Goal: Transaction & Acquisition: Purchase product/service

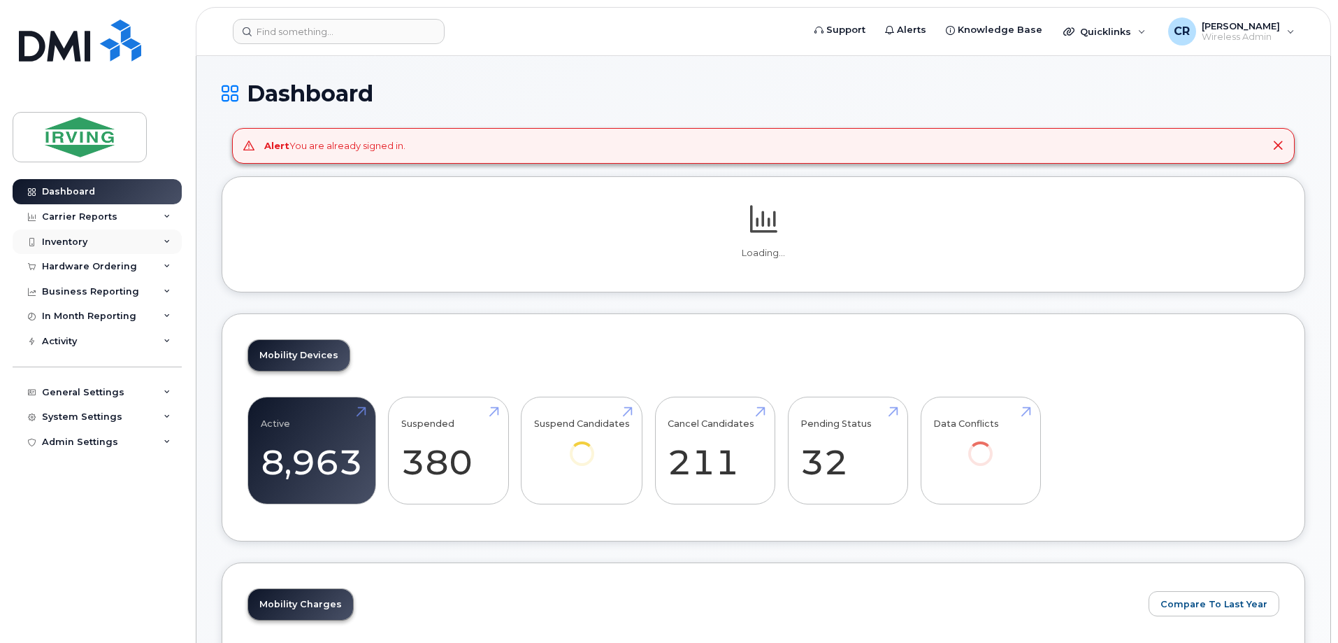
click at [66, 247] on div "Inventory" at bounding box center [64, 241] width 45 height 11
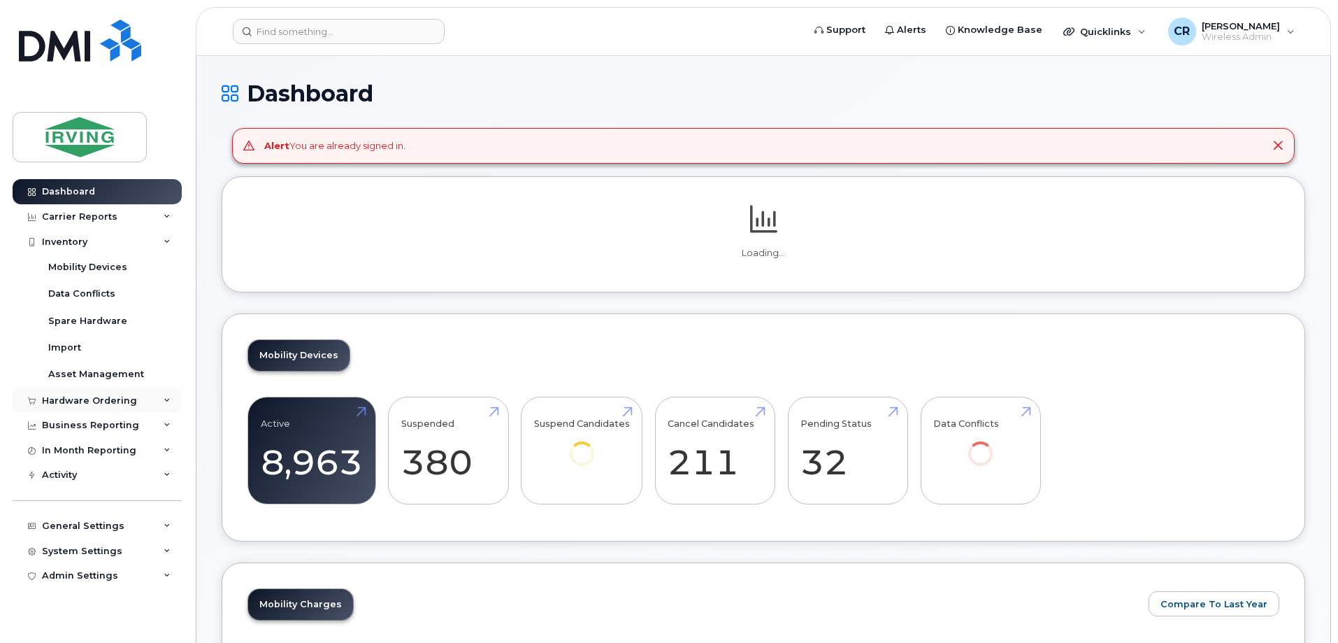
click at [110, 404] on div "Hardware Ordering" at bounding box center [89, 400] width 95 height 11
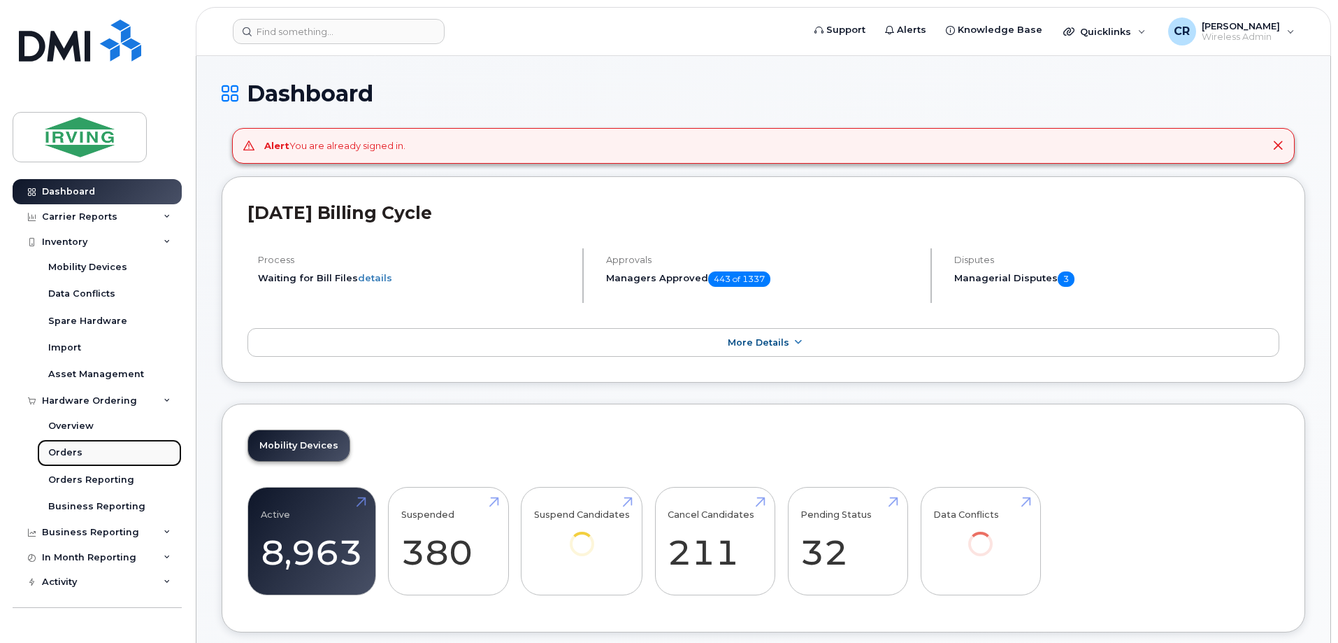
click at [75, 448] on div "Orders" at bounding box center [65, 452] width 34 height 13
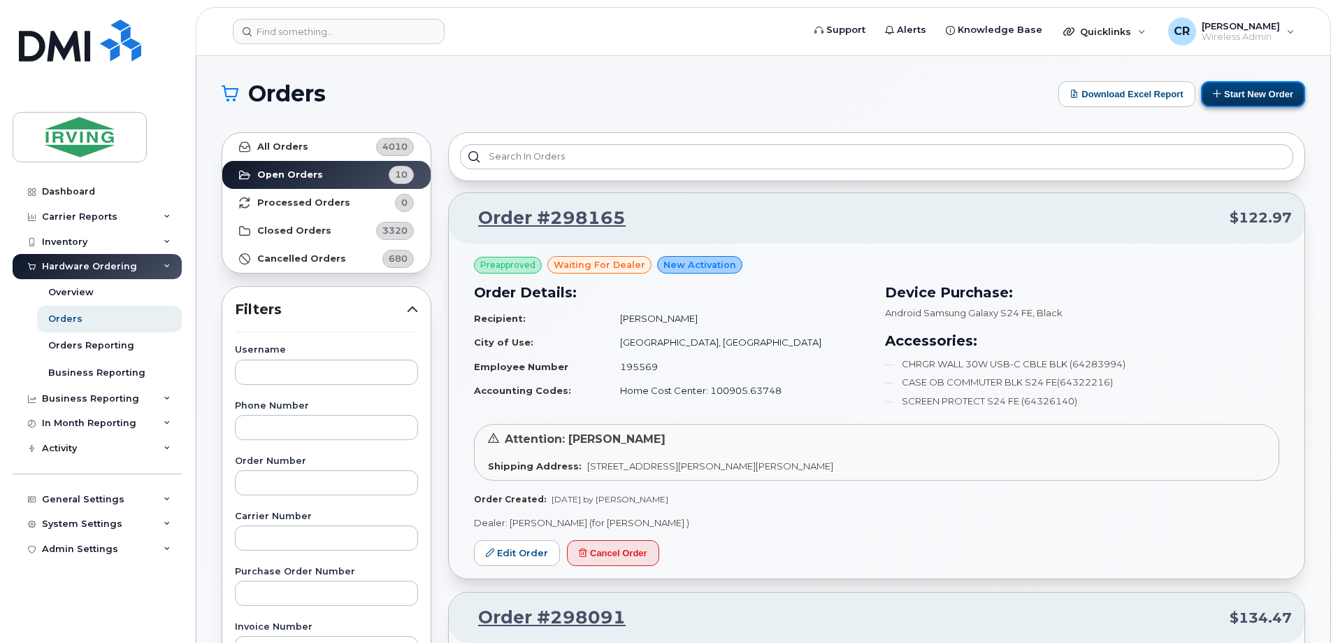
click at [1240, 94] on button "Start New Order" at bounding box center [1253, 94] width 104 height 26
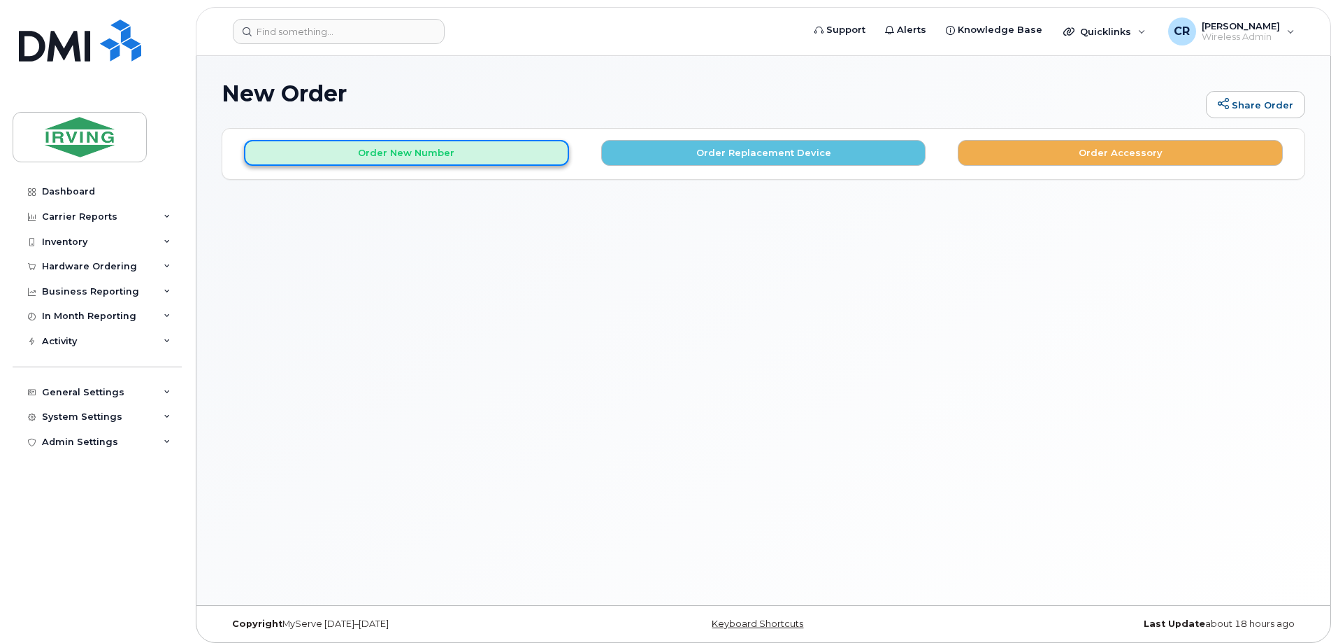
click at [387, 156] on button "Order New Number" at bounding box center [406, 153] width 325 height 26
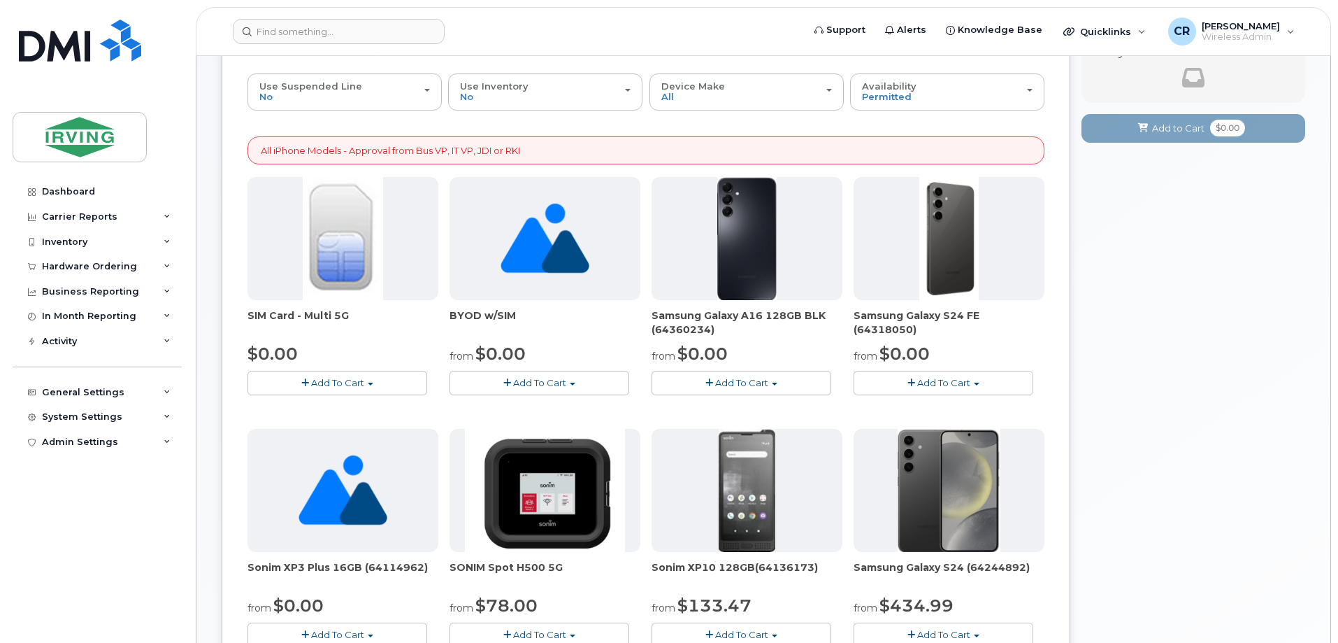
scroll to position [140, 0]
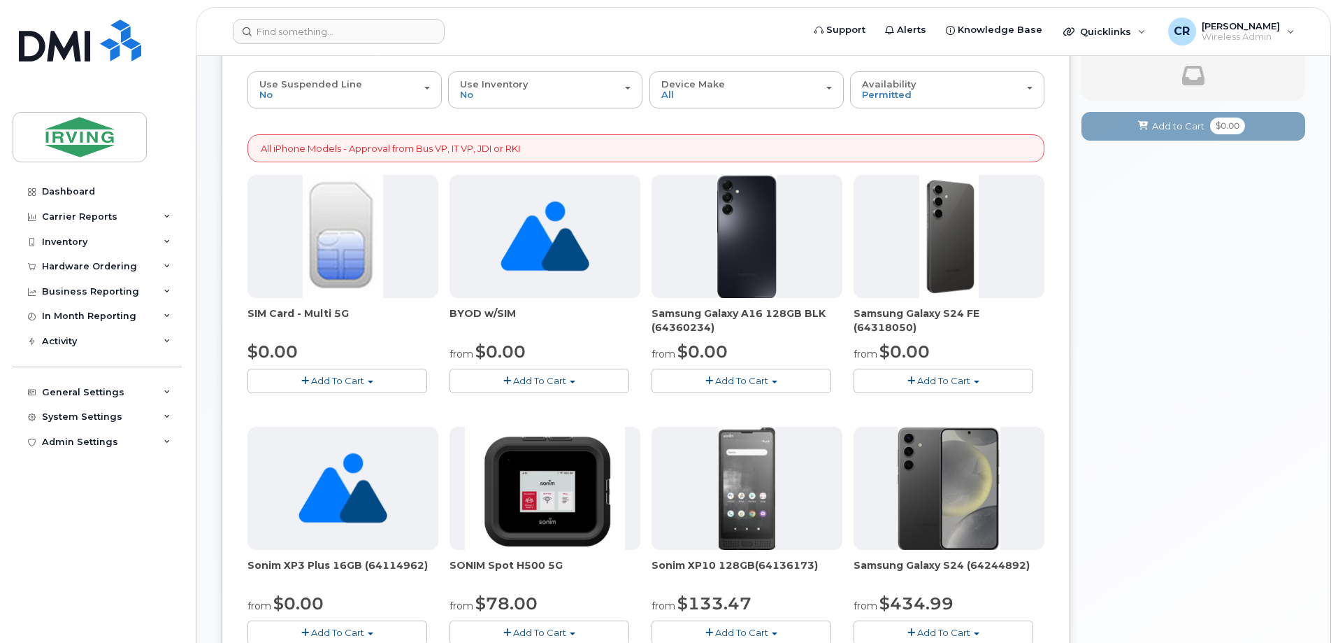
click at [348, 385] on span "Add To Cart" at bounding box center [337, 380] width 53 height 11
click at [334, 407] on link "$0.00 - New Activation" at bounding box center [317, 406] width 133 height 17
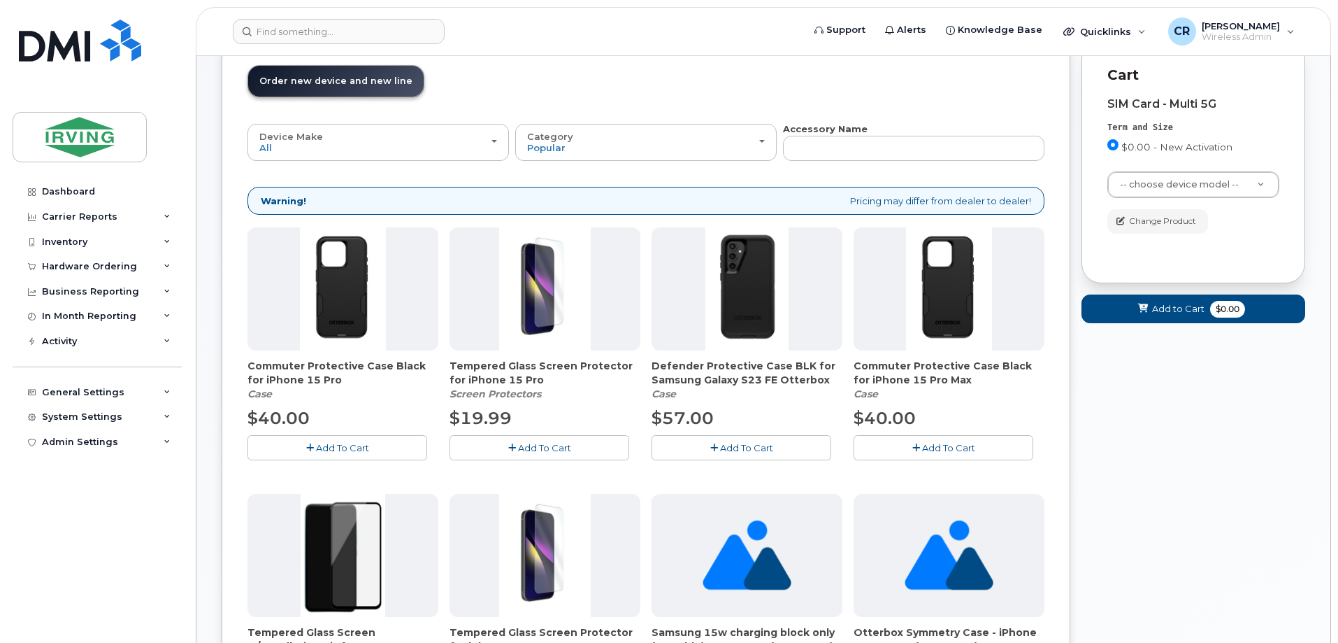
scroll to position [0, 0]
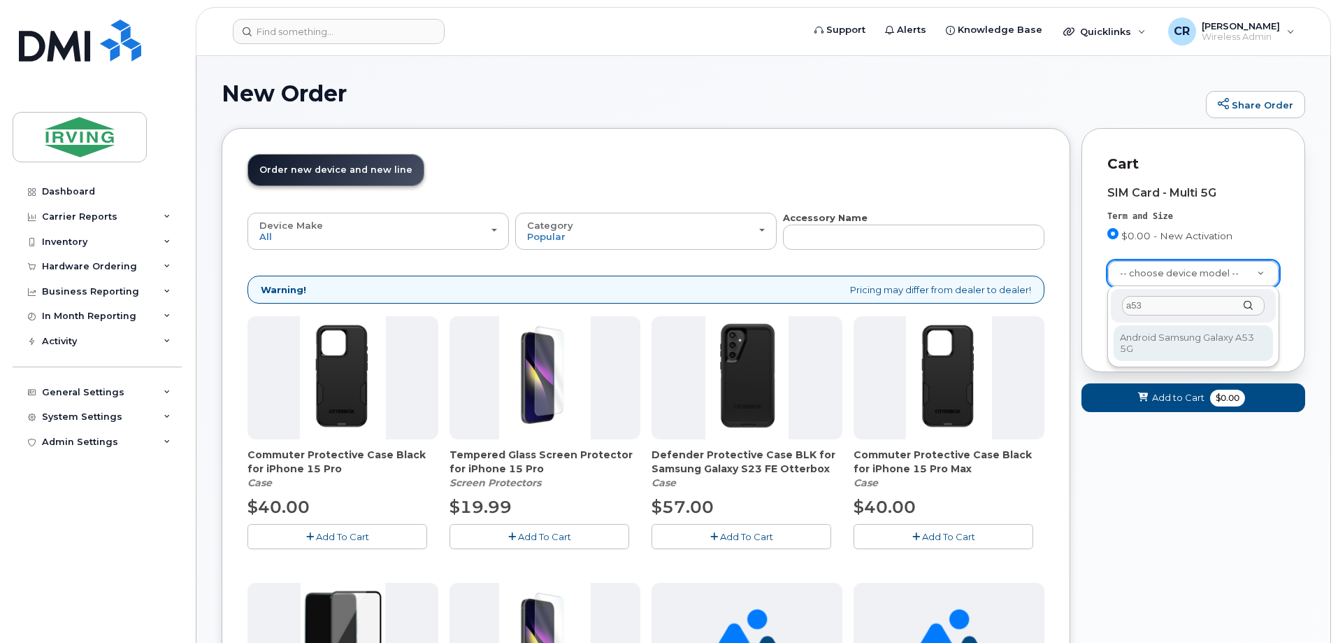
type input "a53"
select select "2712"
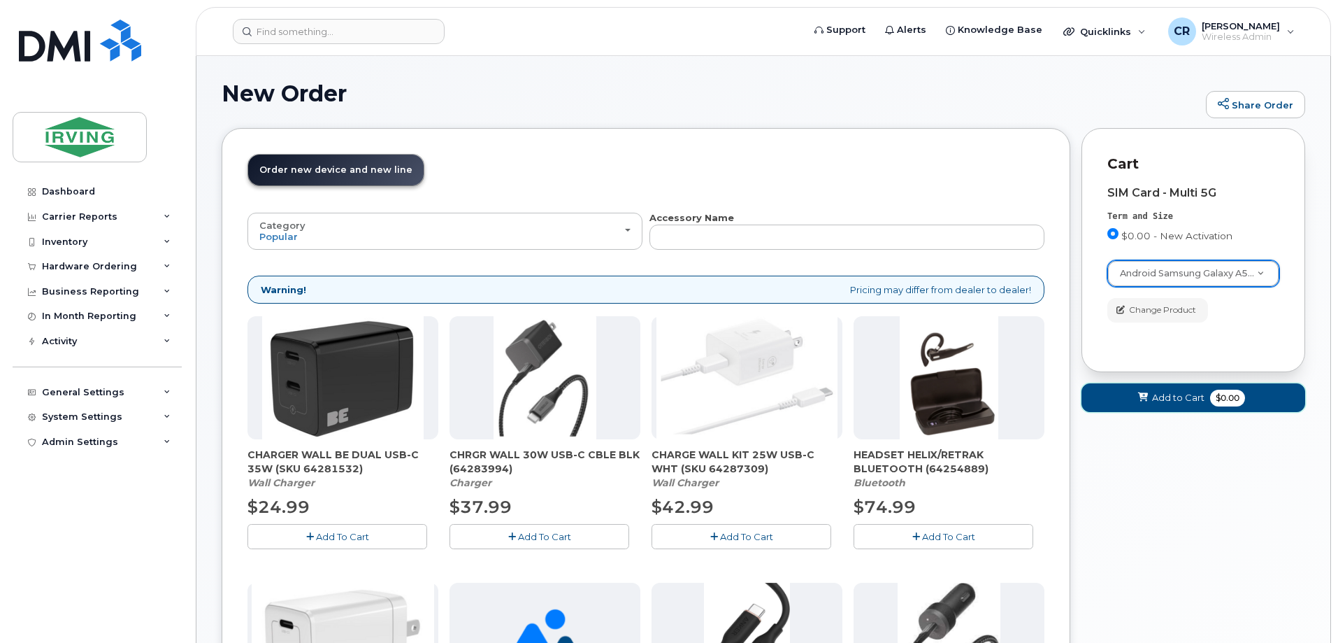
click at [1173, 393] on span "Add to Cart" at bounding box center [1178, 397] width 52 height 13
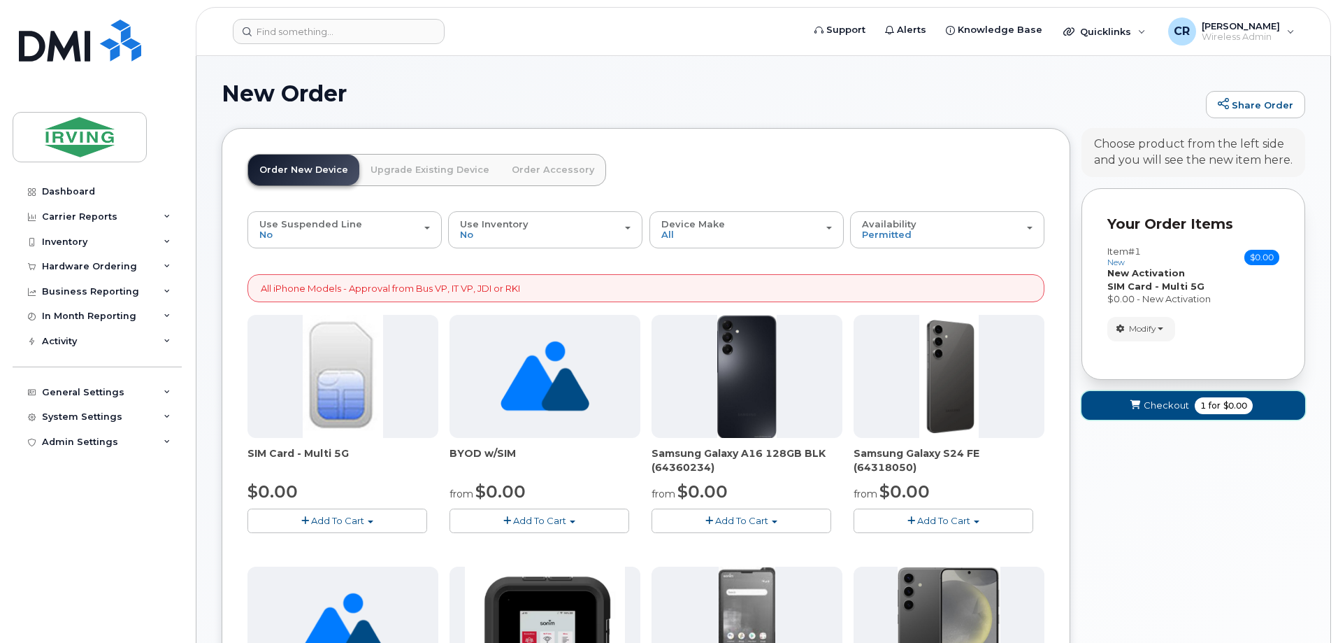
click at [1177, 408] on span "Checkout" at bounding box center [1166, 405] width 45 height 13
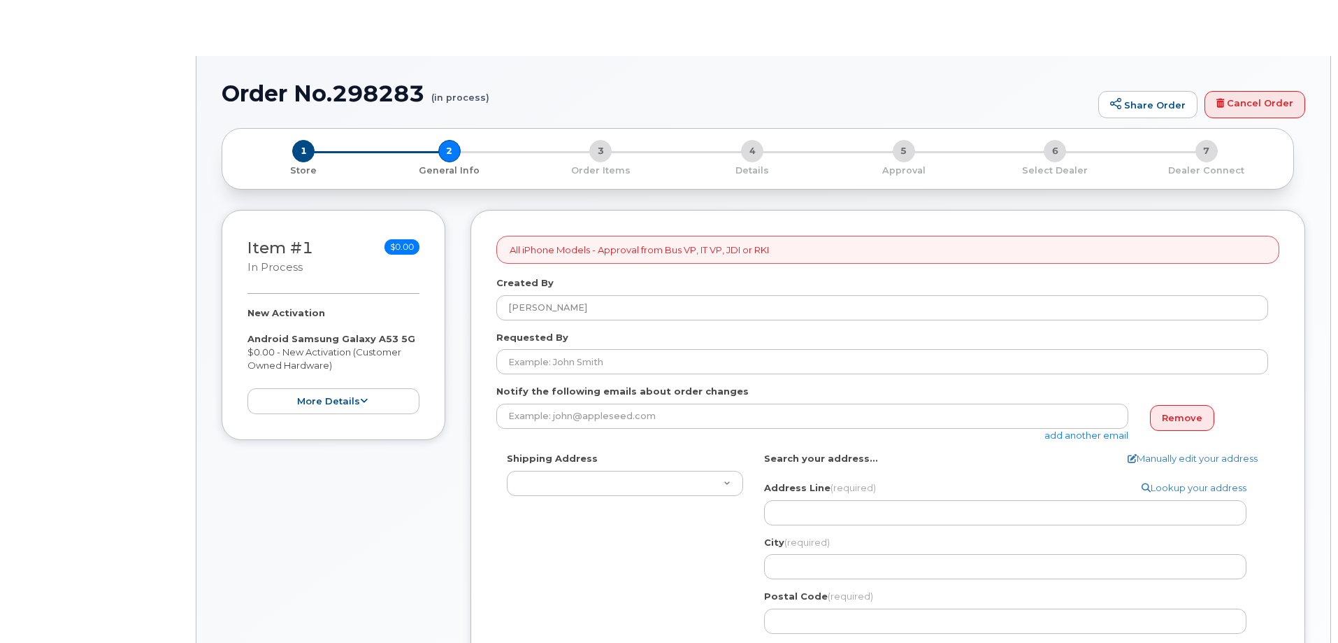
select select
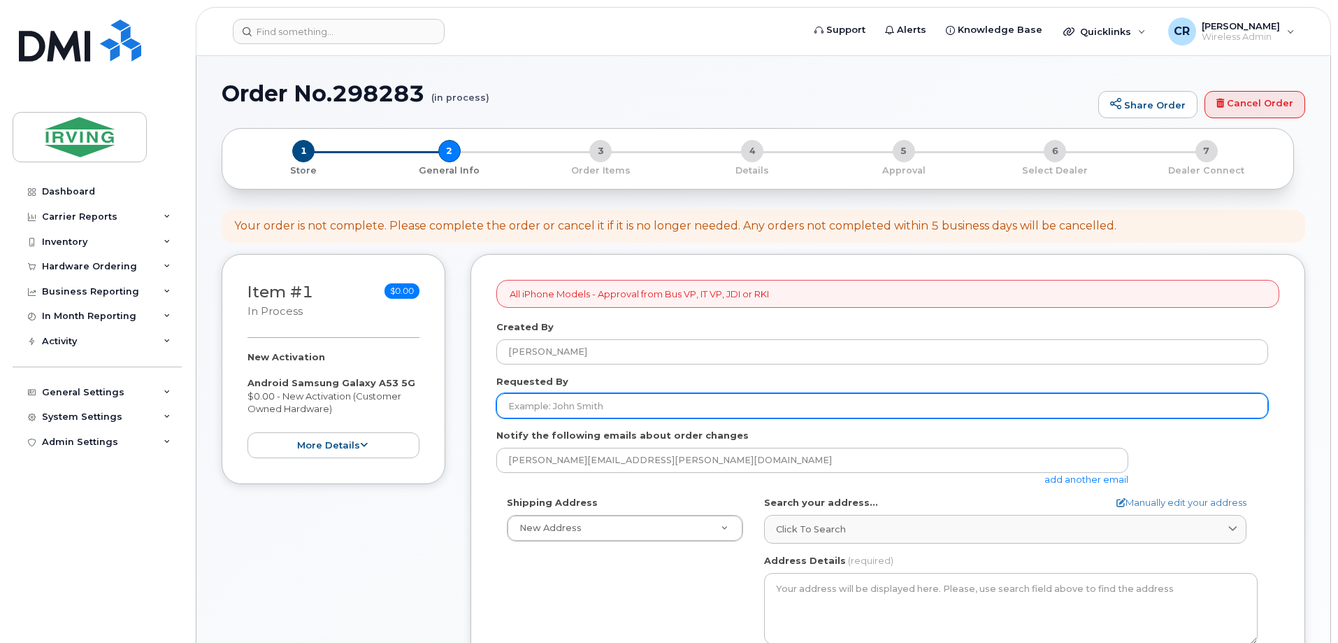
click at [572, 408] on input "Requested By" at bounding box center [882, 405] width 772 height 25
type input "Amanda Bonas"
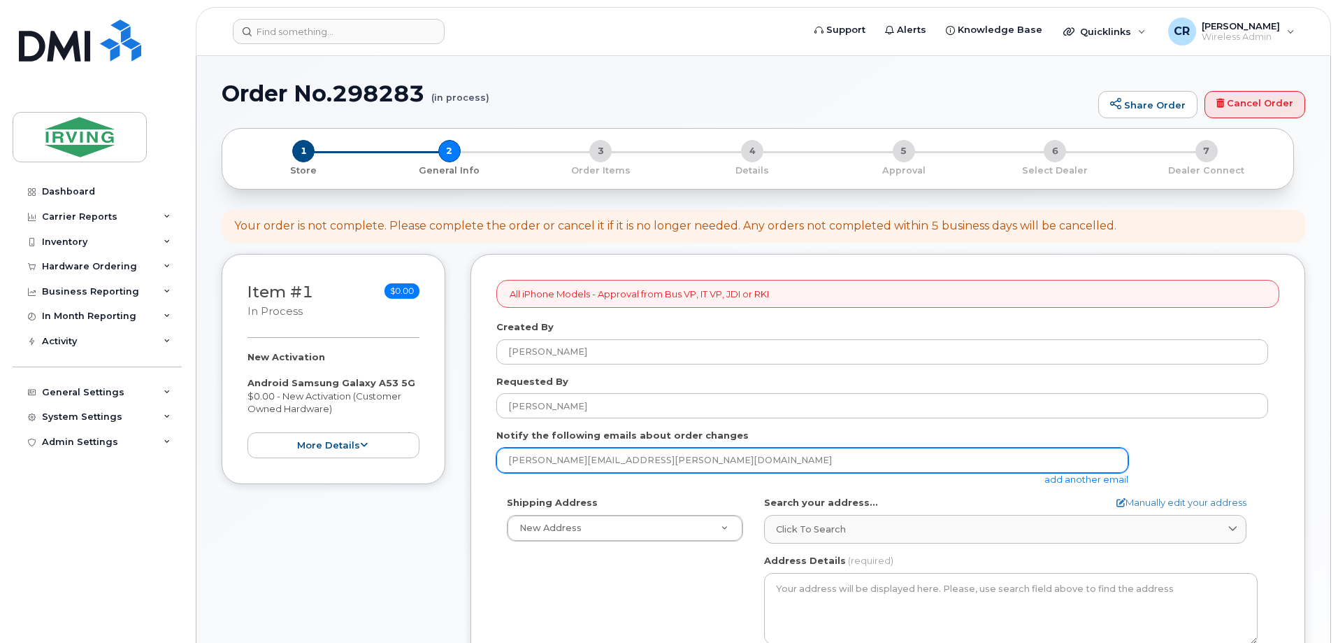
drag, startPoint x: 668, startPoint y: 461, endPoint x: 244, endPoint y: 450, distance: 423.9
click at [244, 450] on div "Item #1 in process $0.00 New Activation Android Samsung Galaxy A53 5G $0.00 - N…" at bounding box center [764, 652] width 1084 height 796
type input "jdiswitchboard@jdirving.com"
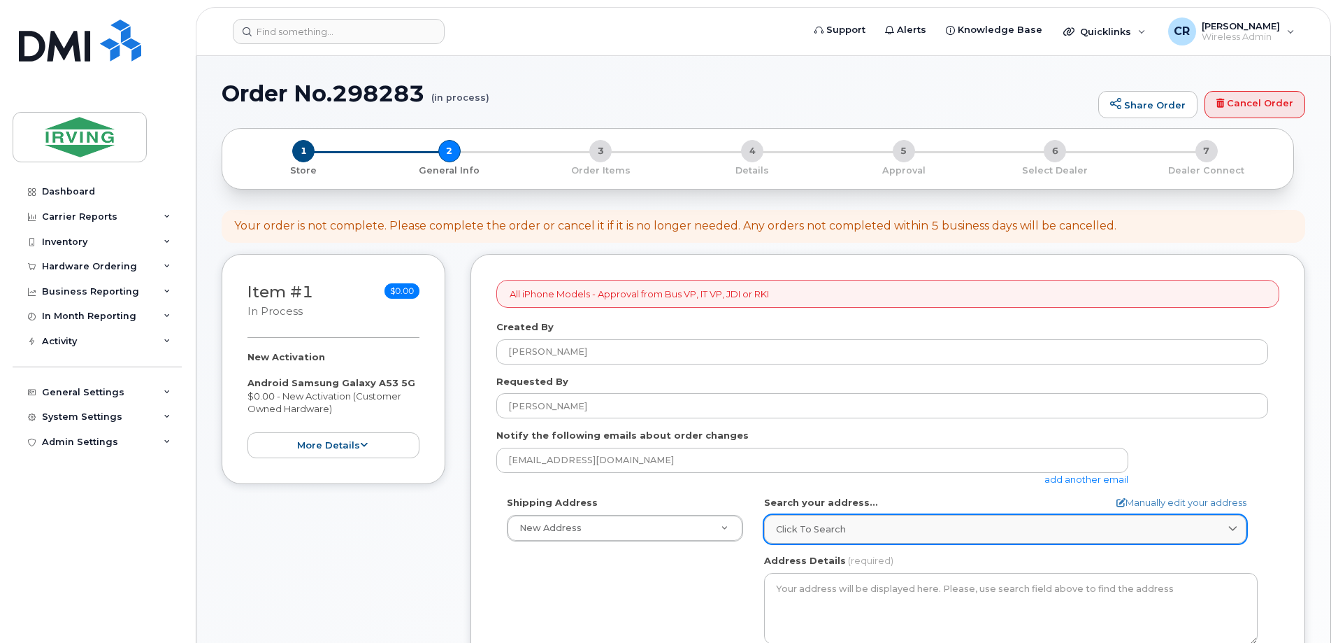
click at [810, 532] on span "Click to search" at bounding box center [811, 528] width 70 height 13
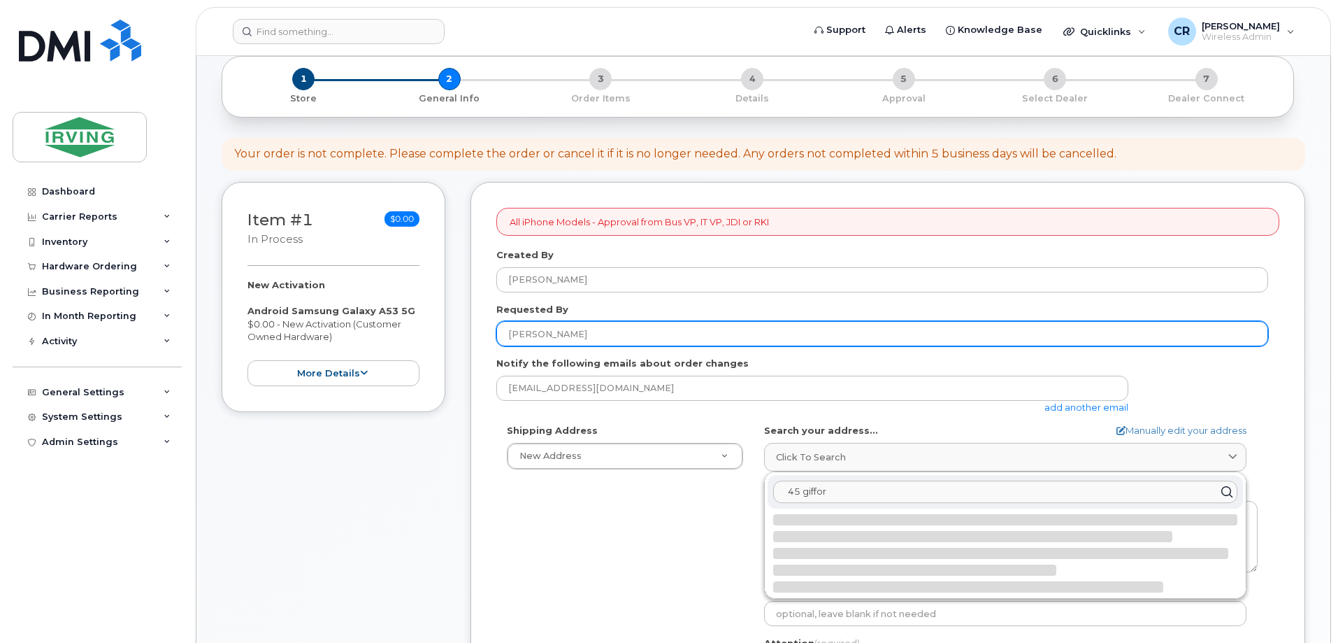
scroll to position [210, 0]
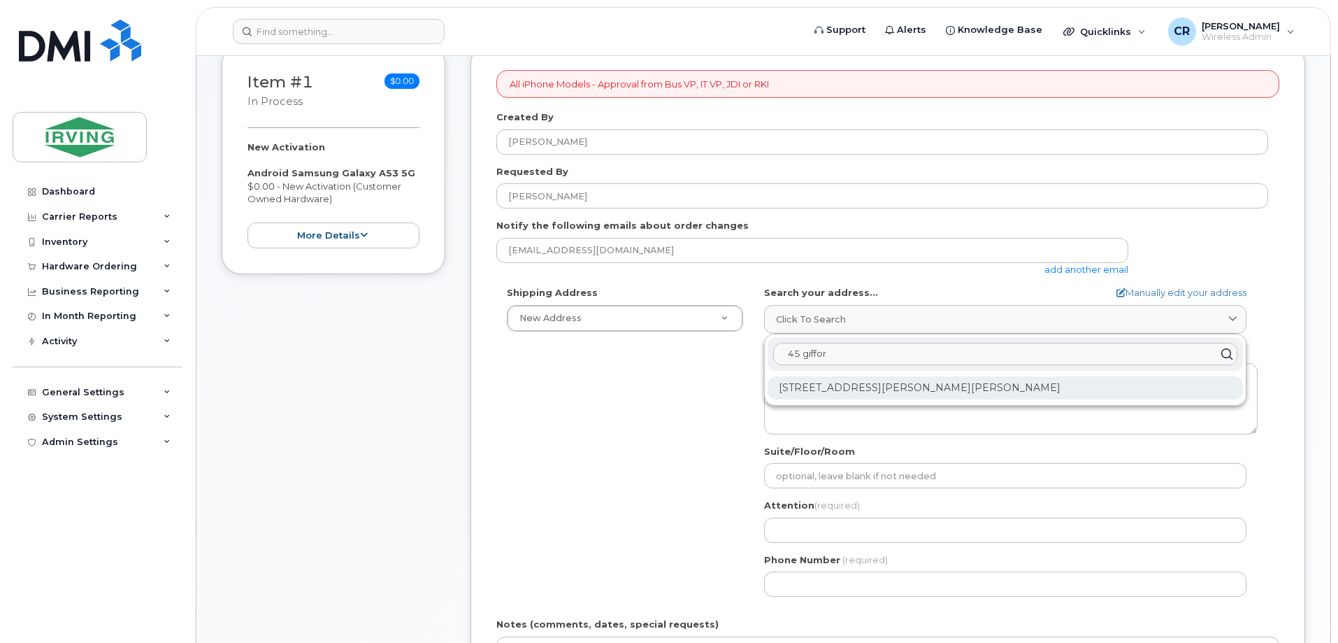
type input "45 giffor"
click at [919, 380] on div "45 Gifford Rd Saint John NB E2M 5K7" at bounding box center [1005, 387] width 475 height 23
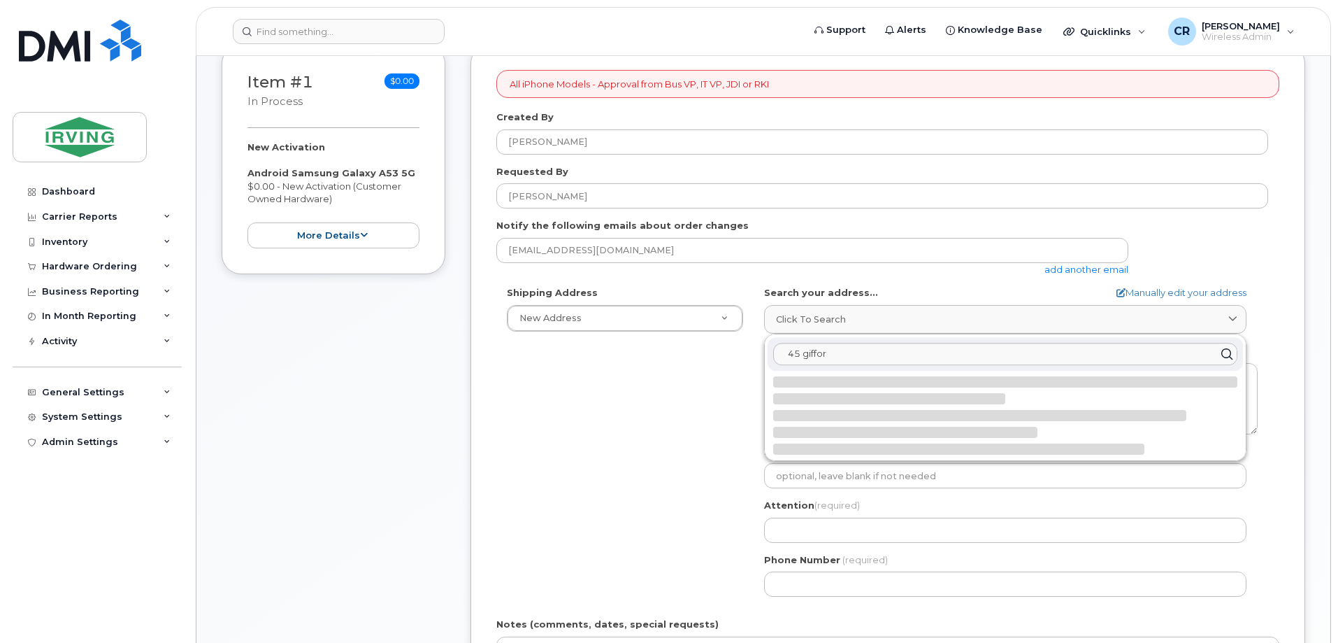
select select
type textarea "45 Gifford Rd SAINT JOHN NB E2M 5K7 CANADA"
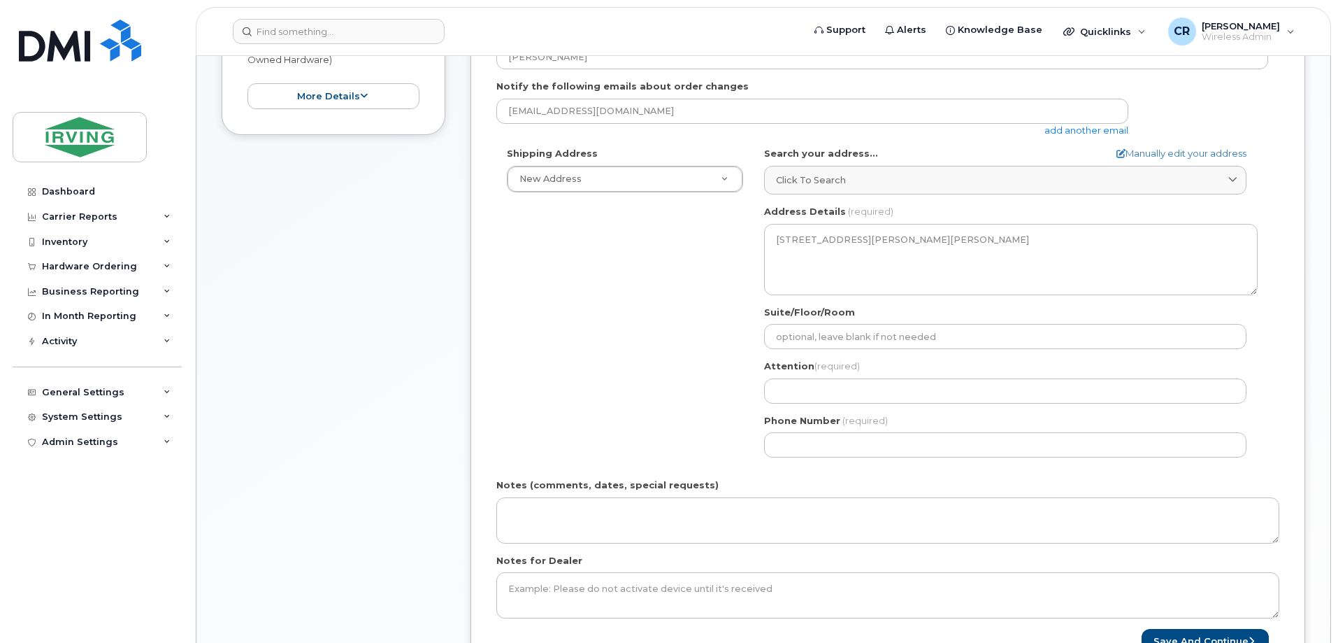
scroll to position [350, 0]
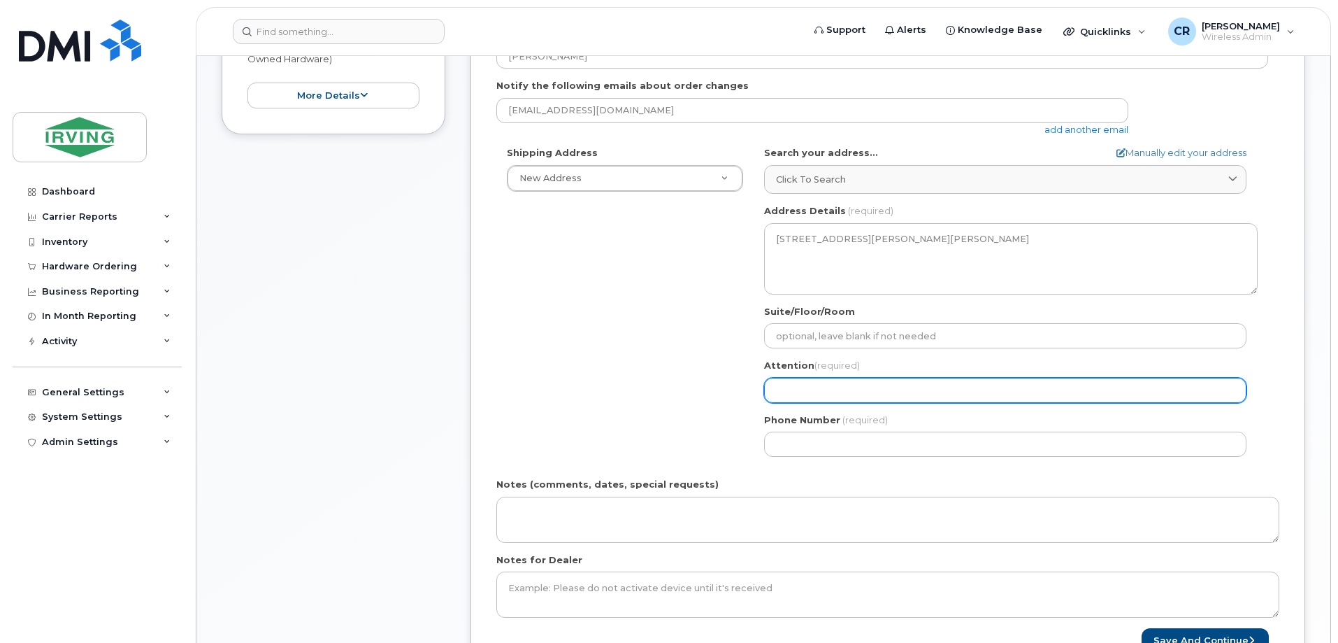
click at [798, 385] on input "Attention (required)" at bounding box center [1005, 390] width 482 height 25
select select
type input "A"
select select
type input "Am"
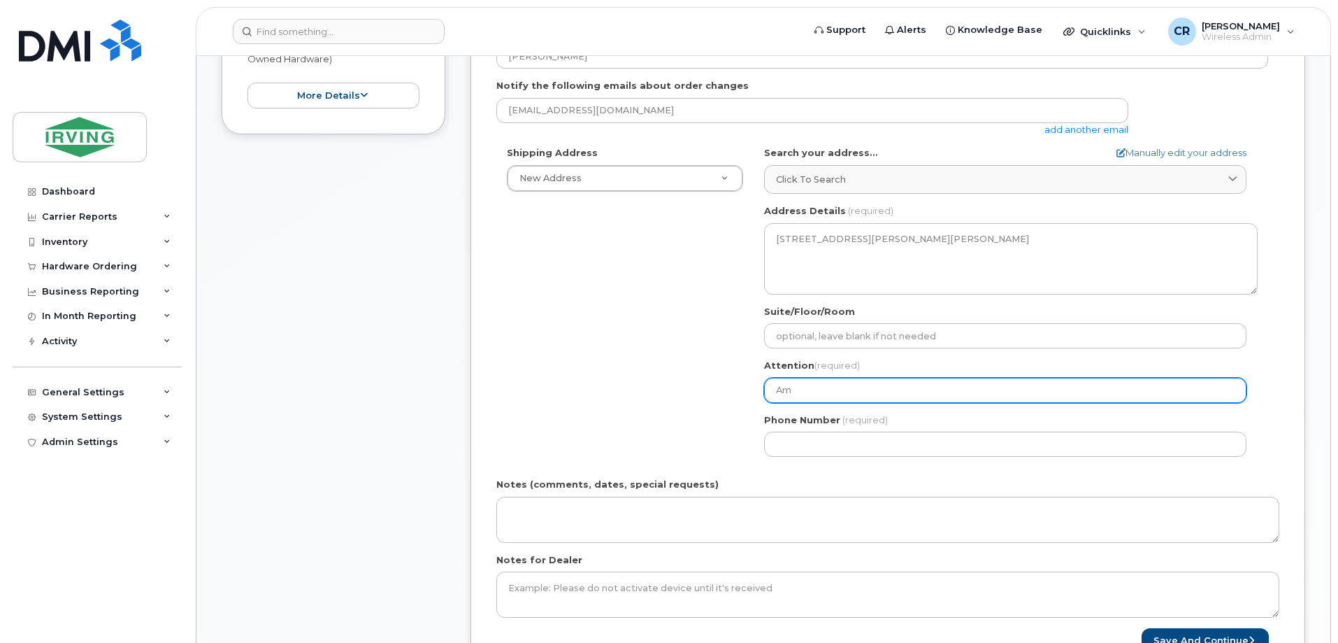
select select
type input "Ama"
select select
type input "Aman"
select select
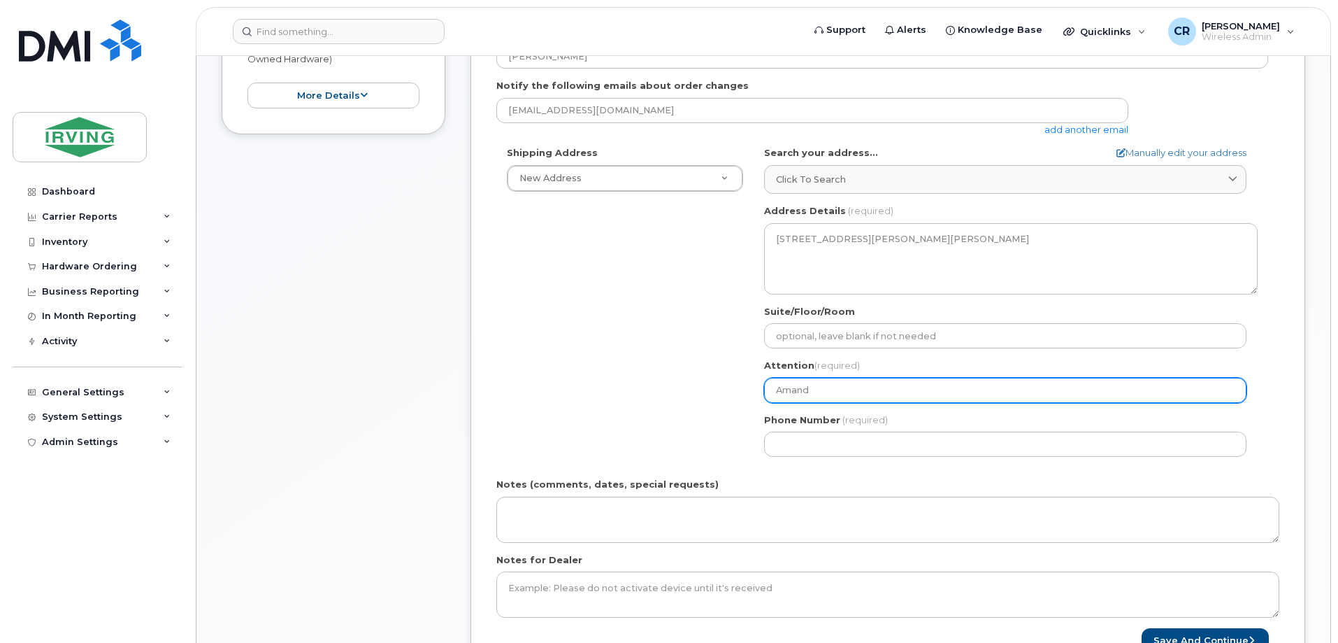
type input "Amanda"
select select
type input "Amanda Bonas, CFM"
select select
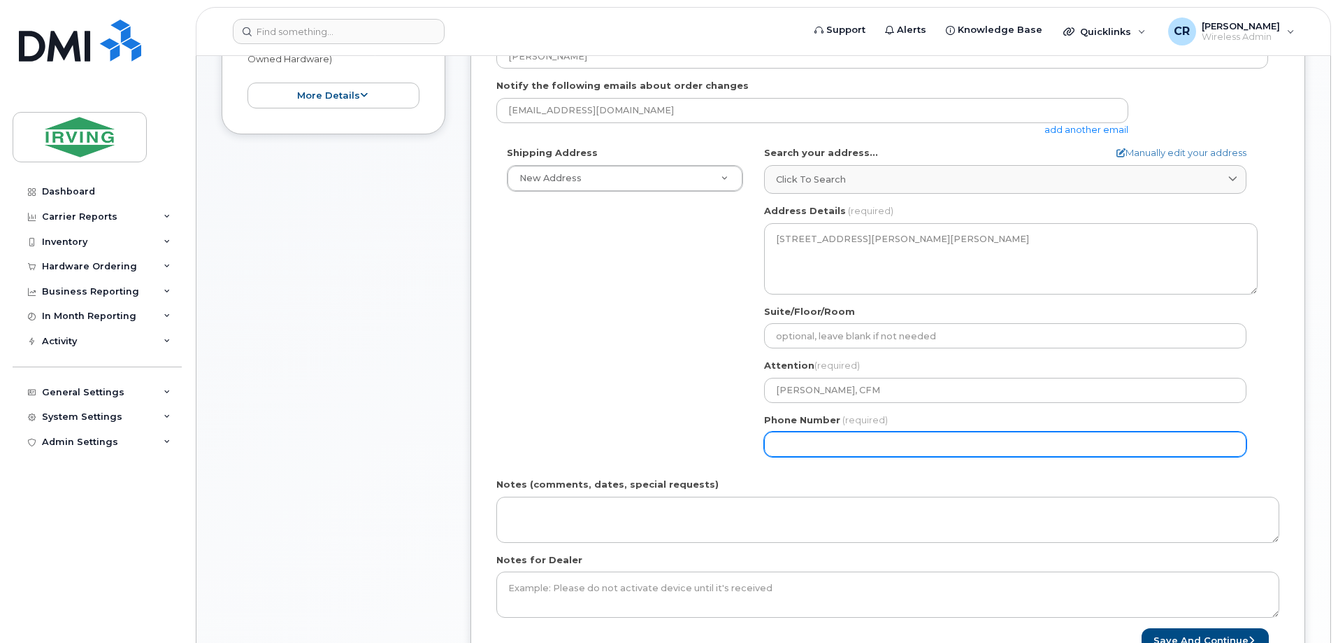
click at [820, 442] on input "Phone Number" at bounding box center [1005, 443] width 482 height 25
click at [839, 451] on input "Phone Number" at bounding box center [1005, 443] width 482 height 25
type input "506349760"
select select
type input "5063497605"
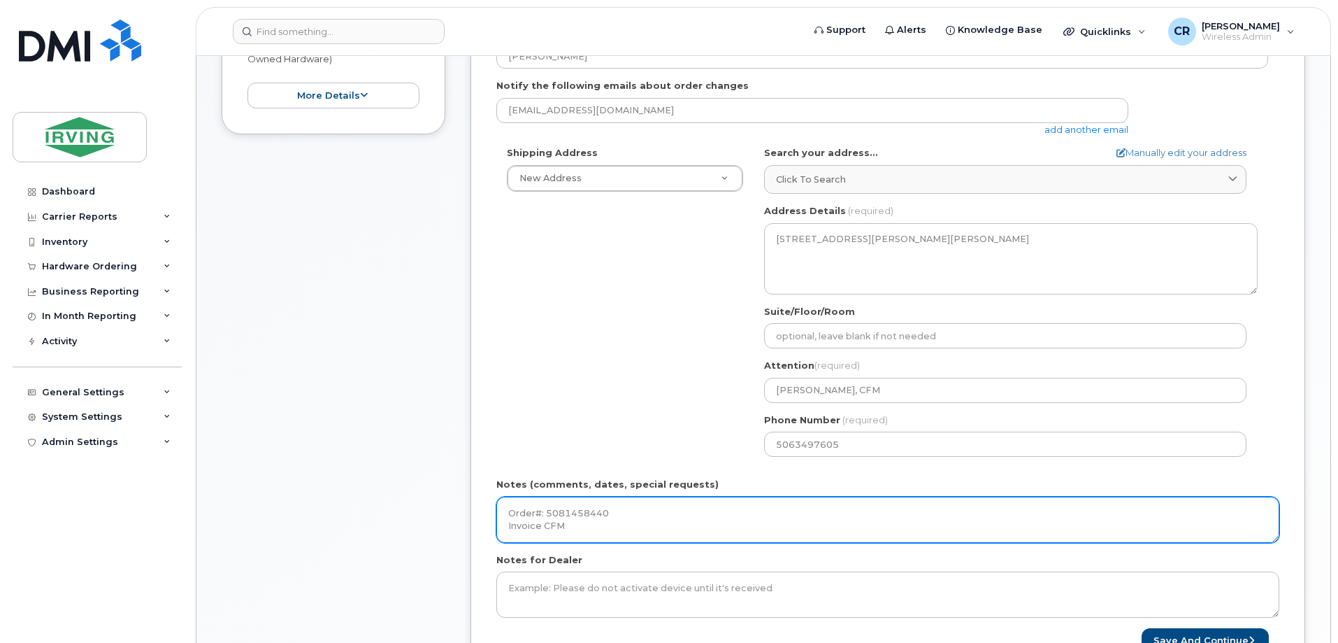
click at [503, 510] on textarea "Order#: 5081458440 Invoice CFM" at bounding box center [887, 519] width 783 height 46
type textarea "**Can we RUSH this please, [PERSON_NAME] messed up a request and the user start…"
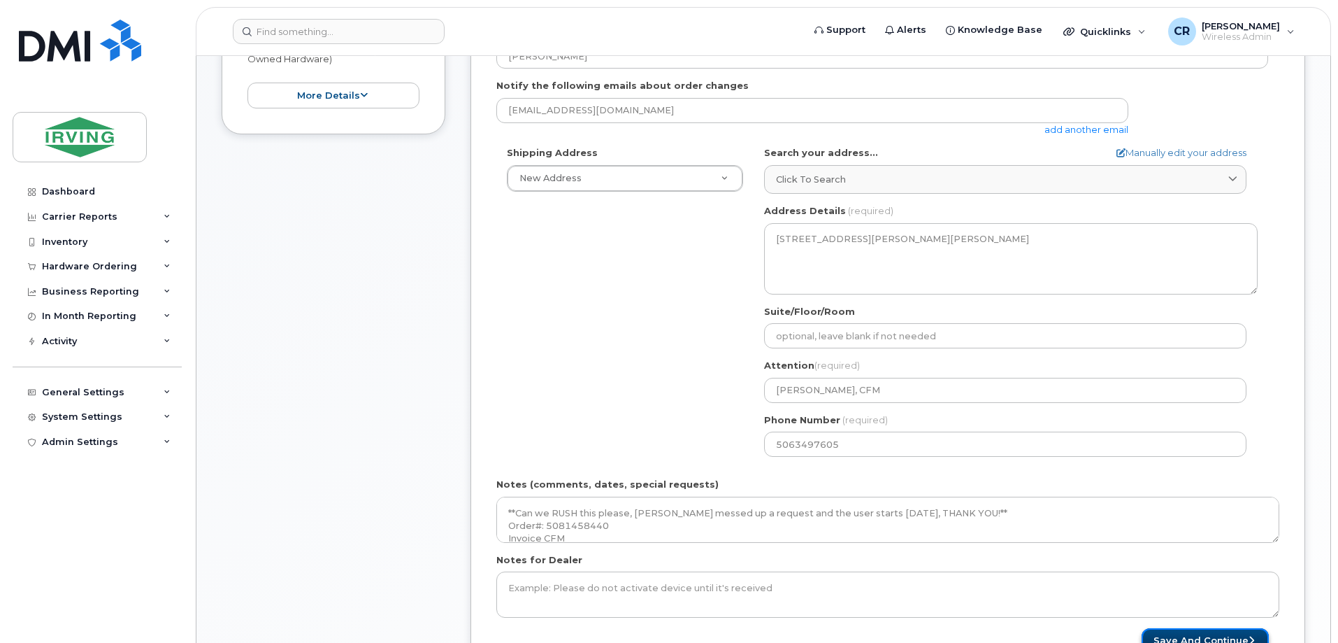
click at [1171, 637] on button "Save and Continue" at bounding box center [1205, 641] width 127 height 26
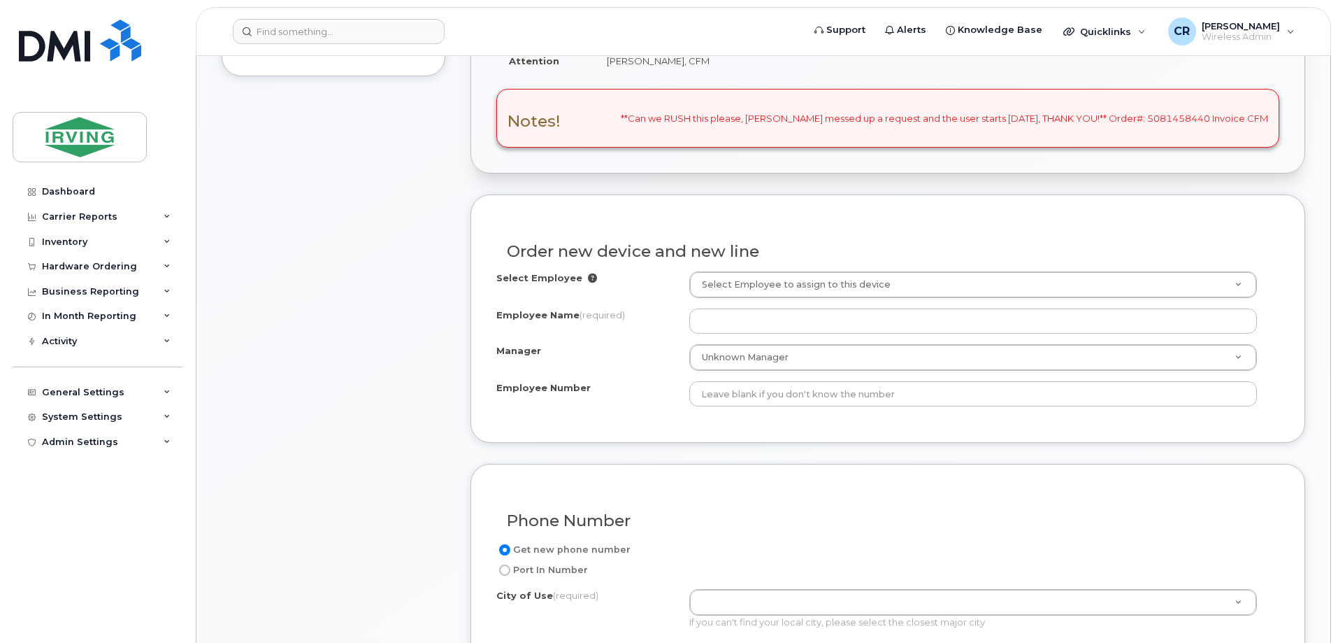
scroll to position [410, 0]
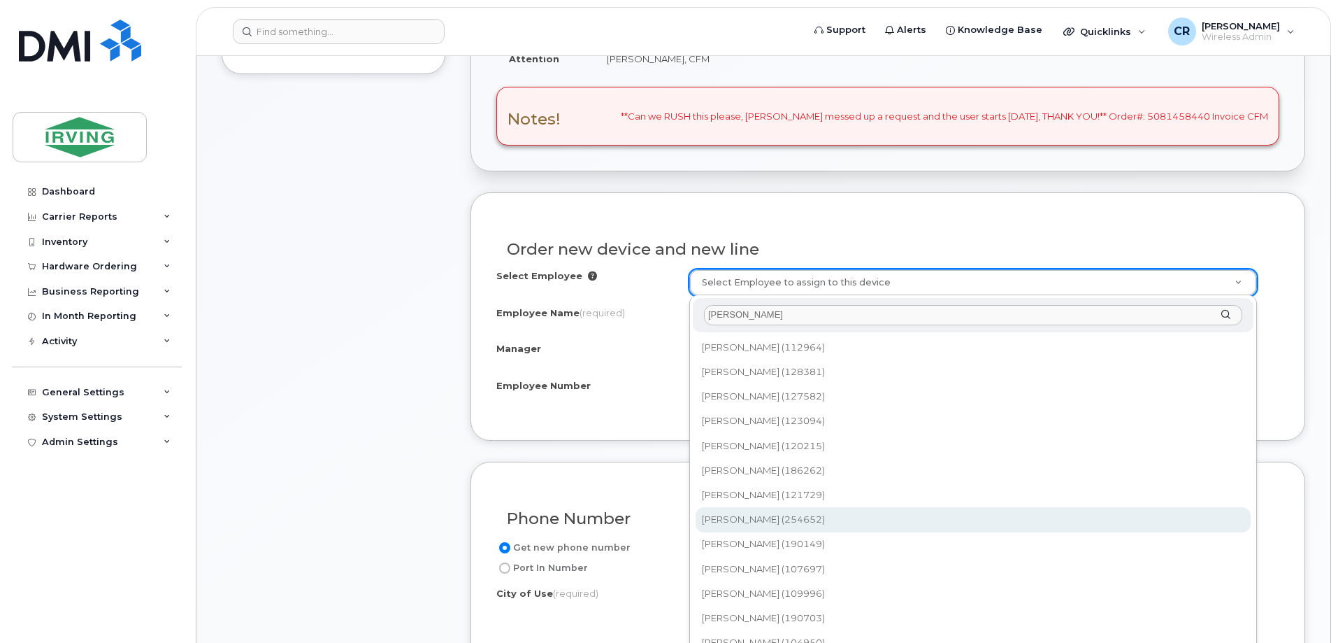
type input "glover"
type input "2993194"
type input "Curtis Glover"
type input "254652"
select select "1468399"
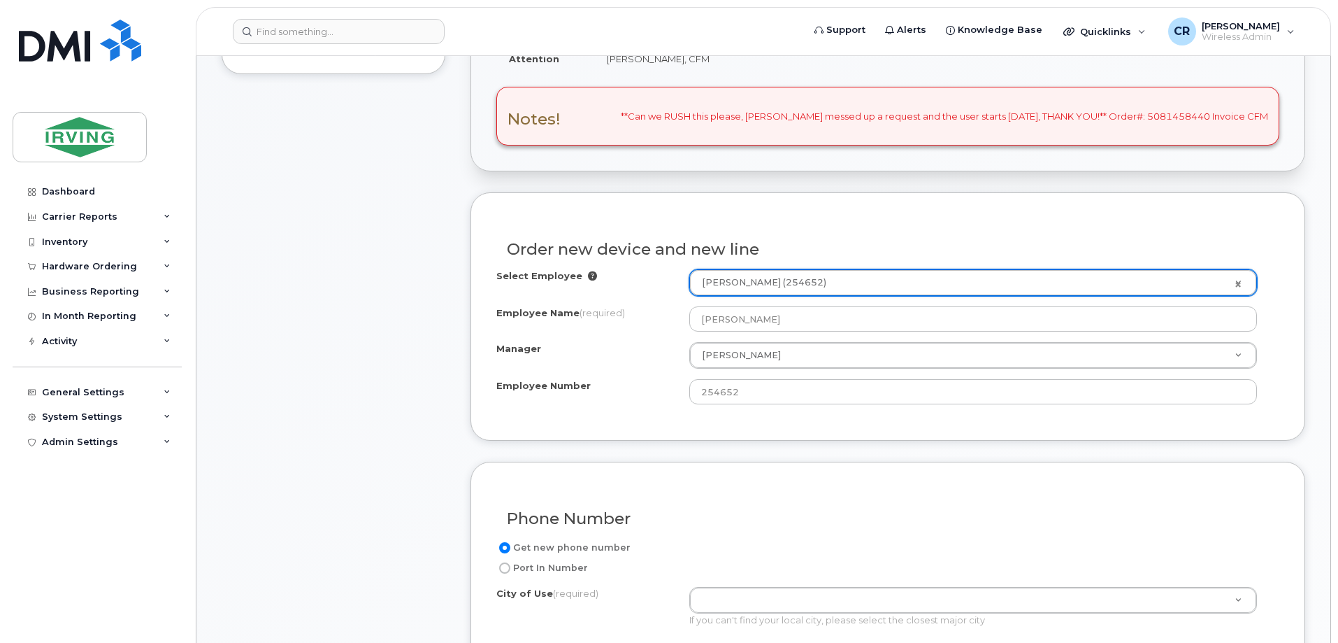
scroll to position [759, 0]
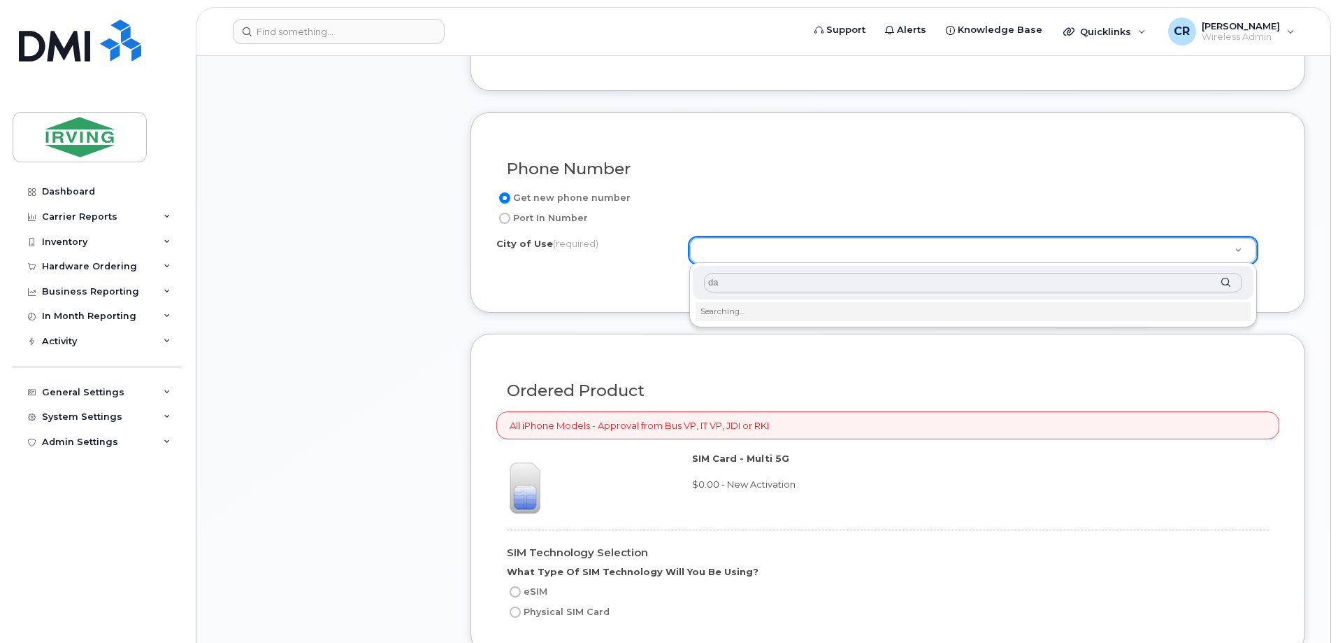
type input "d"
type input "halifax"
type input "3070"
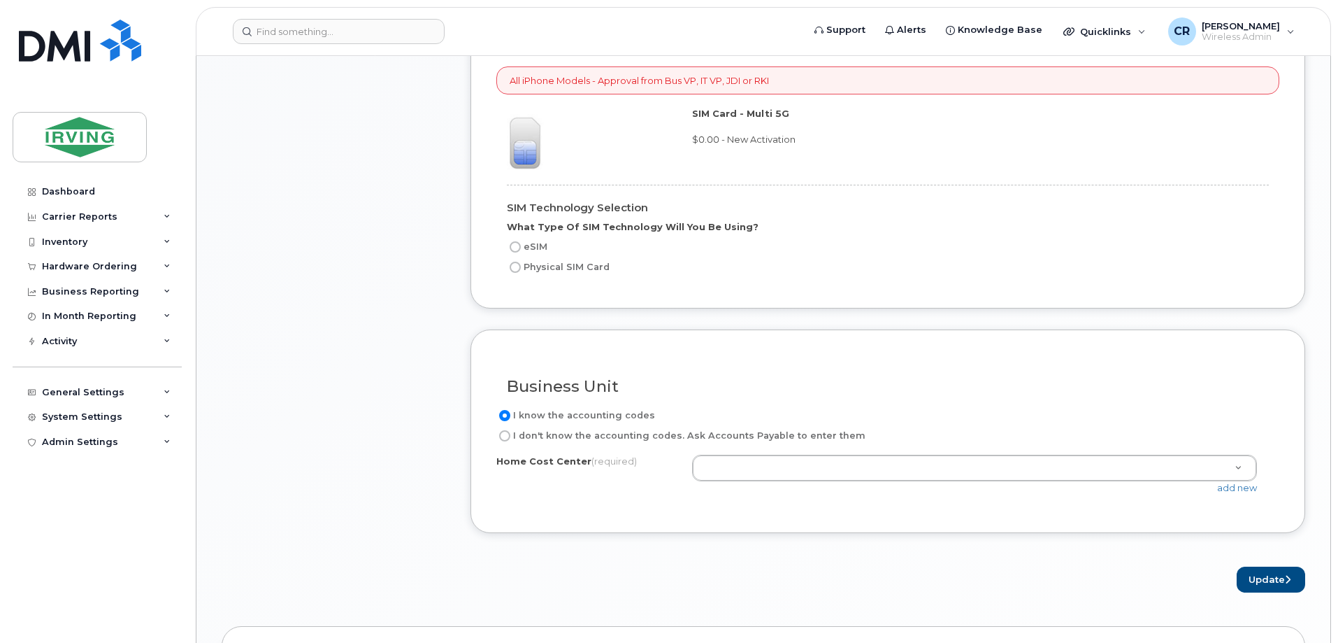
scroll to position [1109, 0]
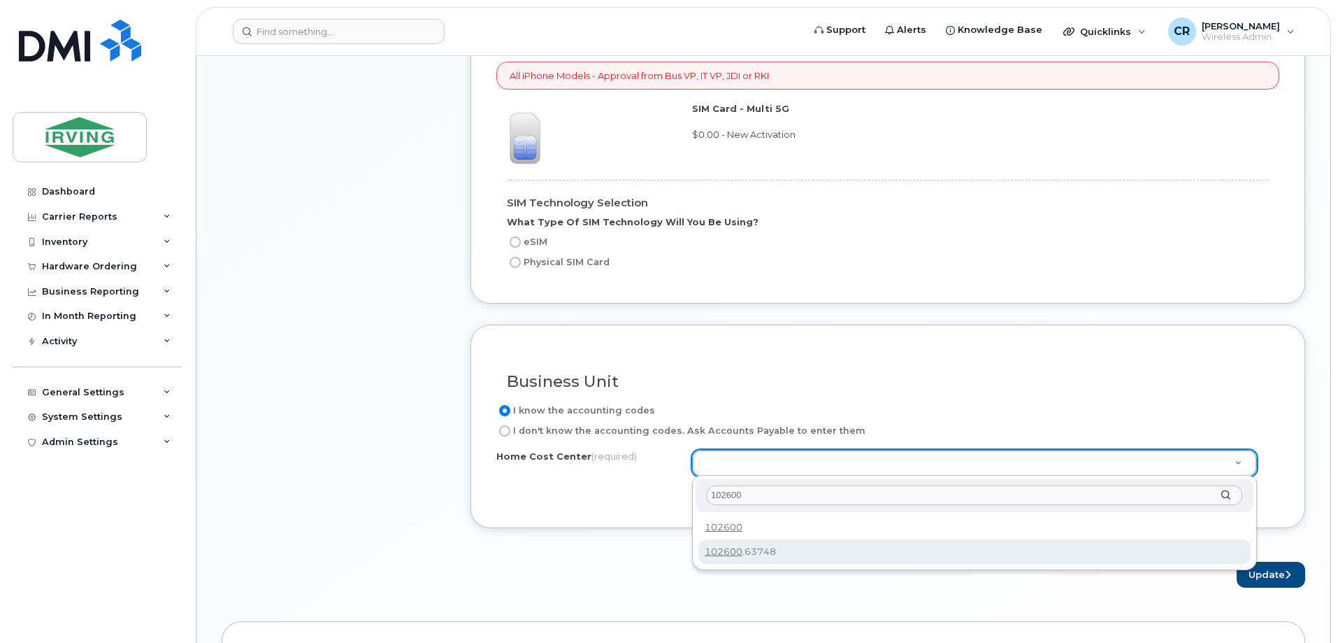
type input "102600"
type input "102600.63748"
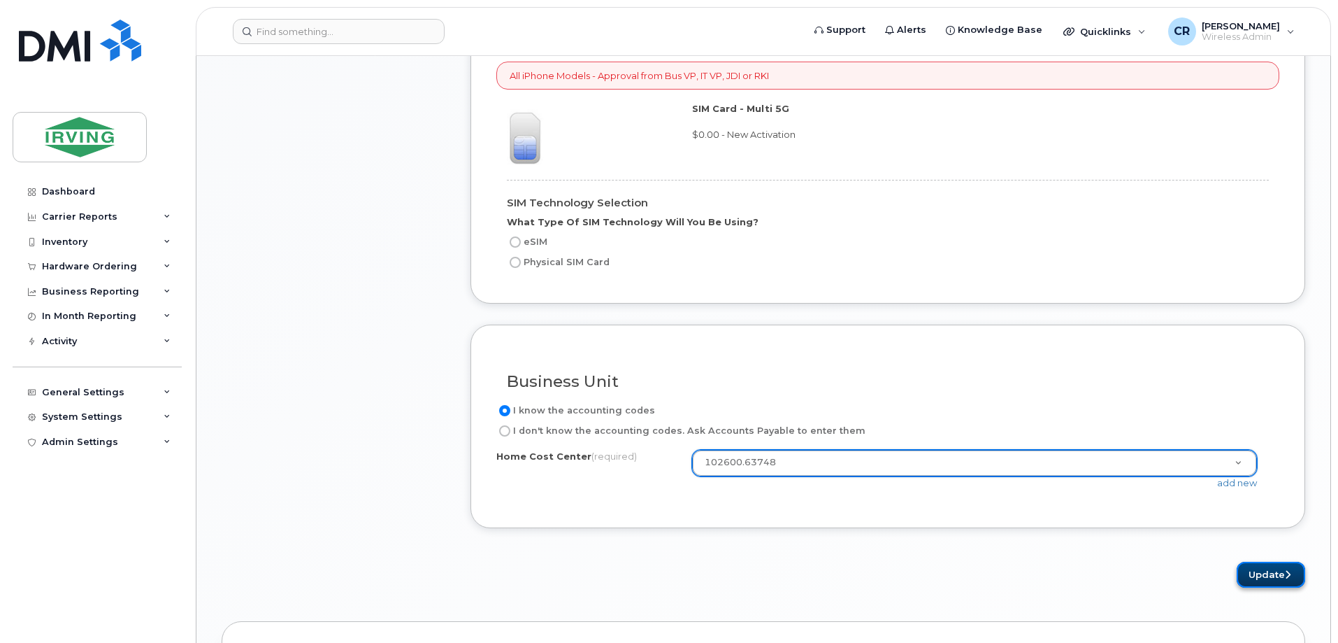
click at [1266, 573] on button "Update" at bounding box center [1271, 574] width 69 height 26
click at [746, 189] on div "SIM Technology Selection What Type Of SIM Technology Will You Be Using? eSIM Ph…" at bounding box center [887, 223] width 783 height 109
click at [513, 266] on input "Physical SIM Card" at bounding box center [515, 262] width 11 height 11
radio input "true"
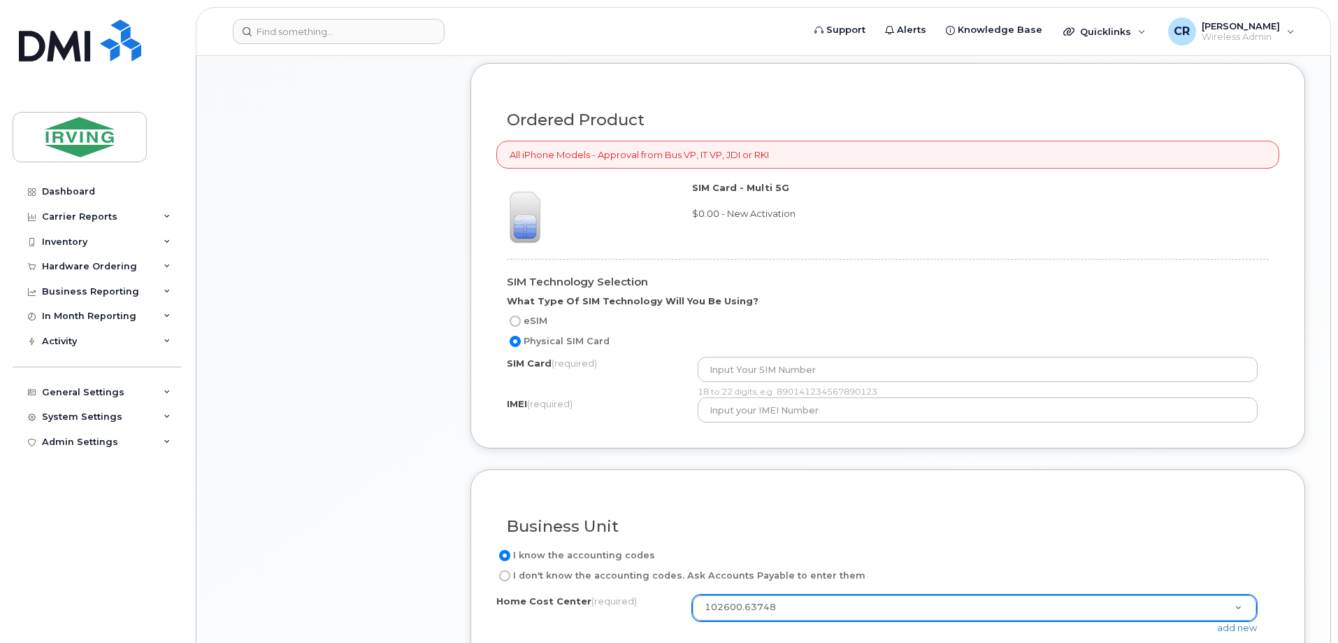
scroll to position [1039, 0]
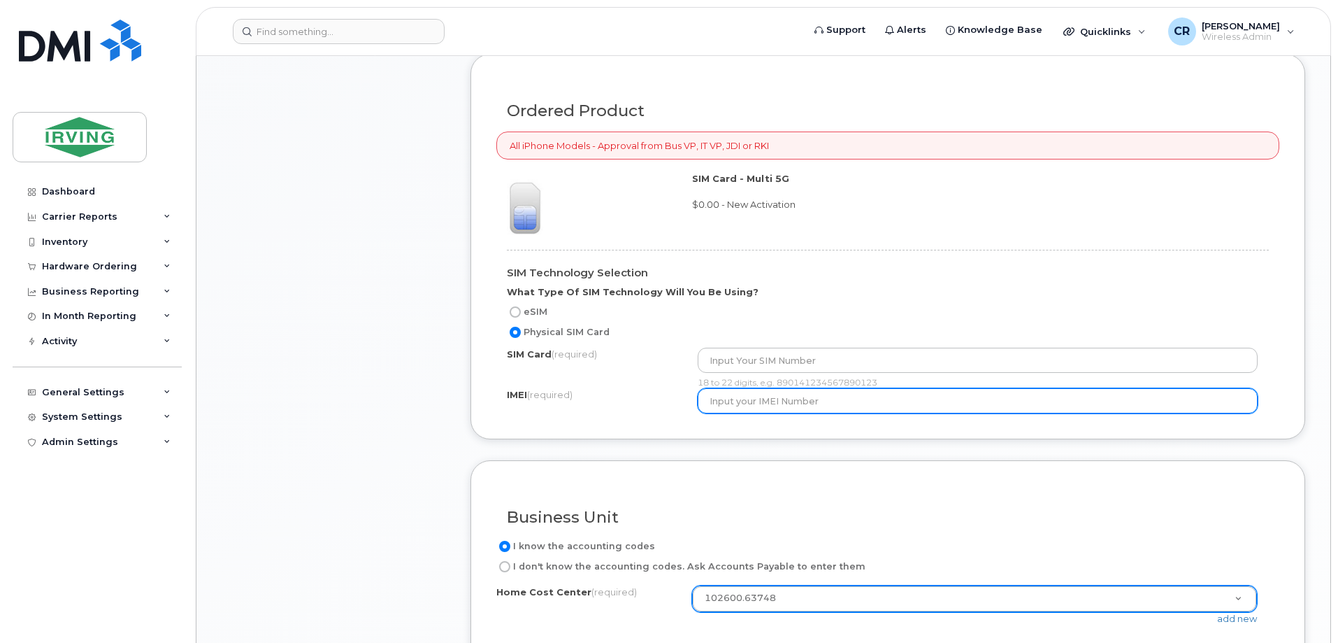
click at [816, 413] on input "text" at bounding box center [978, 400] width 561 height 25
paste input "351690514909848"
type input "351690514909848"
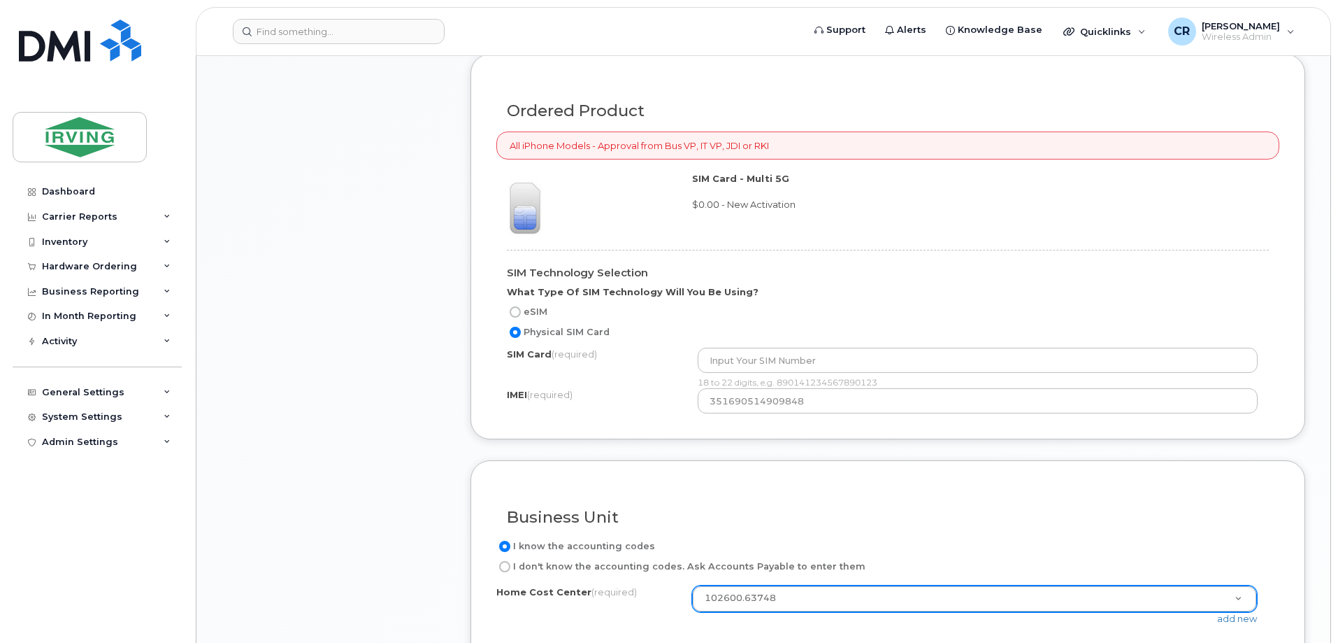
click at [975, 496] on div "Business Unit" at bounding box center [887, 511] width 783 height 51
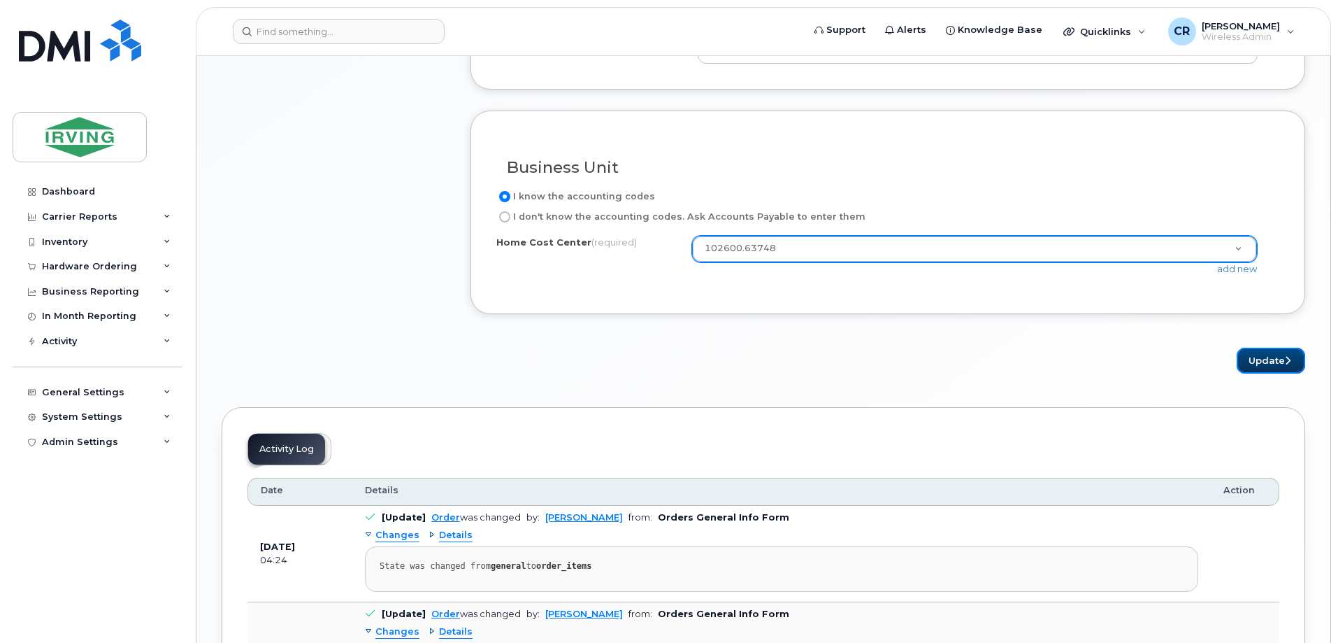
drag, startPoint x: 1257, startPoint y: 359, endPoint x: 1224, endPoint y: 362, distance: 32.9
click at [1257, 359] on button "Update" at bounding box center [1271, 361] width 69 height 26
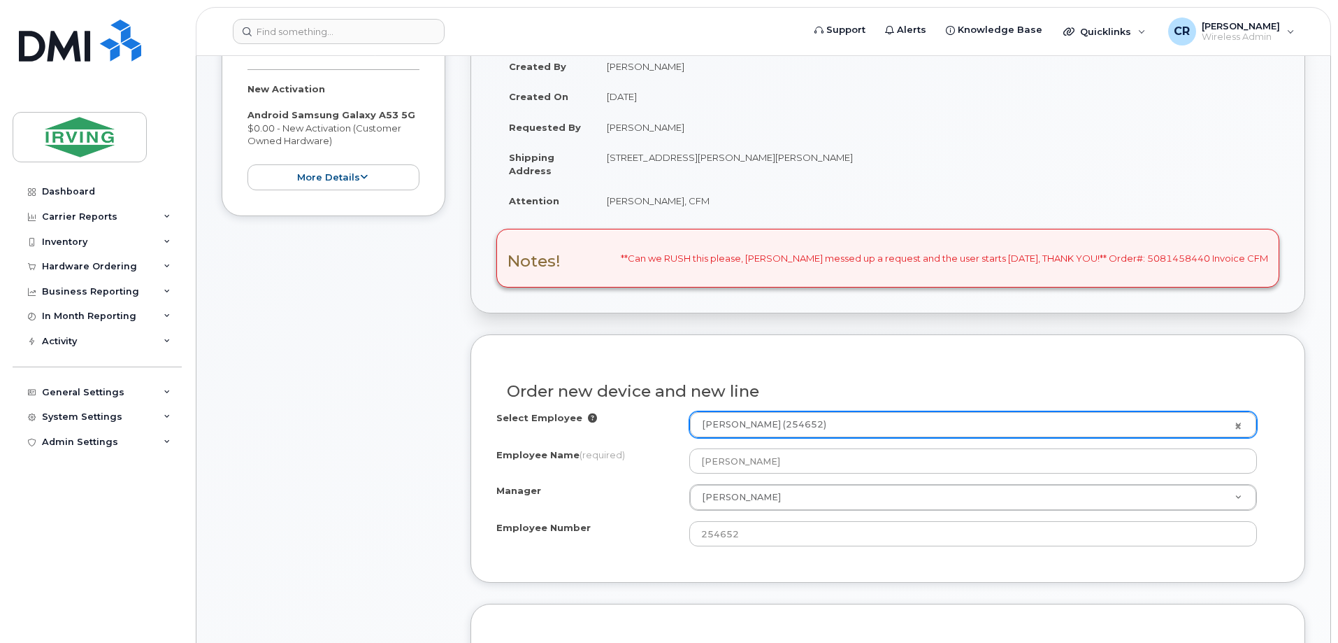
scroll to position [0, 0]
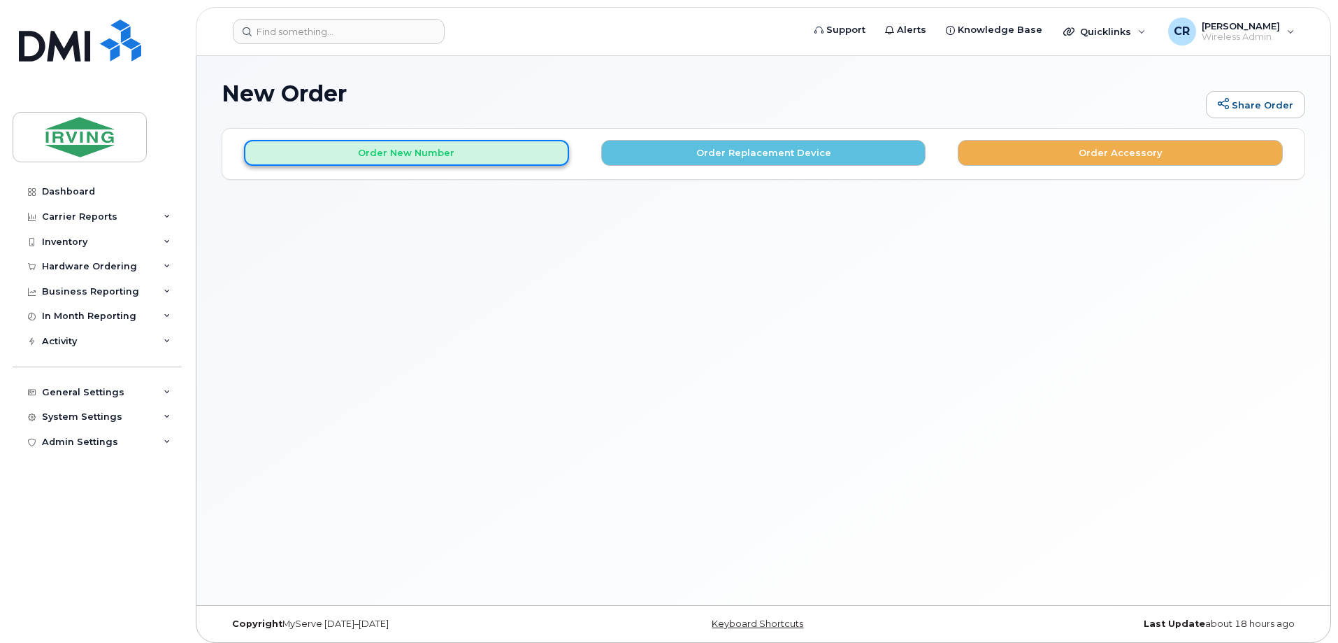
click at [382, 156] on button "Order New Number" at bounding box center [406, 153] width 325 height 26
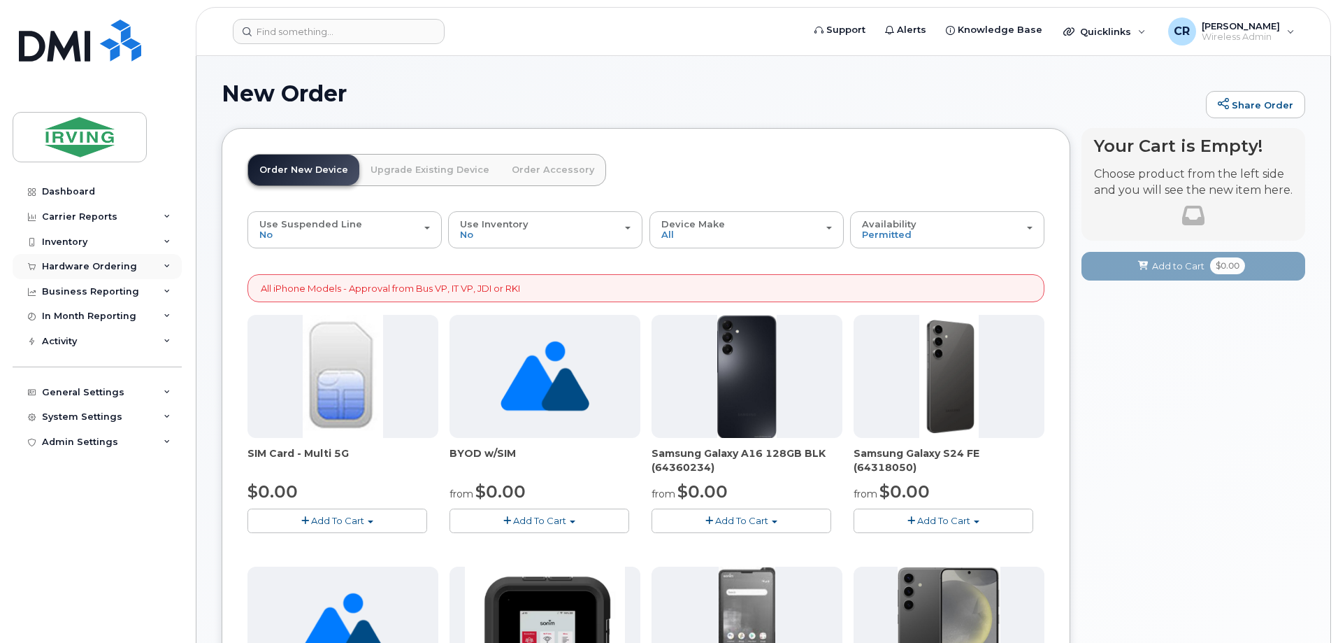
click at [55, 265] on div "Hardware Ordering" at bounding box center [89, 266] width 95 height 11
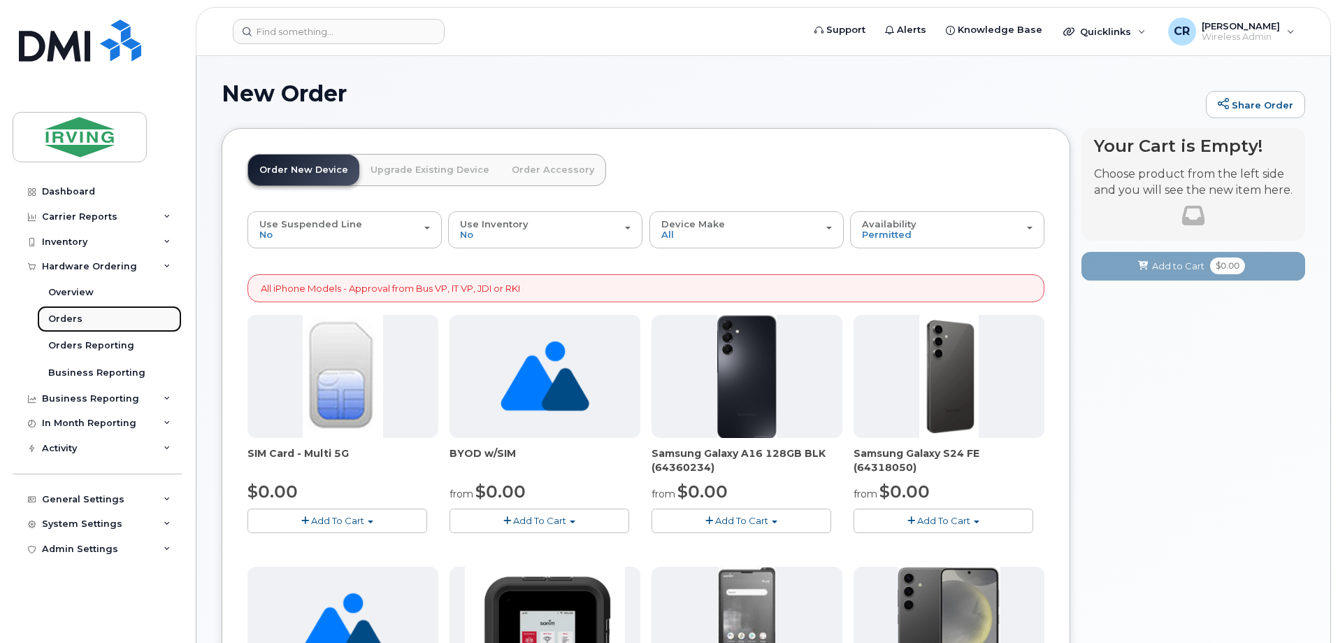
click at [57, 316] on div "Orders" at bounding box center [65, 319] width 34 height 13
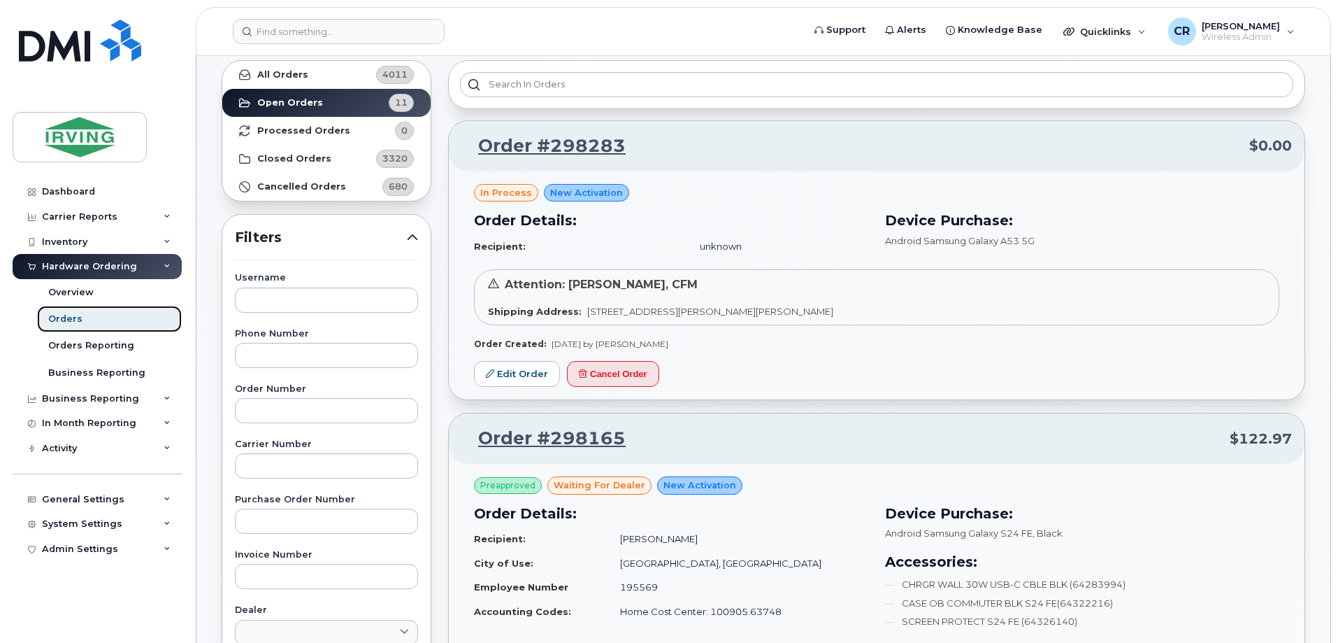
scroll to position [70, 0]
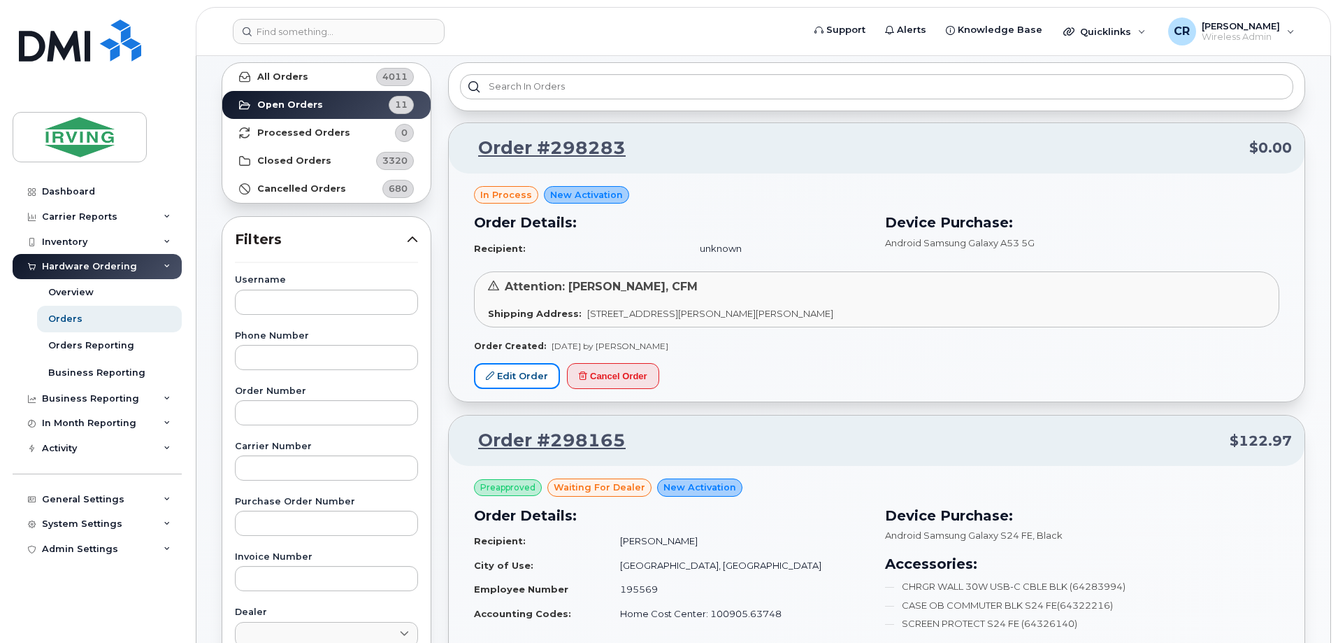
drag, startPoint x: 516, startPoint y: 375, endPoint x: 594, endPoint y: 403, distance: 82.9
click at [516, 375] on link "Edit Order" at bounding box center [517, 376] width 86 height 26
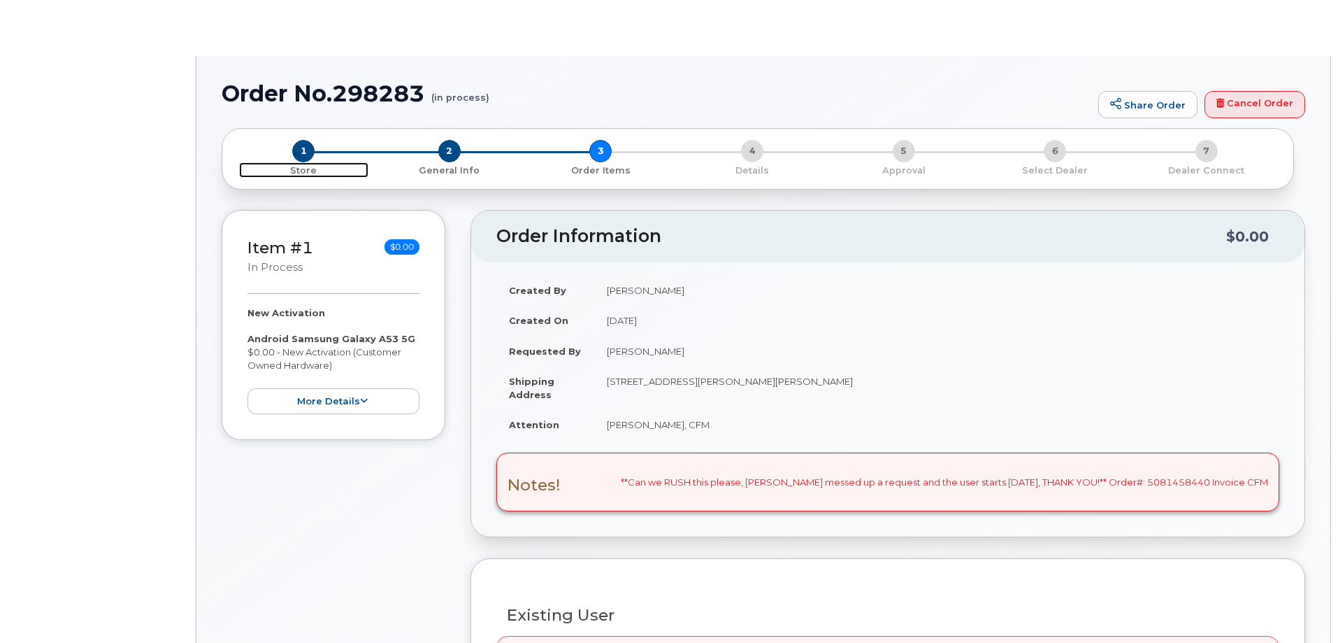
click at [301, 155] on span "1" at bounding box center [303, 151] width 22 height 22
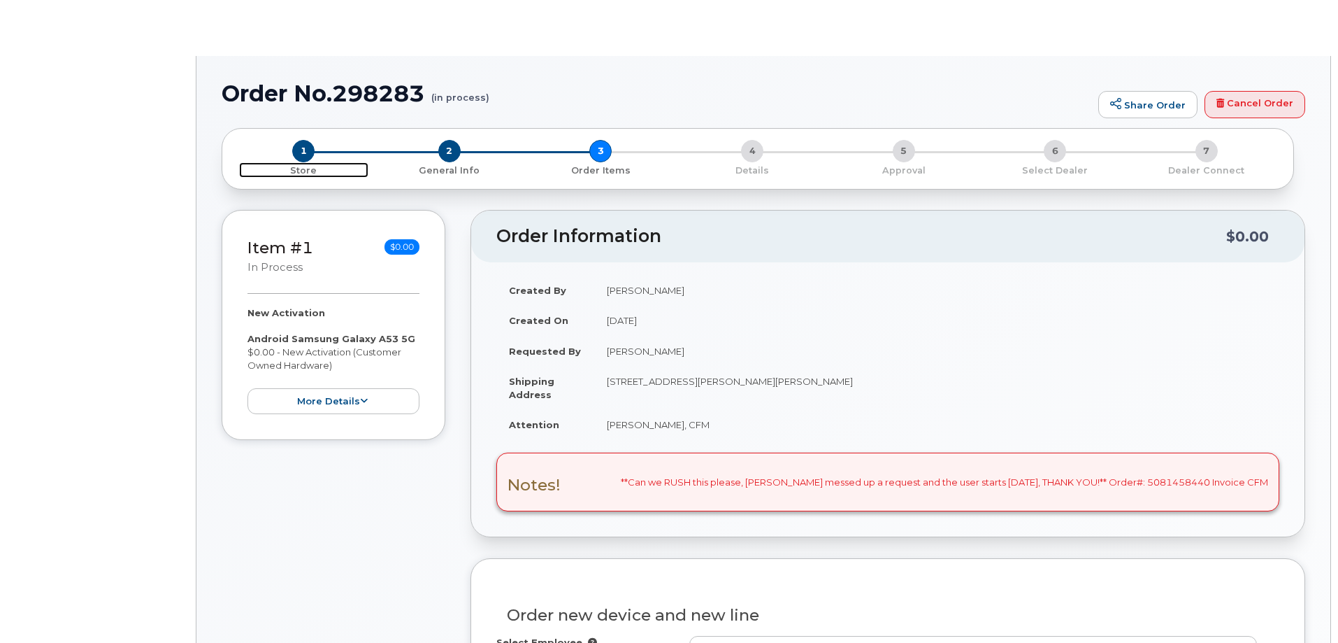
select select "1446581"
radio input "true"
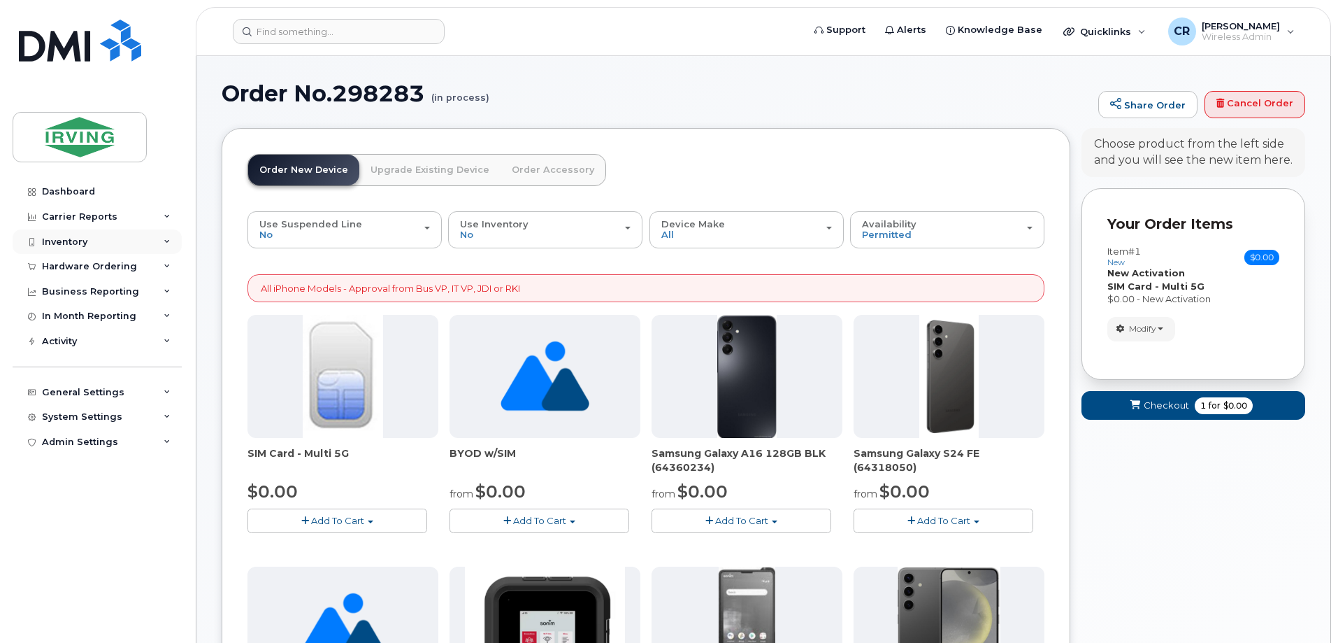
click at [71, 241] on div "Inventory" at bounding box center [64, 241] width 45 height 11
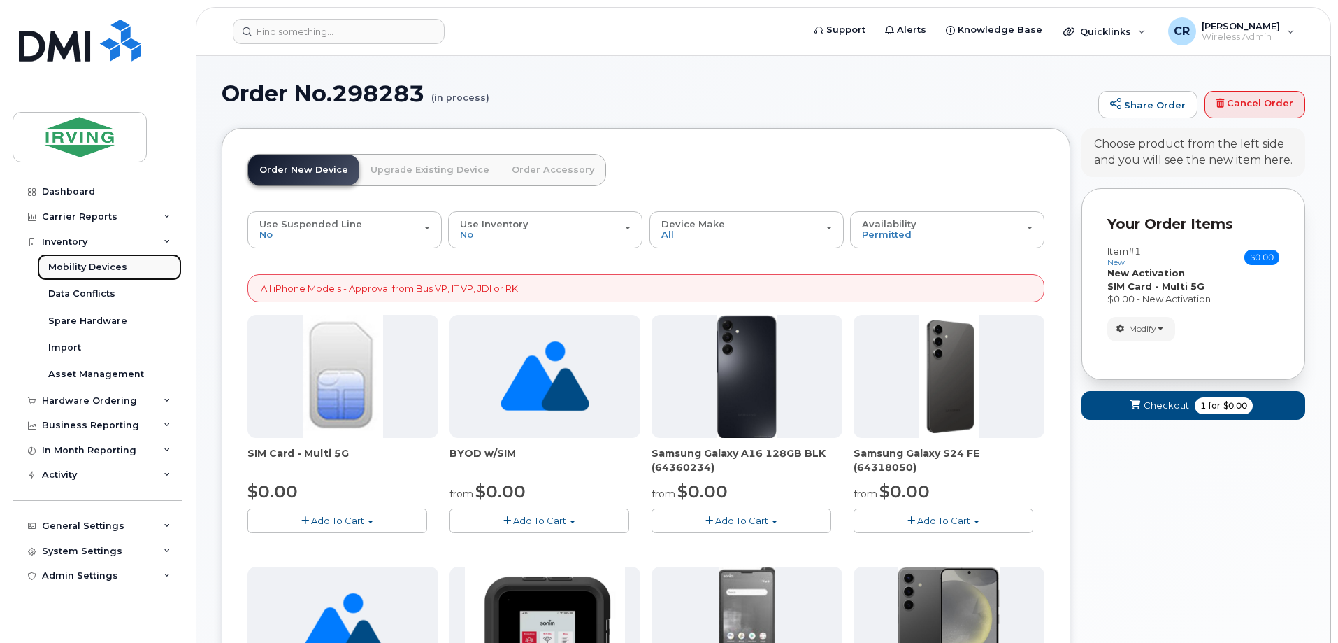
click at [84, 265] on div "Mobility Devices" at bounding box center [87, 267] width 79 height 13
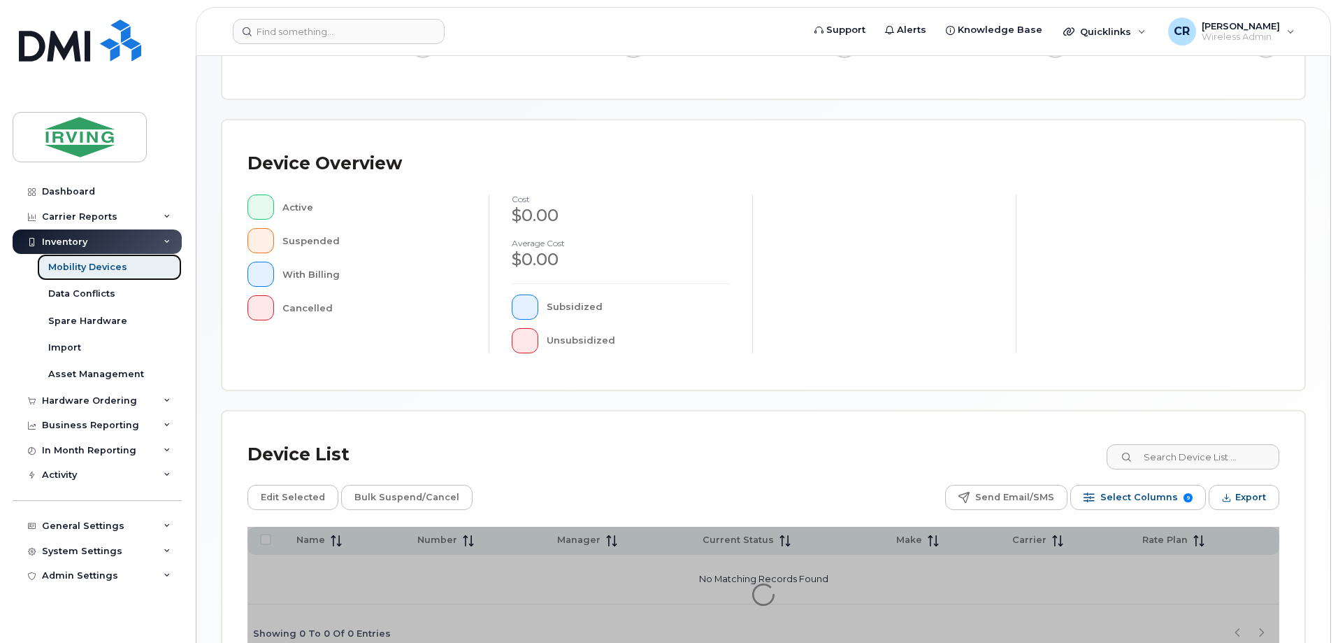
scroll to position [319, 0]
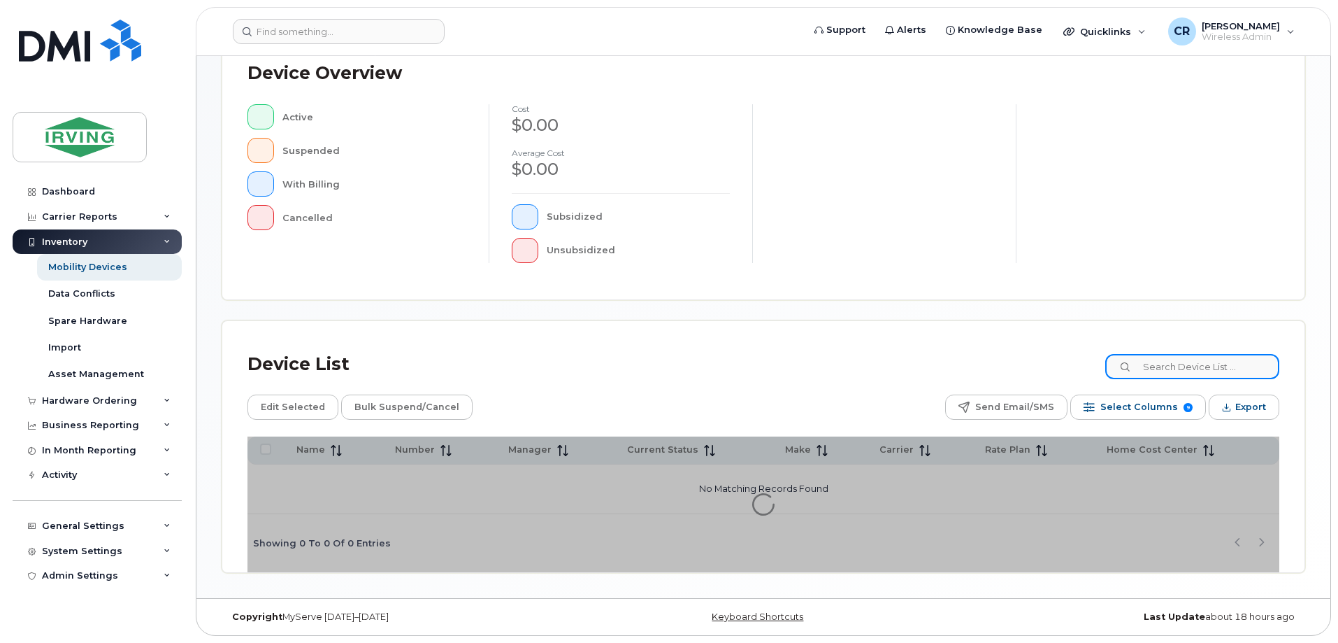
click at [1207, 368] on input at bounding box center [1192, 366] width 174 height 25
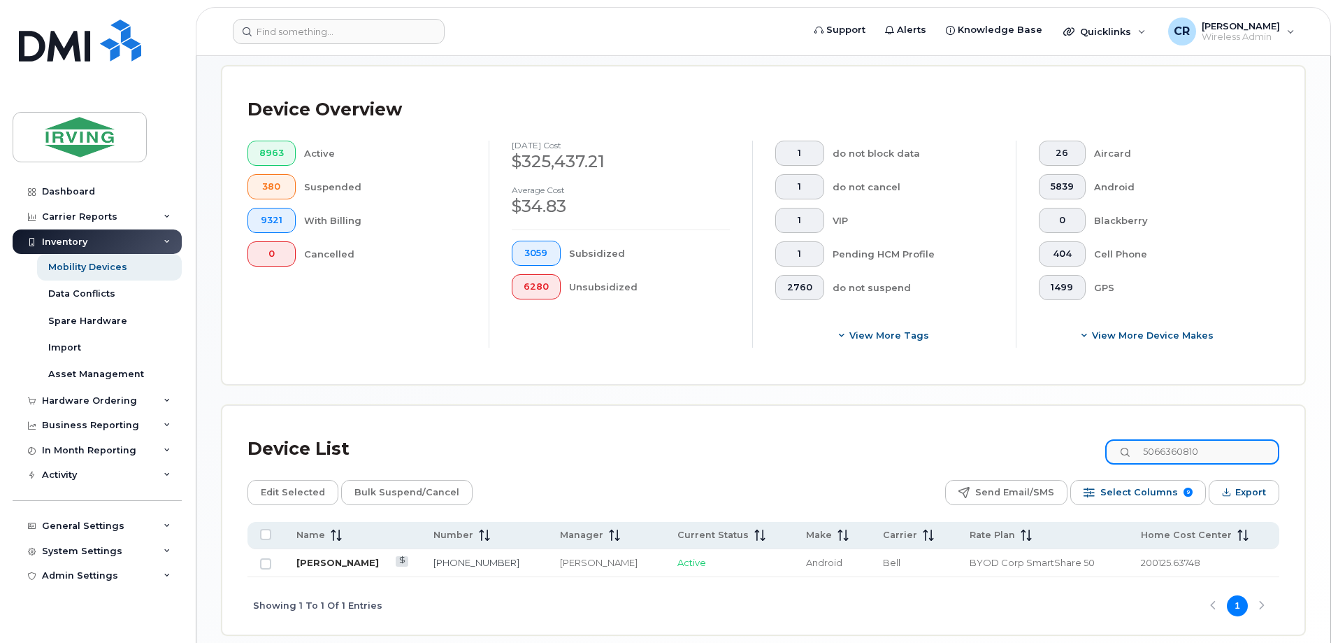
type input "5066360810"
click at [343, 557] on link "[PERSON_NAME]" at bounding box center [337, 562] width 83 height 11
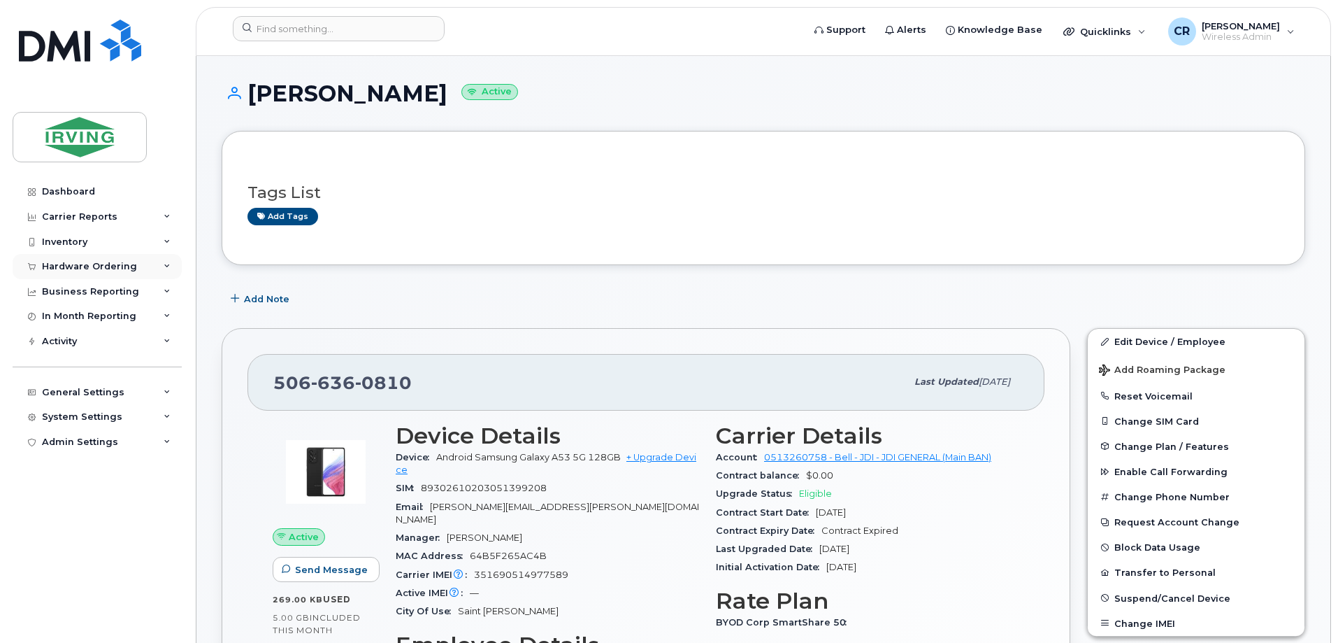
click at [69, 262] on div "Hardware Ordering" at bounding box center [89, 266] width 95 height 11
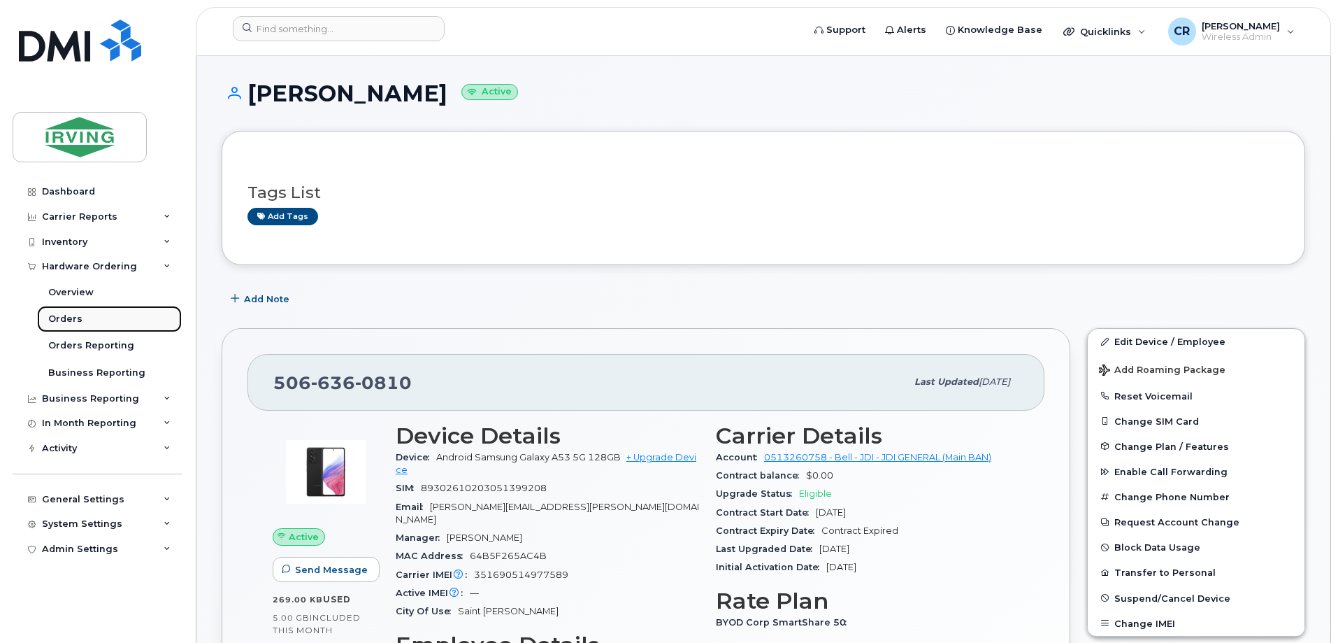
click at [71, 321] on div "Orders" at bounding box center [65, 319] width 34 height 13
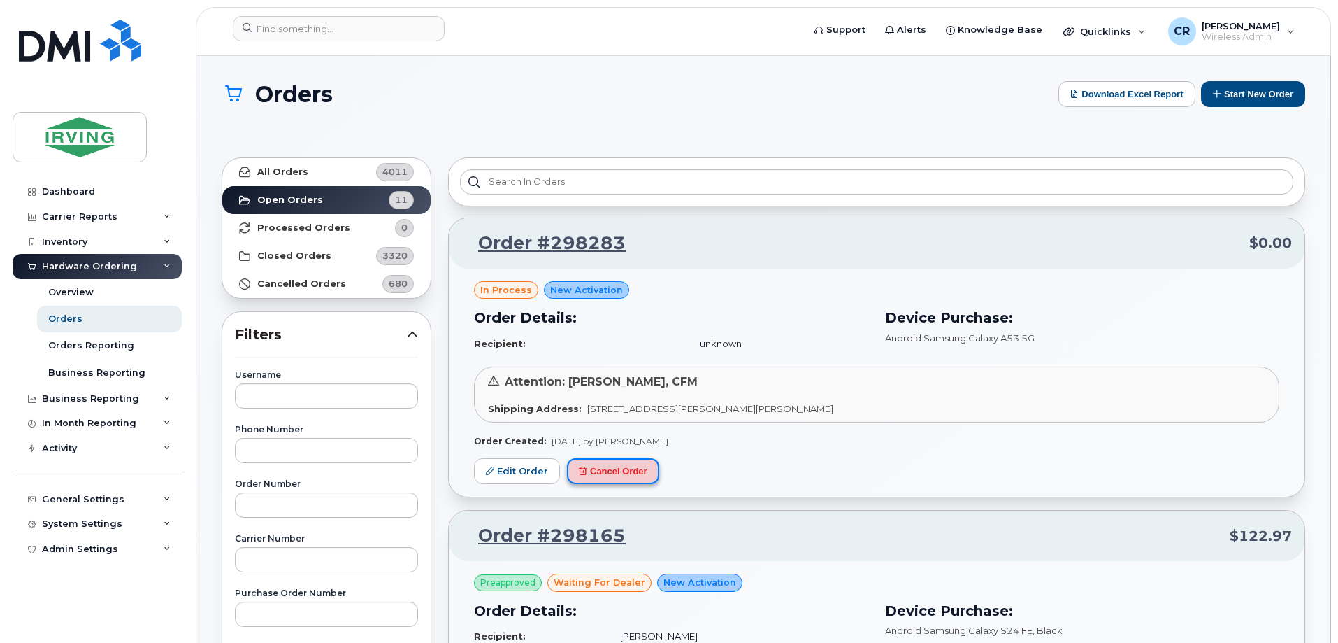
click at [622, 462] on button "Cancel Order" at bounding box center [613, 471] width 92 height 26
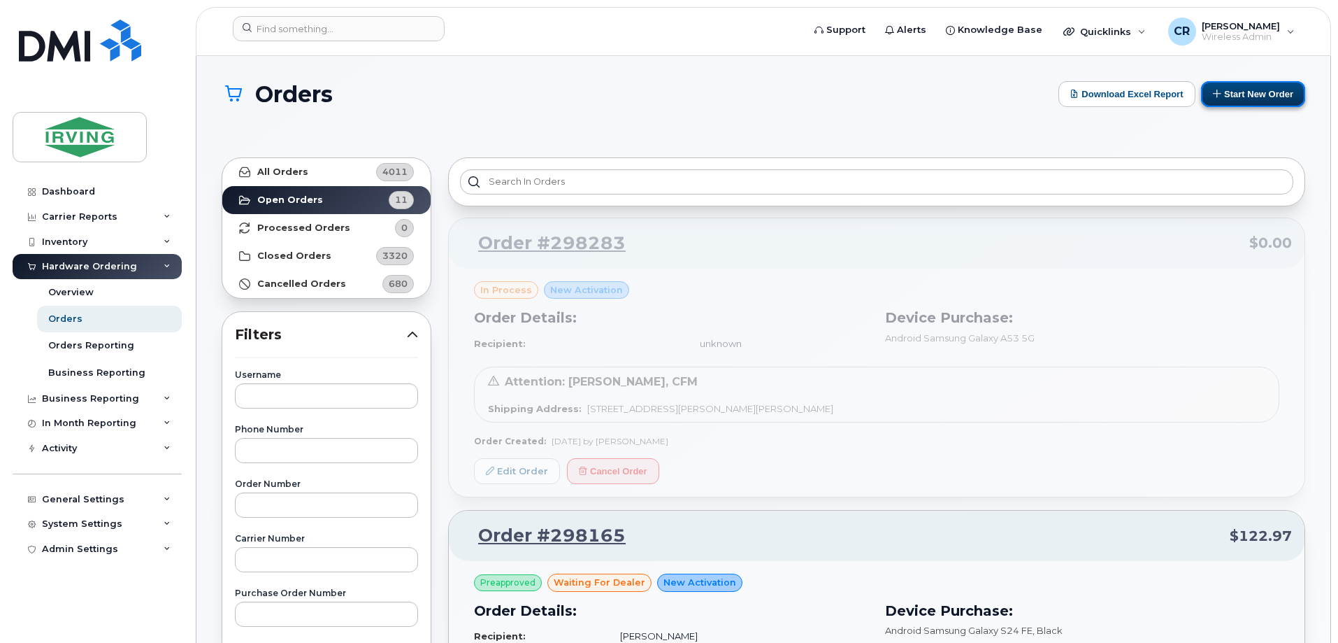
click at [1261, 90] on button "Start New Order" at bounding box center [1253, 94] width 104 height 26
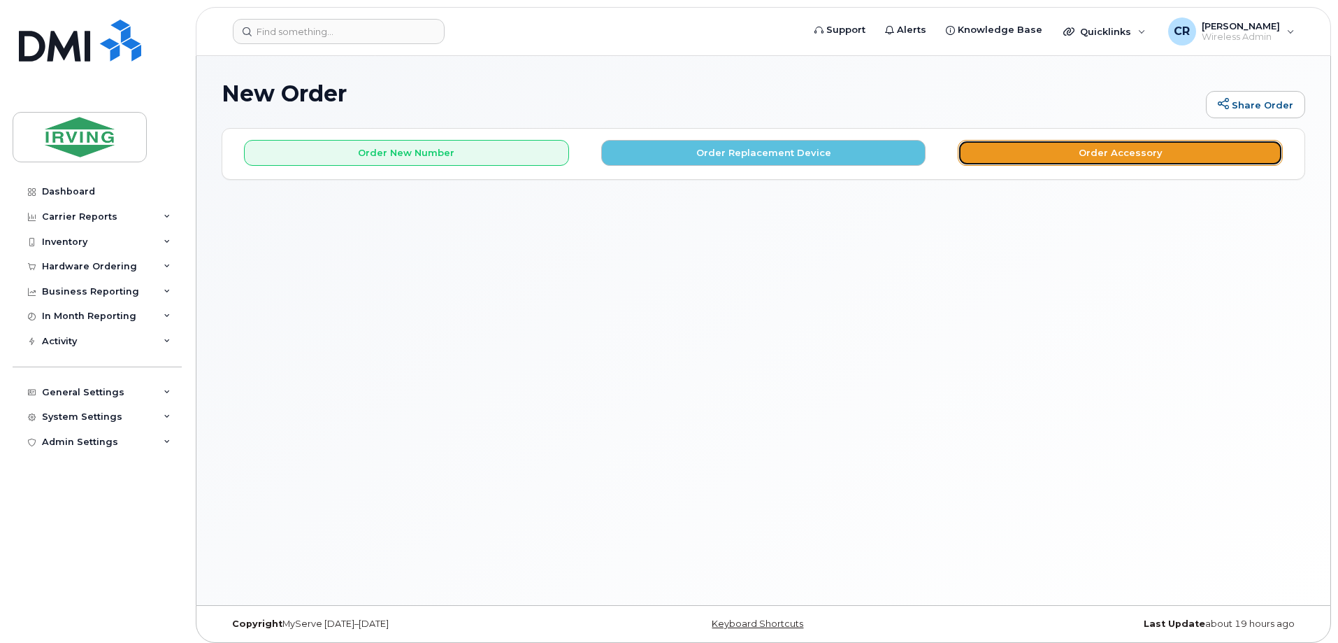
click at [1061, 150] on button "Order Accessory" at bounding box center [1120, 153] width 325 height 26
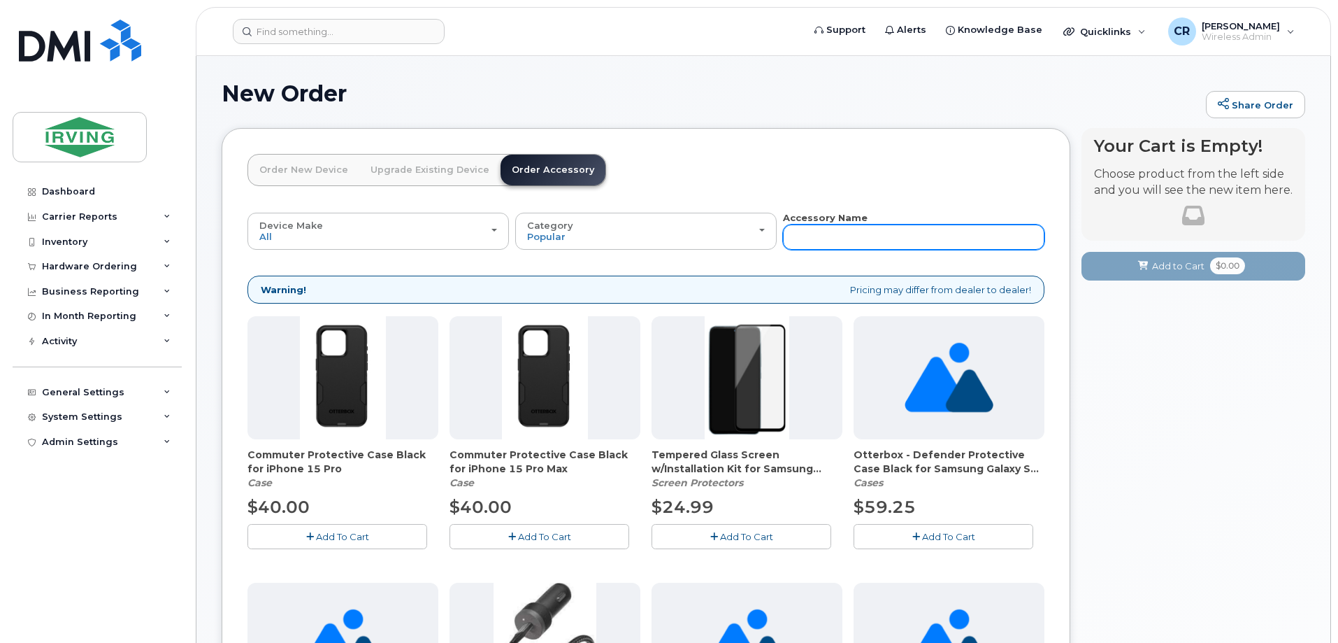
click at [861, 238] on input "text" at bounding box center [914, 236] width 262 height 25
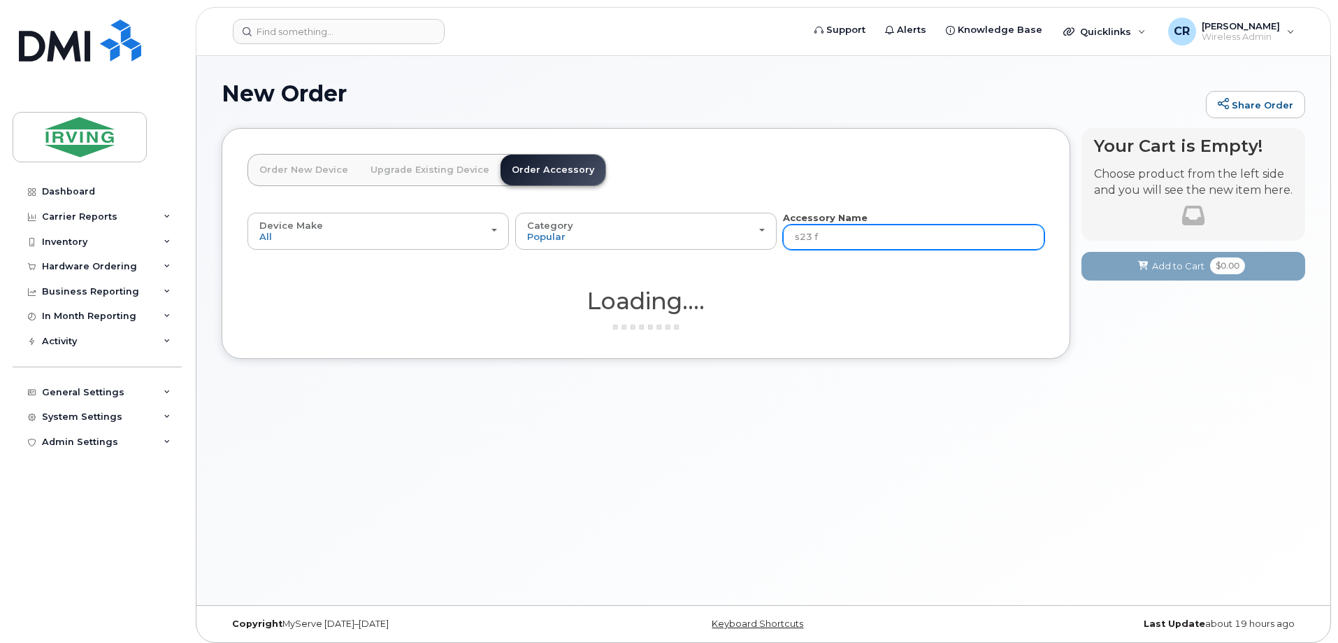
type input "s23 fe"
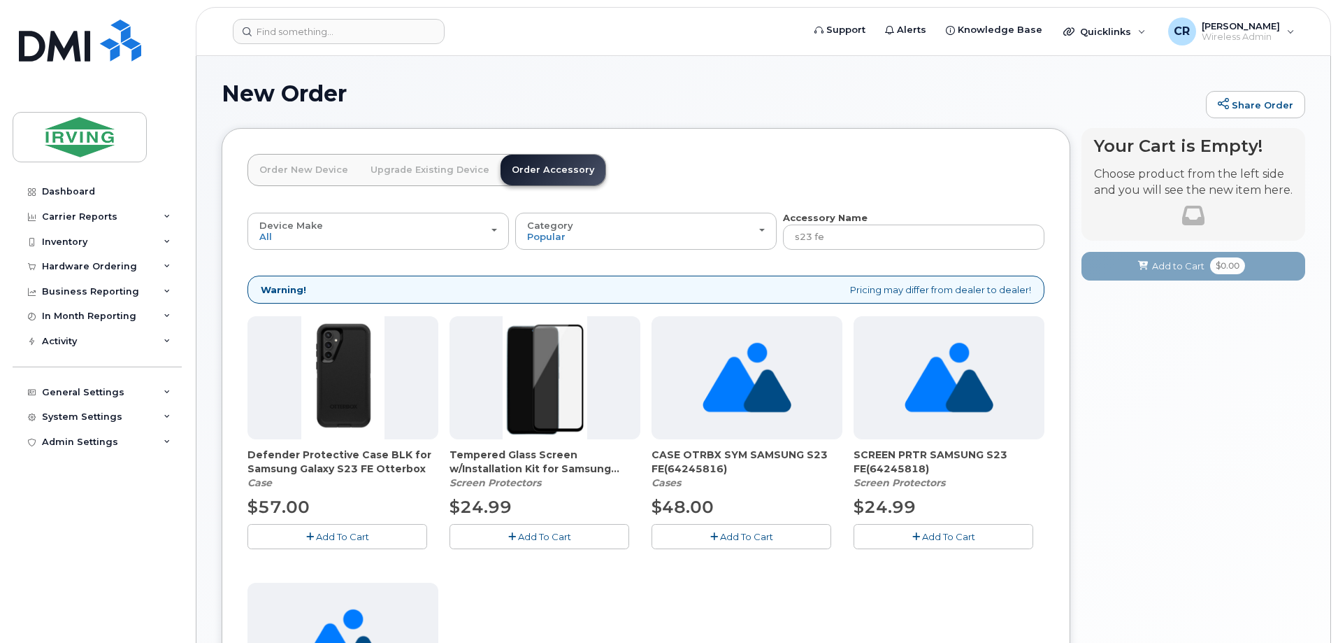
click at [522, 542] on button "Add To Cart" at bounding box center [540, 536] width 180 height 24
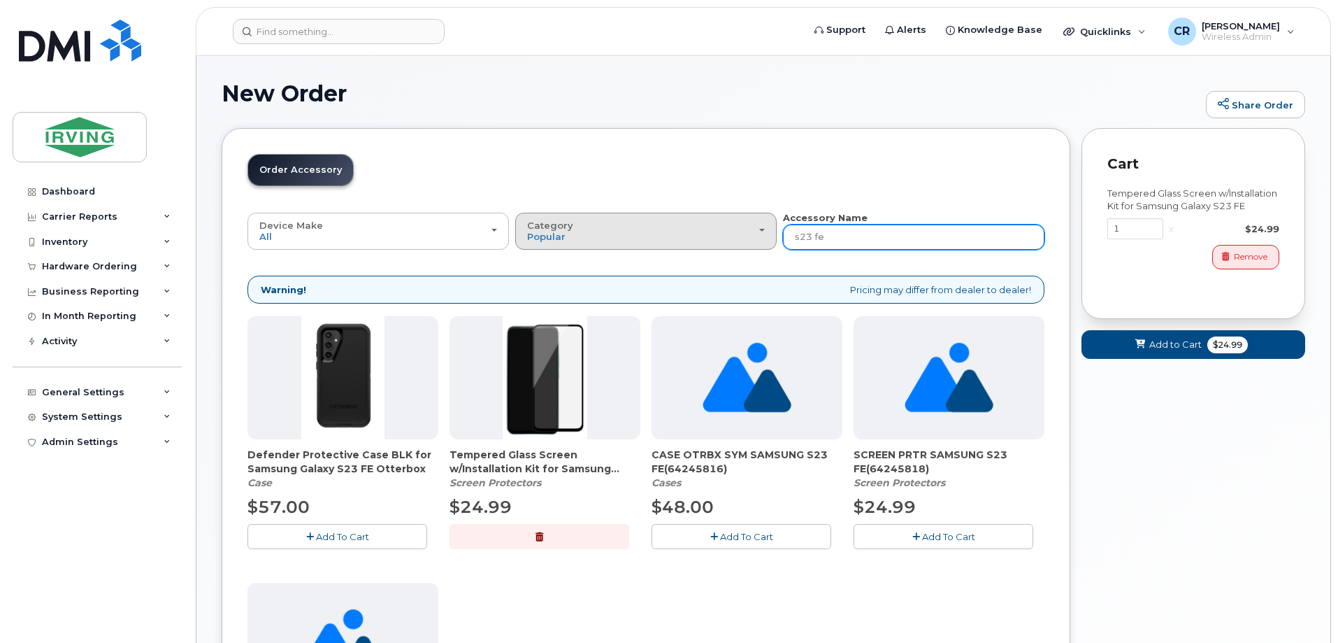
drag, startPoint x: 859, startPoint y: 237, endPoint x: 720, endPoint y: 236, distance: 139.9
click at [720, 236] on div "Device Make All Android Cell Phone iPhone All Android Cell Phone iPhone Categor…" at bounding box center [646, 230] width 797 height 38
type input "a54"
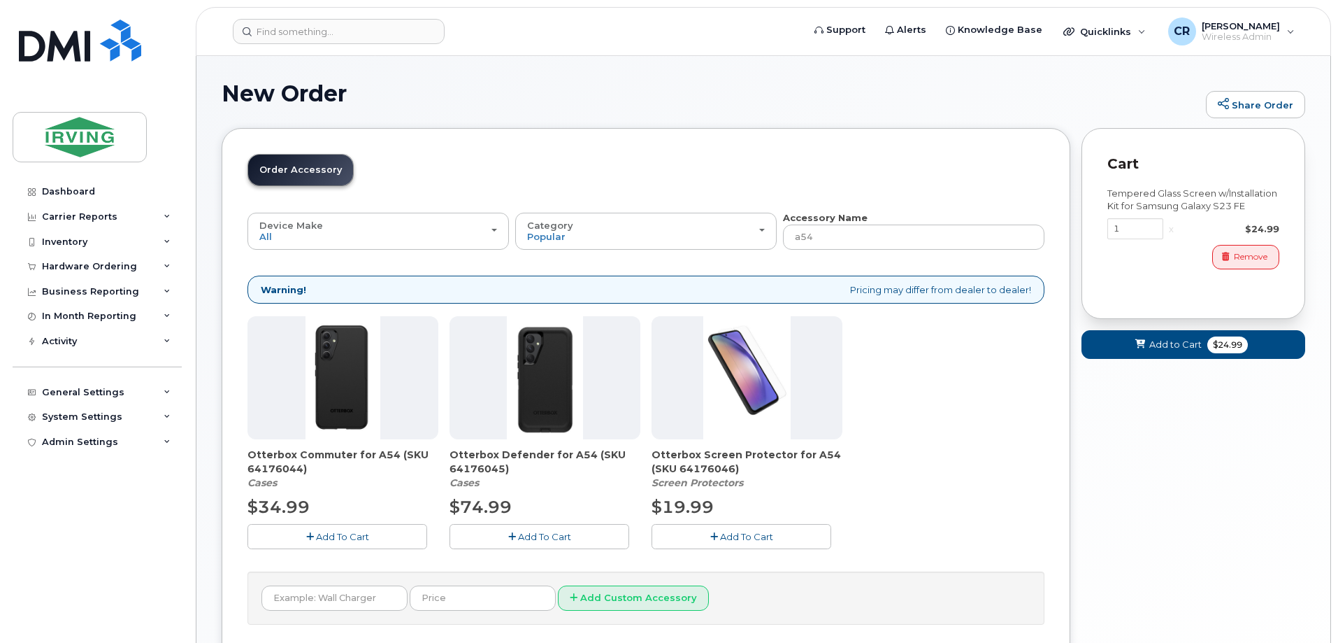
click at [754, 534] on span "Add To Cart" at bounding box center [746, 536] width 53 height 11
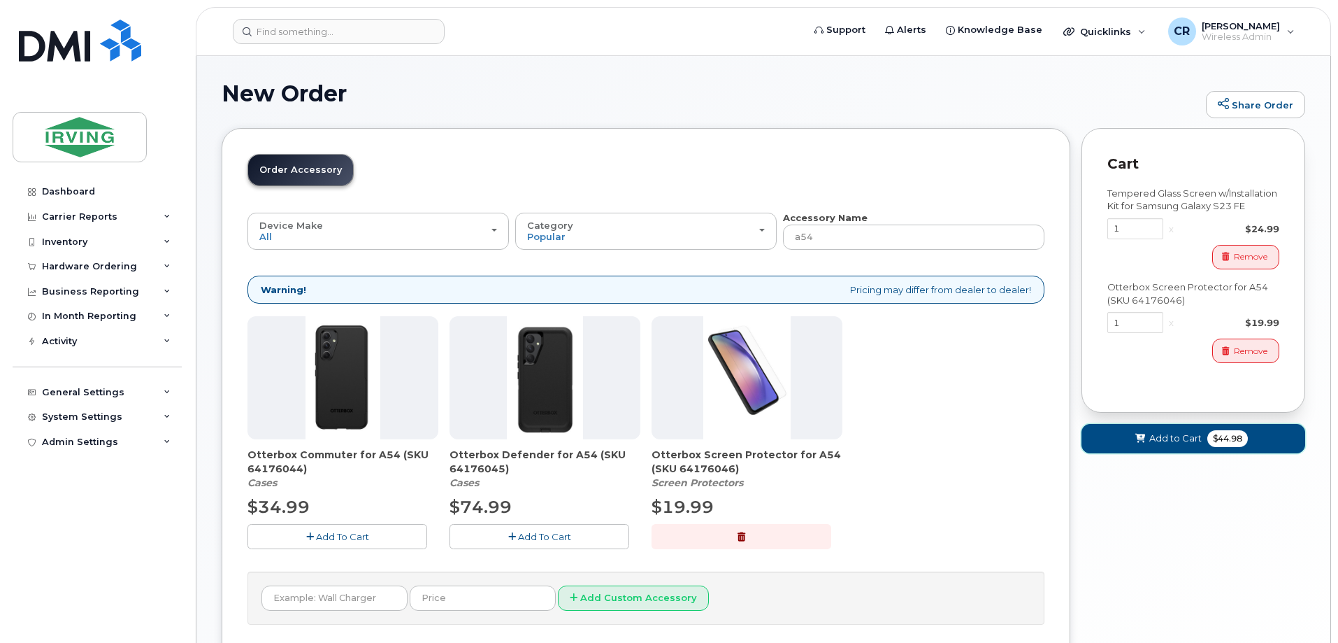
click at [1191, 441] on span "Add to Cart" at bounding box center [1176, 437] width 52 height 13
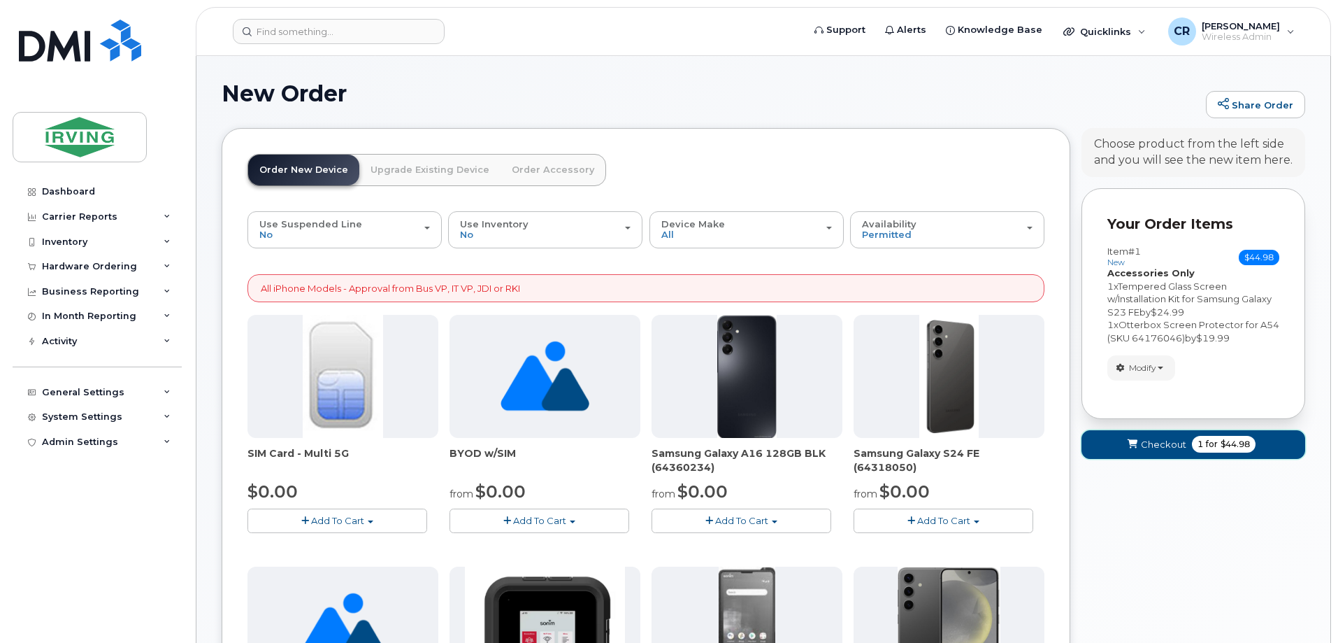
click at [1203, 452] on span "1 for $44.98" at bounding box center [1224, 444] width 64 height 17
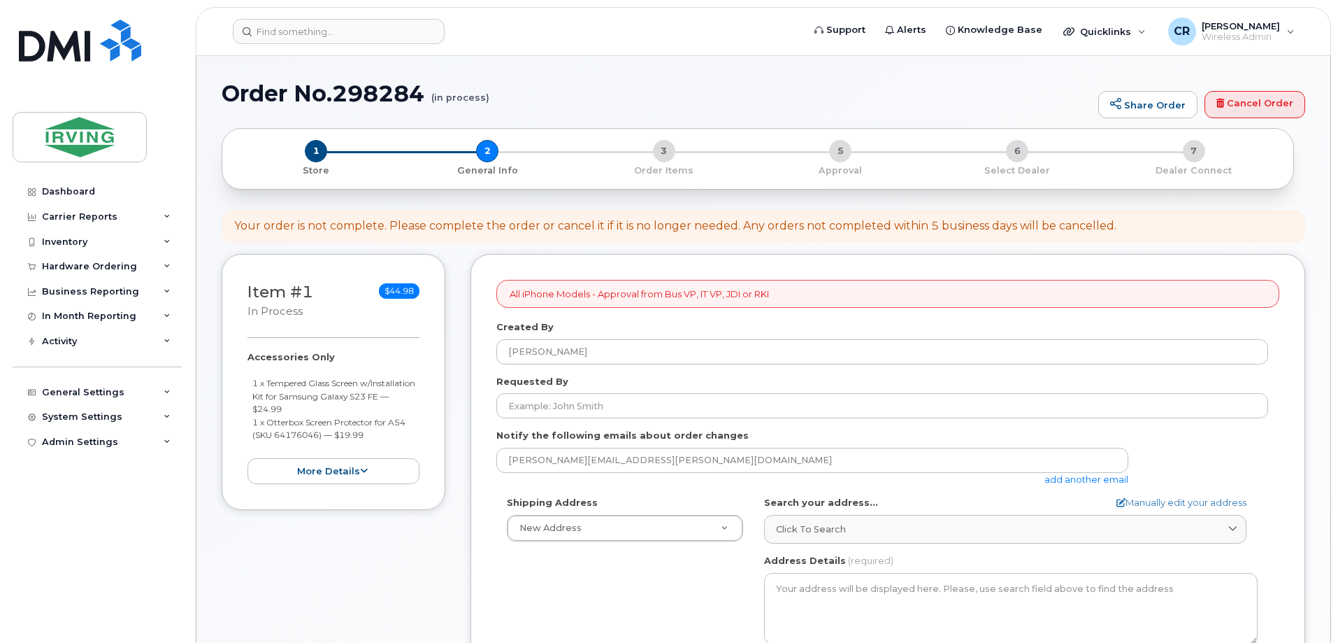
select select
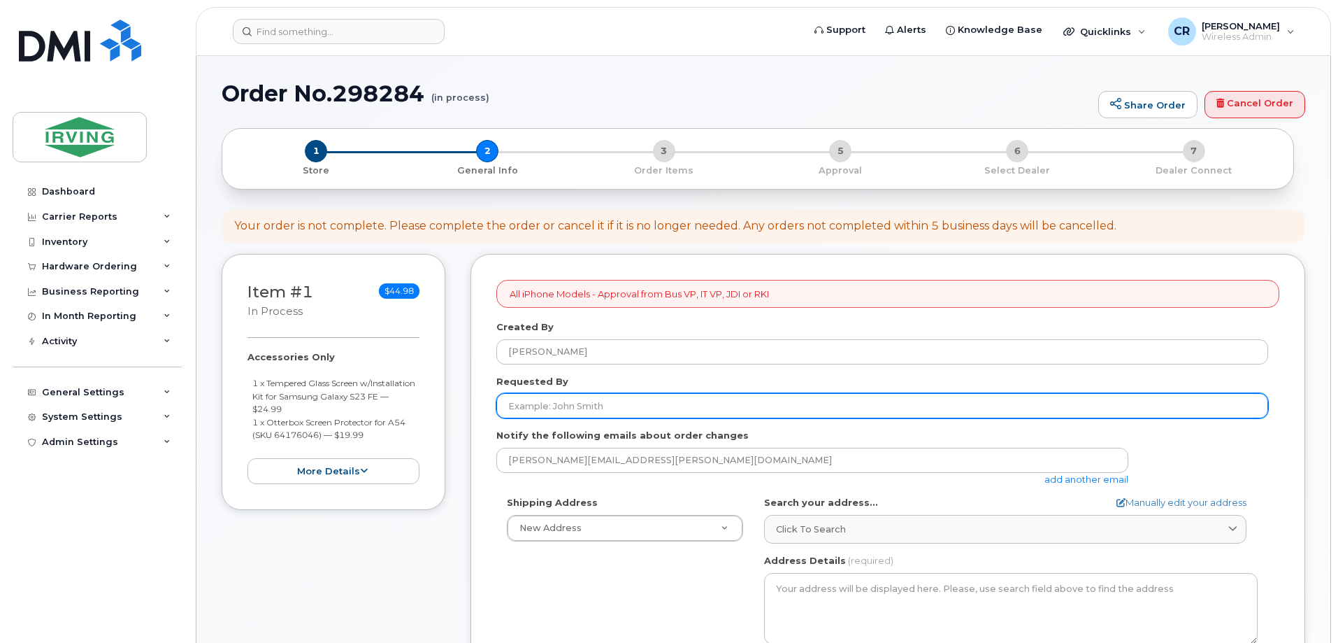
click at [589, 408] on input "Requested By" at bounding box center [882, 405] width 772 height 25
type input "[PERSON_NAME]"
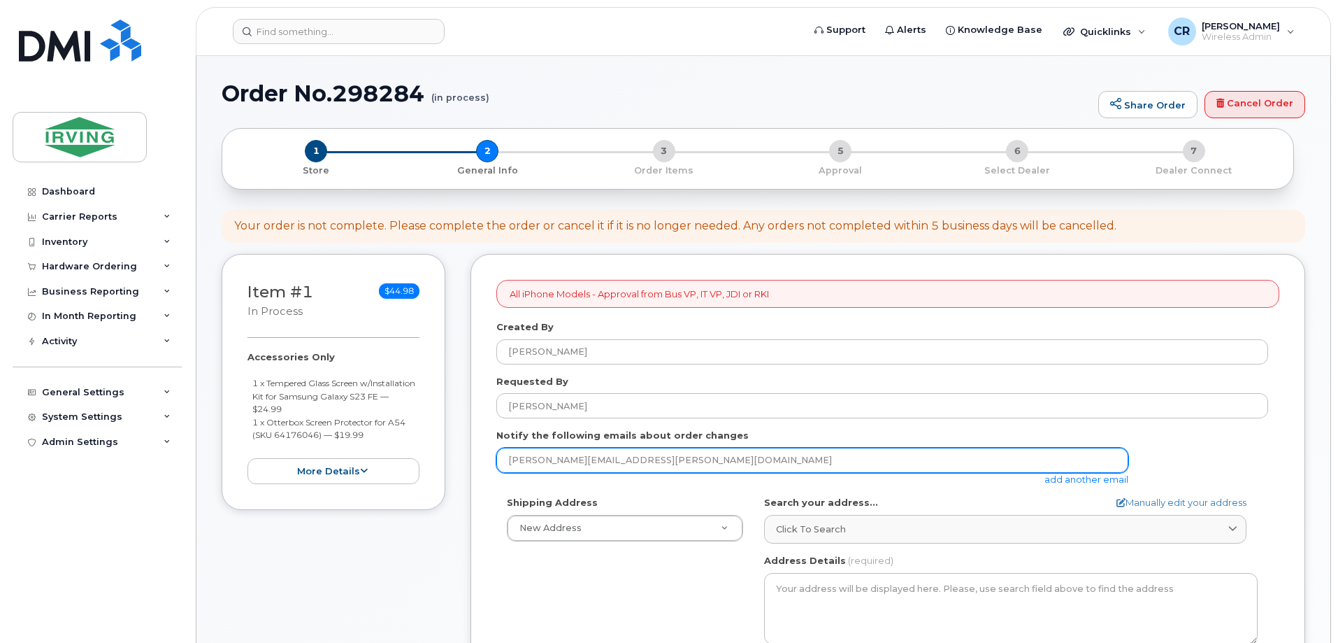
drag, startPoint x: 678, startPoint y: 461, endPoint x: 245, endPoint y: 452, distance: 432.2
click at [245, 452] on div "Item #1 in process $44.98 Accessories Only 1 x Tempered Glass Screen w/Installa…" at bounding box center [764, 652] width 1084 height 796
type input "jdiswitchboard@jdirving.com"
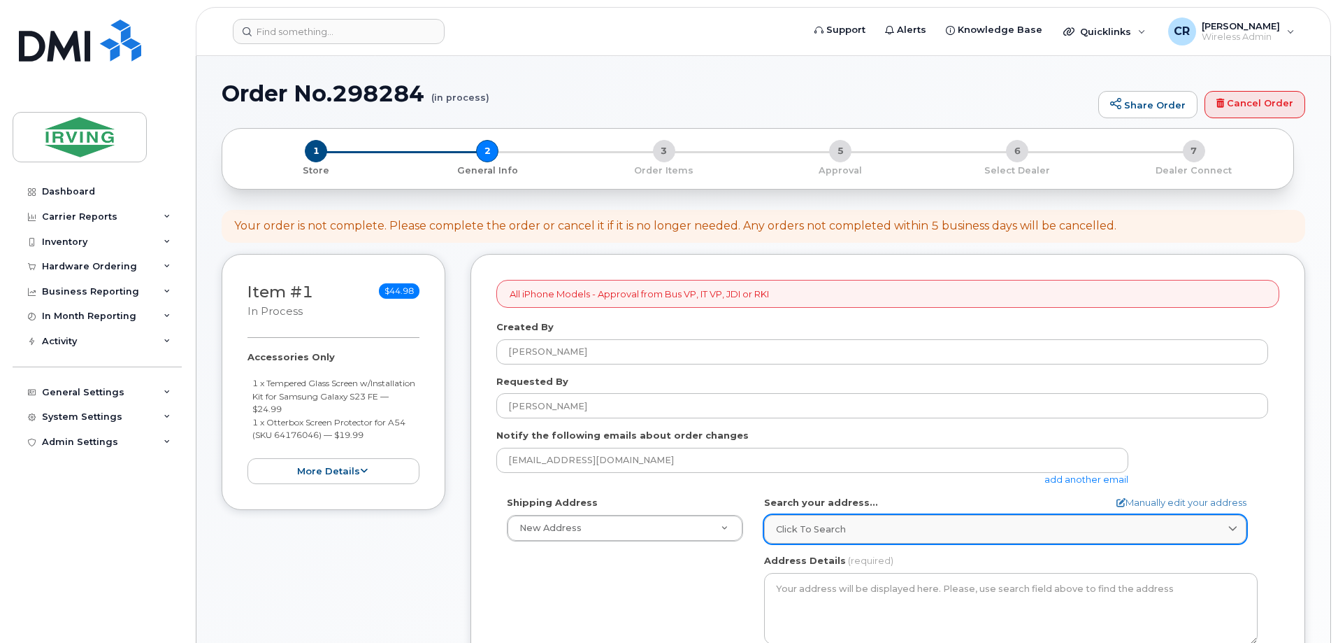
click at [838, 534] on span "Click to search" at bounding box center [811, 528] width 70 height 13
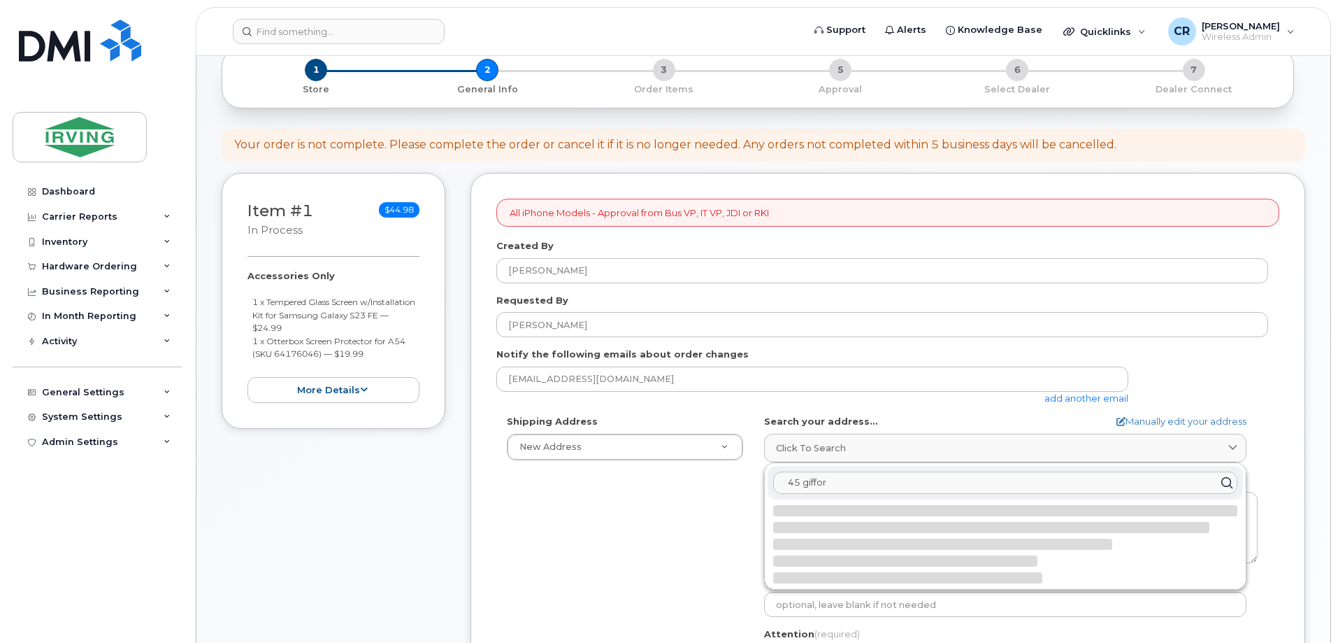
scroll to position [280, 0]
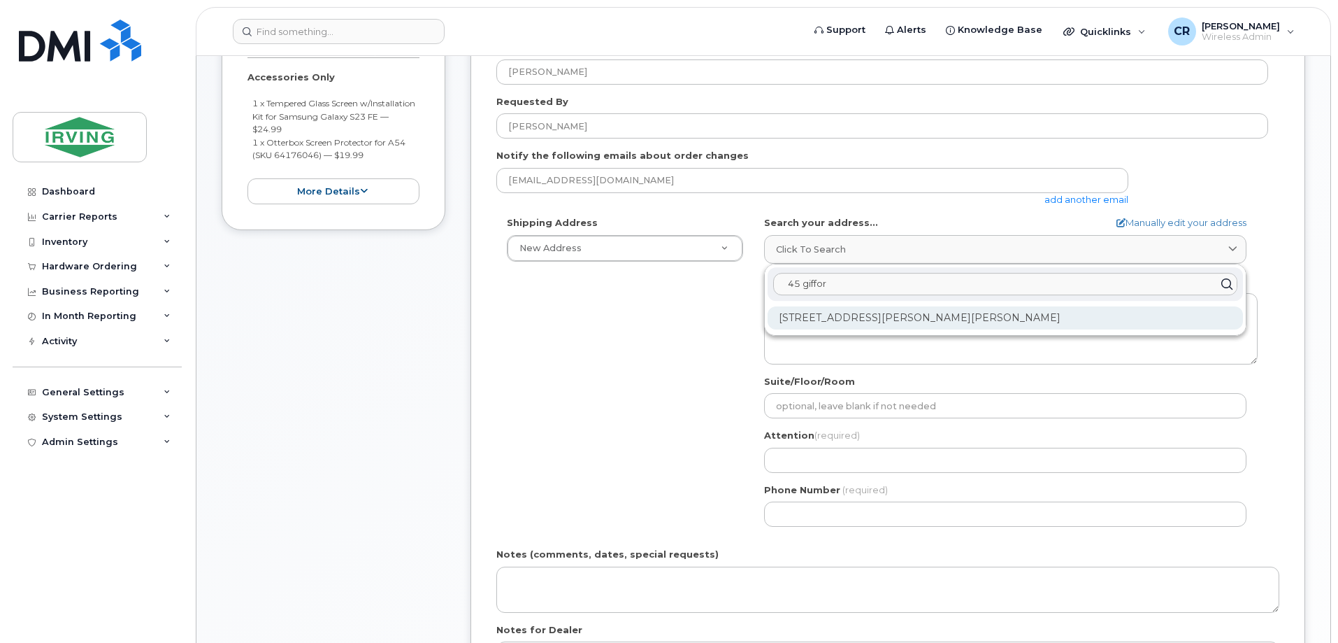
type input "45 giffor"
click at [873, 319] on div "45 Gifford Rd Saint John NB E2M 5K7" at bounding box center [1005, 317] width 475 height 23
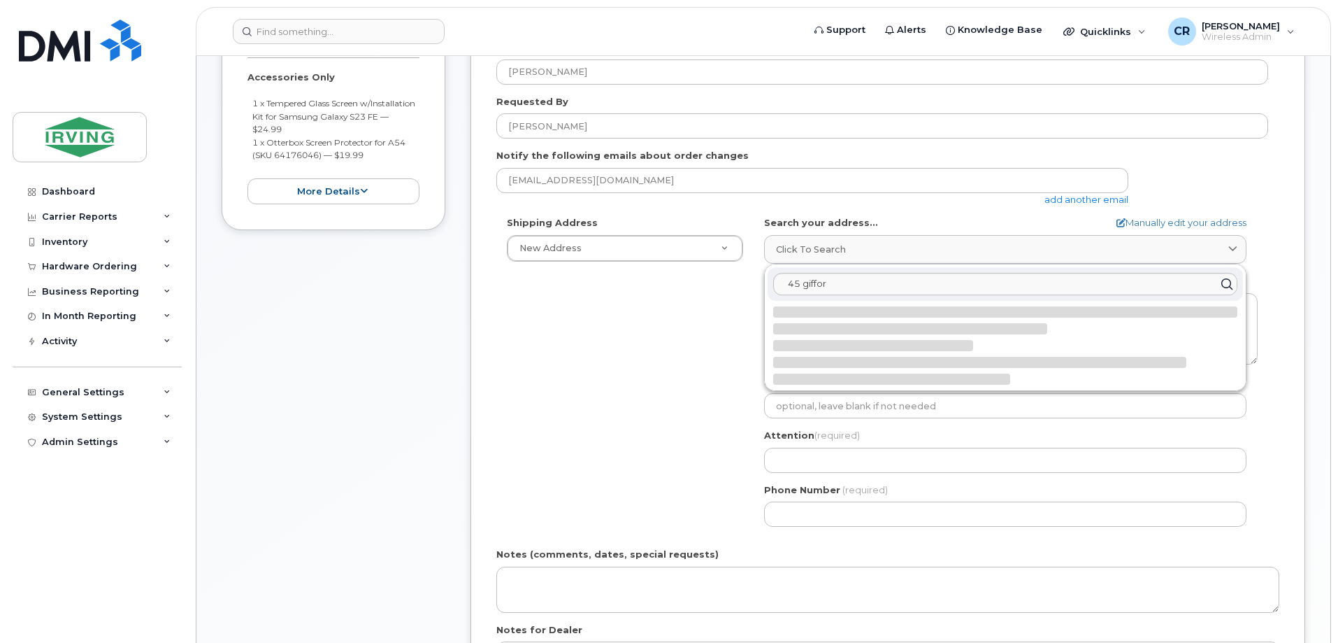
select select
type textarea "45 Gifford Rd SAINT JOHN NB E2M 5K7 CANADA"
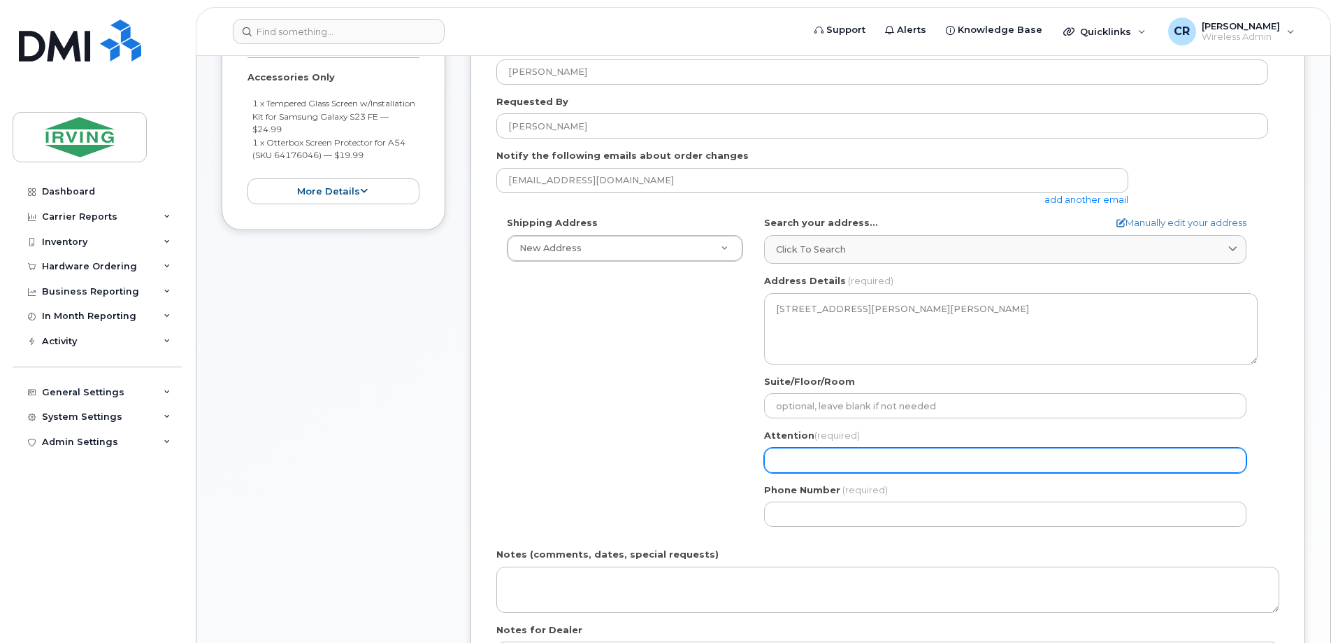
click at [810, 464] on input "Attention (required)" at bounding box center [1005, 460] width 482 height 25
select select
type input "A"
select select
type input "Am"
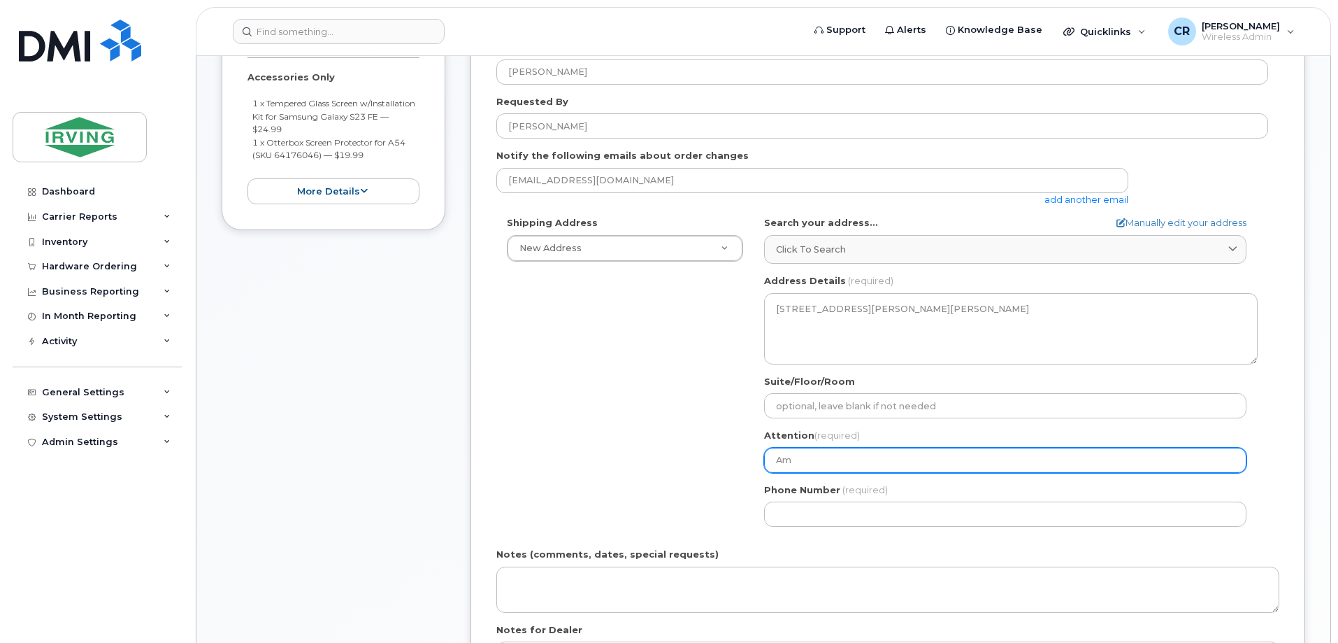
select select
type input "Ama"
select select
type input "Aman"
select select
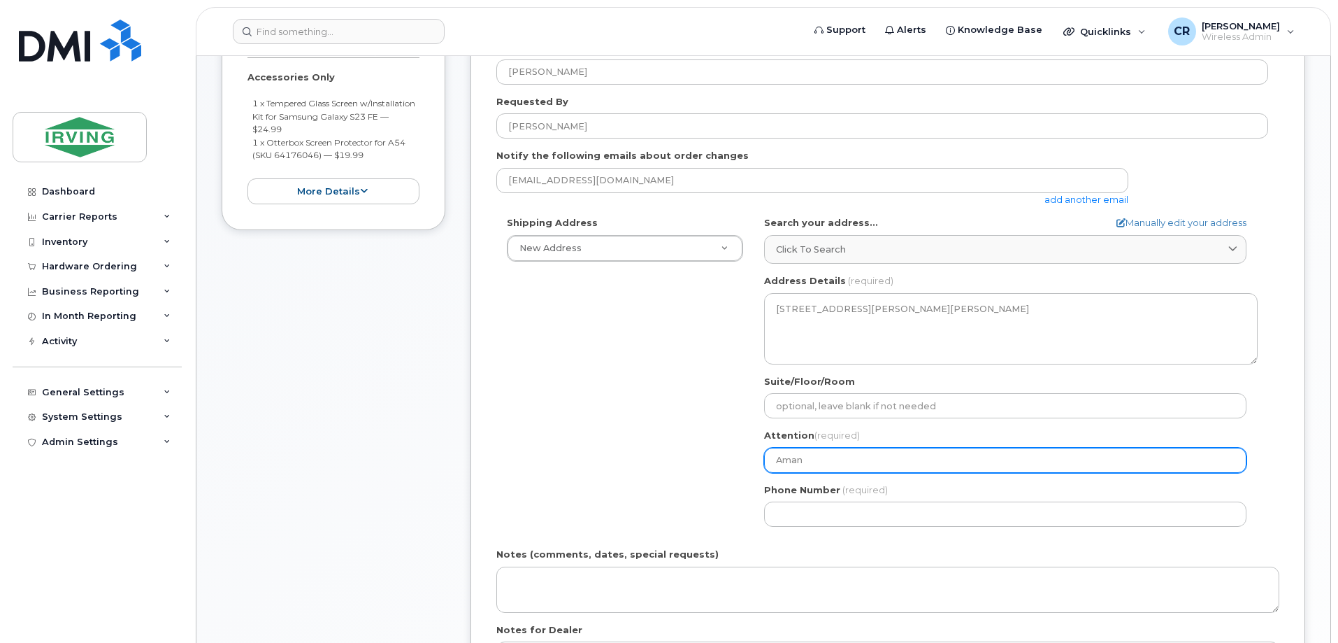
type input "Amand"
select select
type input "Amanda"
select select
type input "Amanda B"
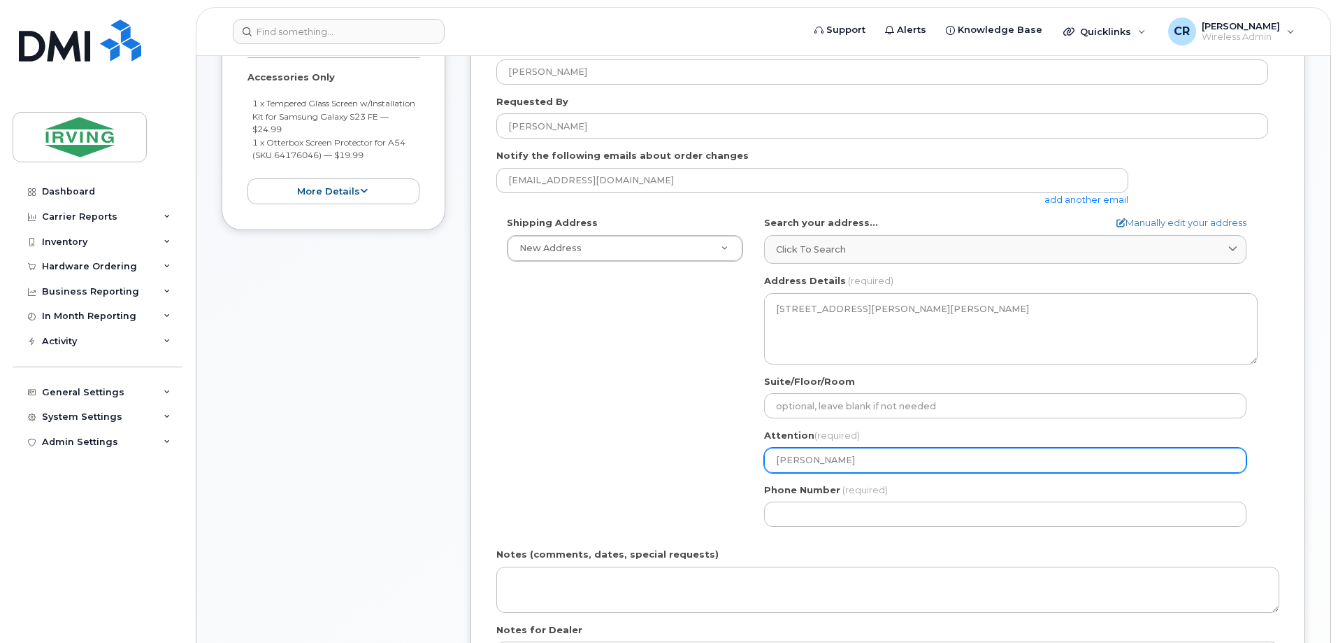
select select
type input "Amanda BO"
select select
type input "[PERSON_NAME], CFM"
select select
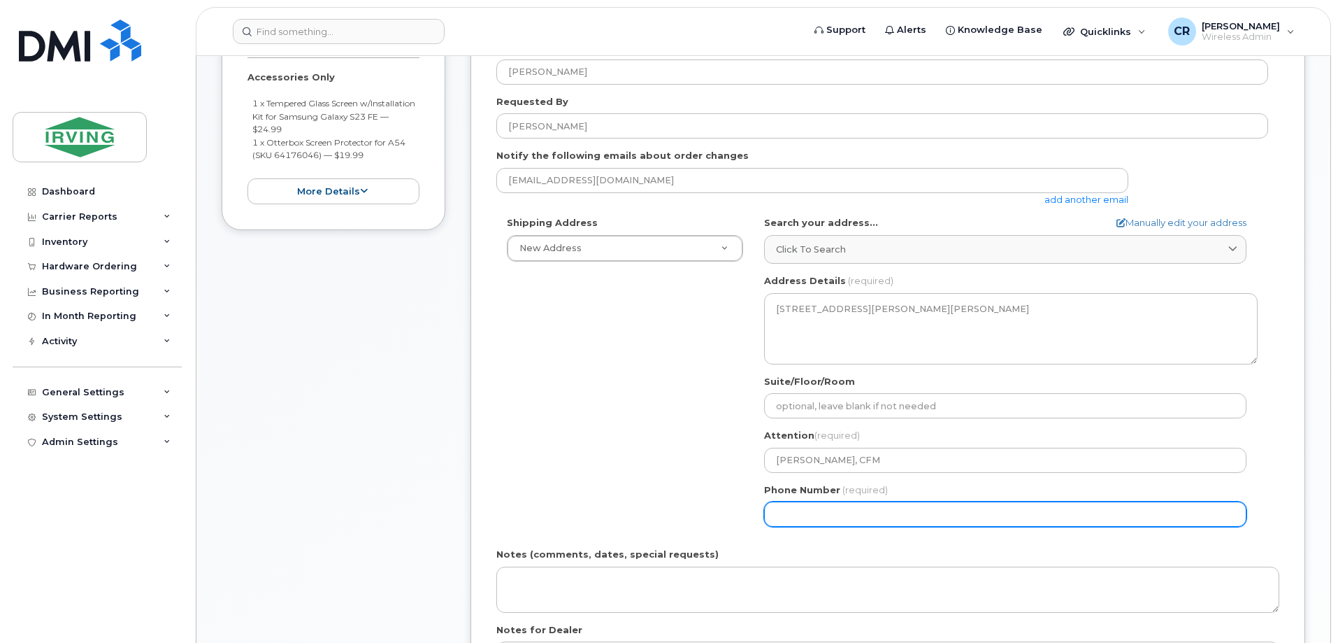
click at [840, 513] on input "Phone Number" at bounding box center [1005, 513] width 482 height 25
type input "506349760"
select select
type input "5063497605"
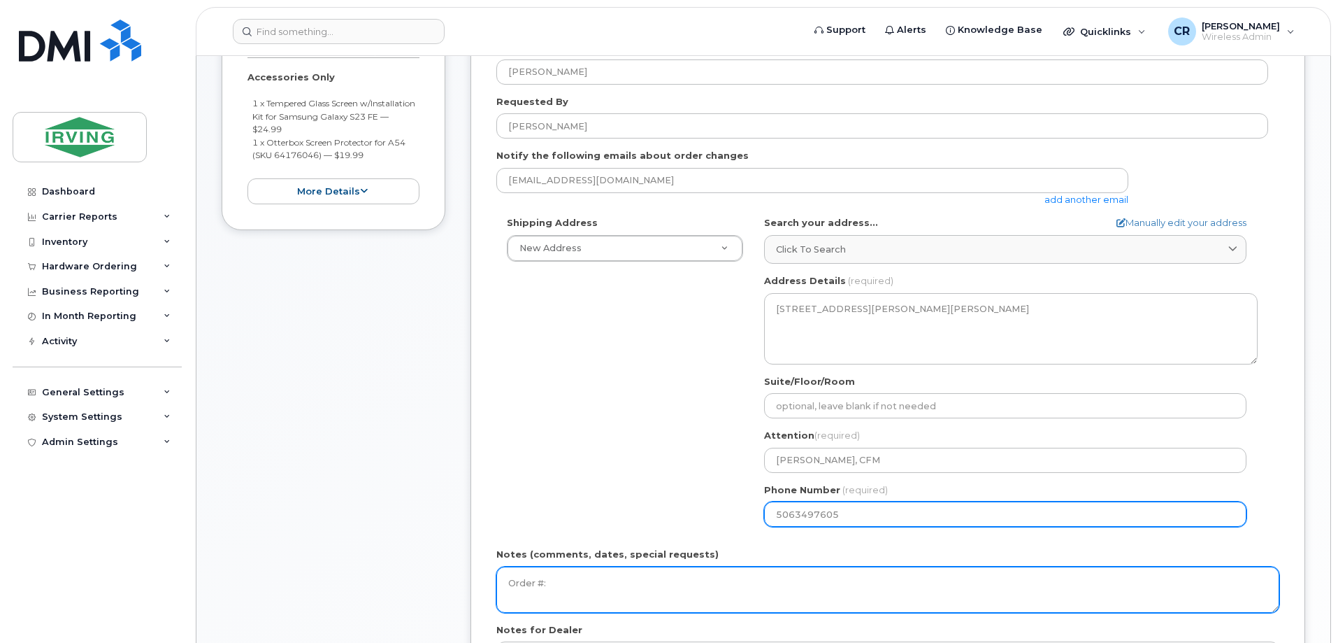
type textarea "Order #:"
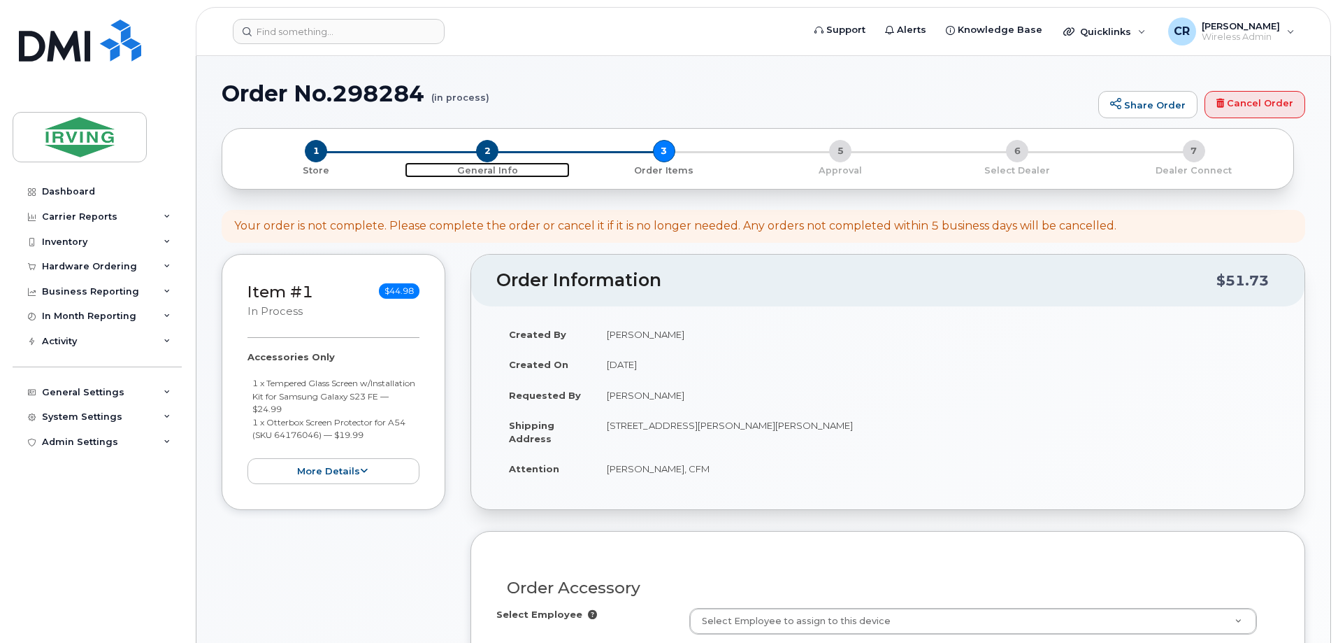
click at [490, 149] on span "2" at bounding box center [487, 151] width 22 height 22
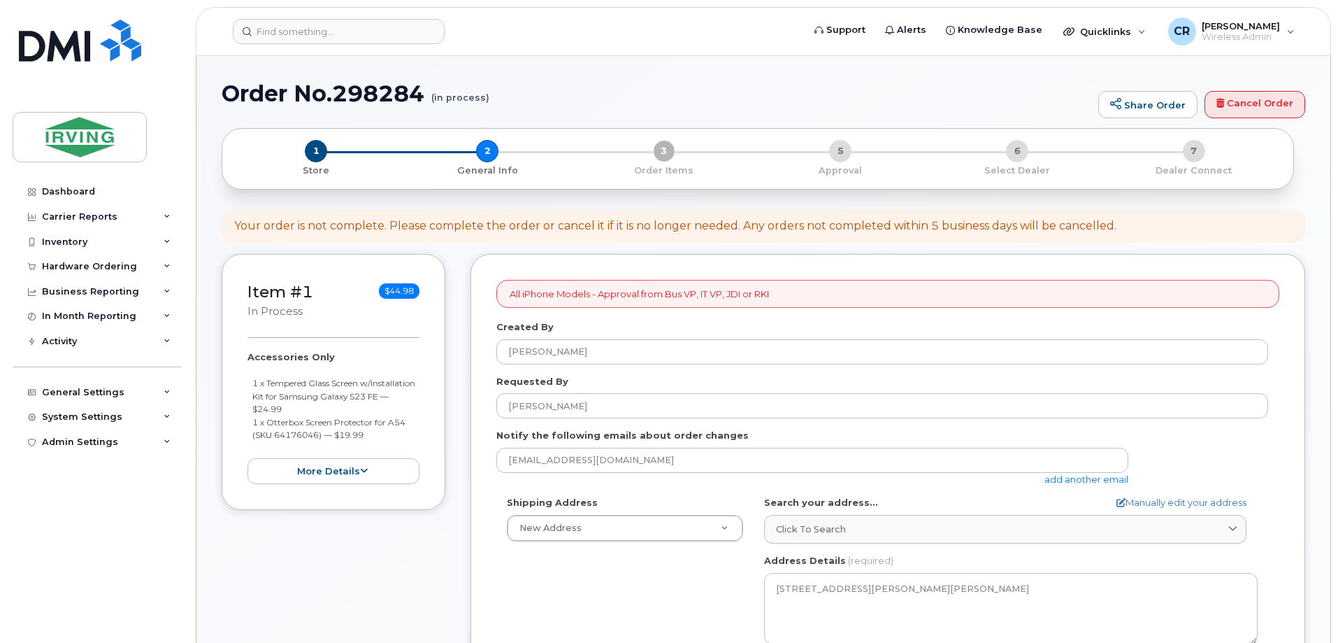
select select
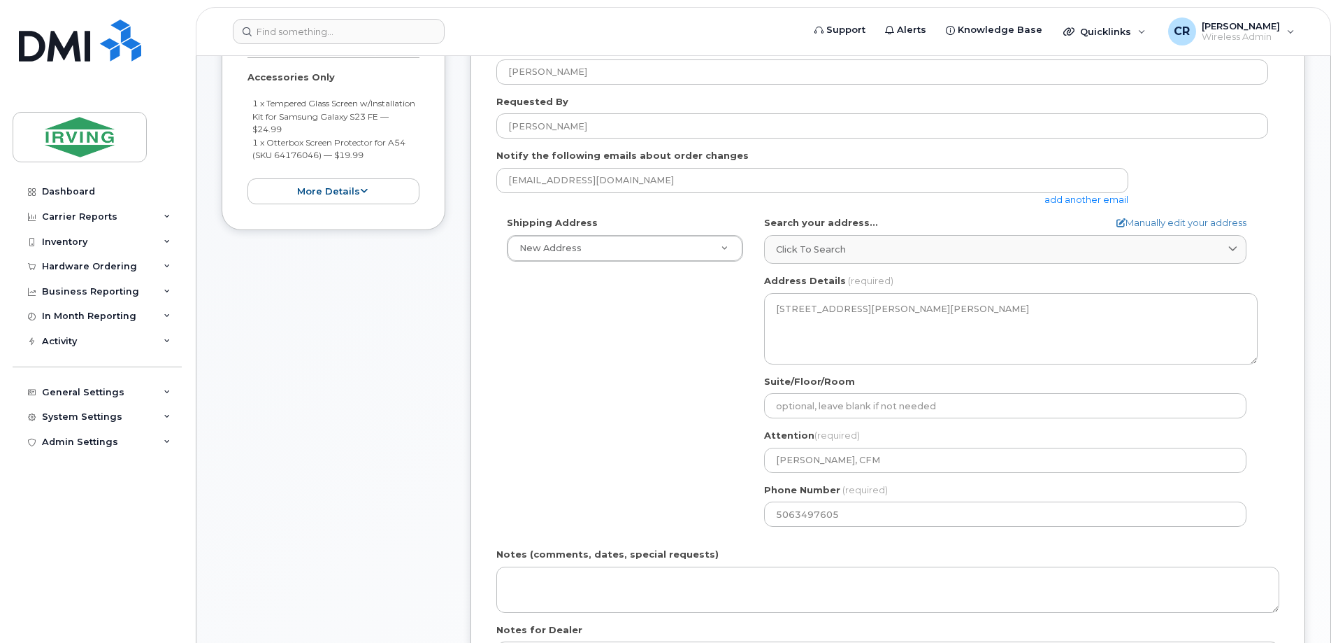
scroll to position [559, 0]
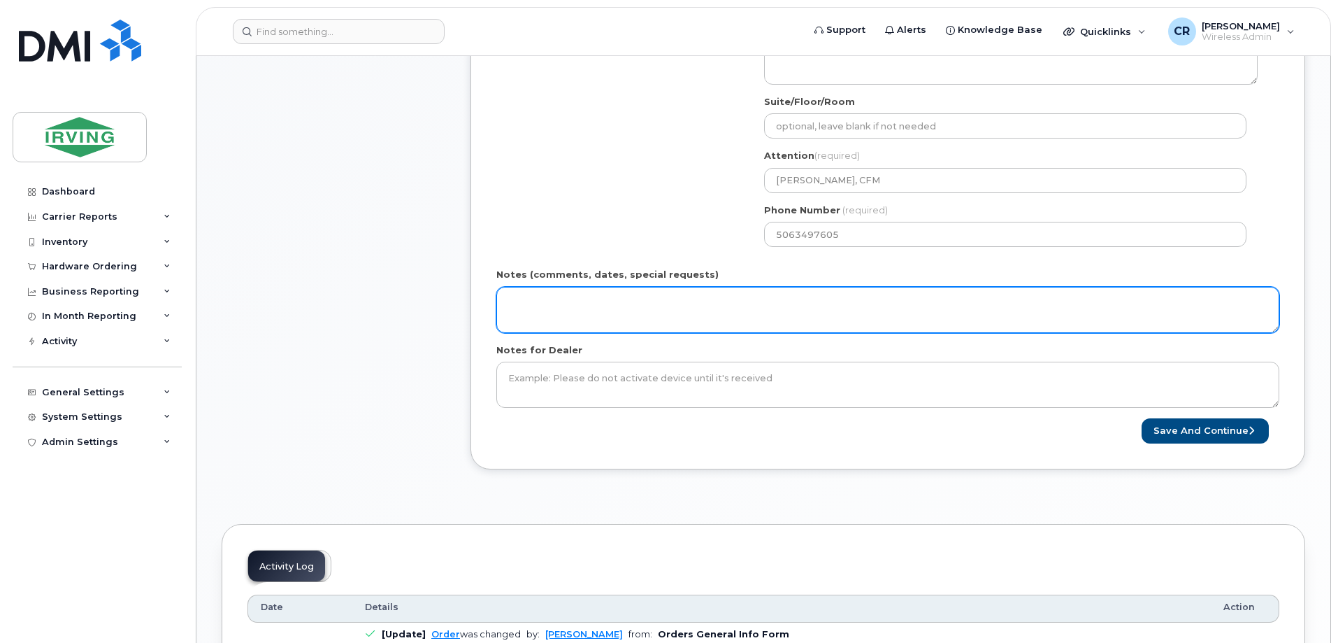
click at [576, 306] on textarea "Notes (comments, dates, special requests)" at bounding box center [887, 310] width 783 height 46
type textarea "Order#: 501458968 Invoice CFM"
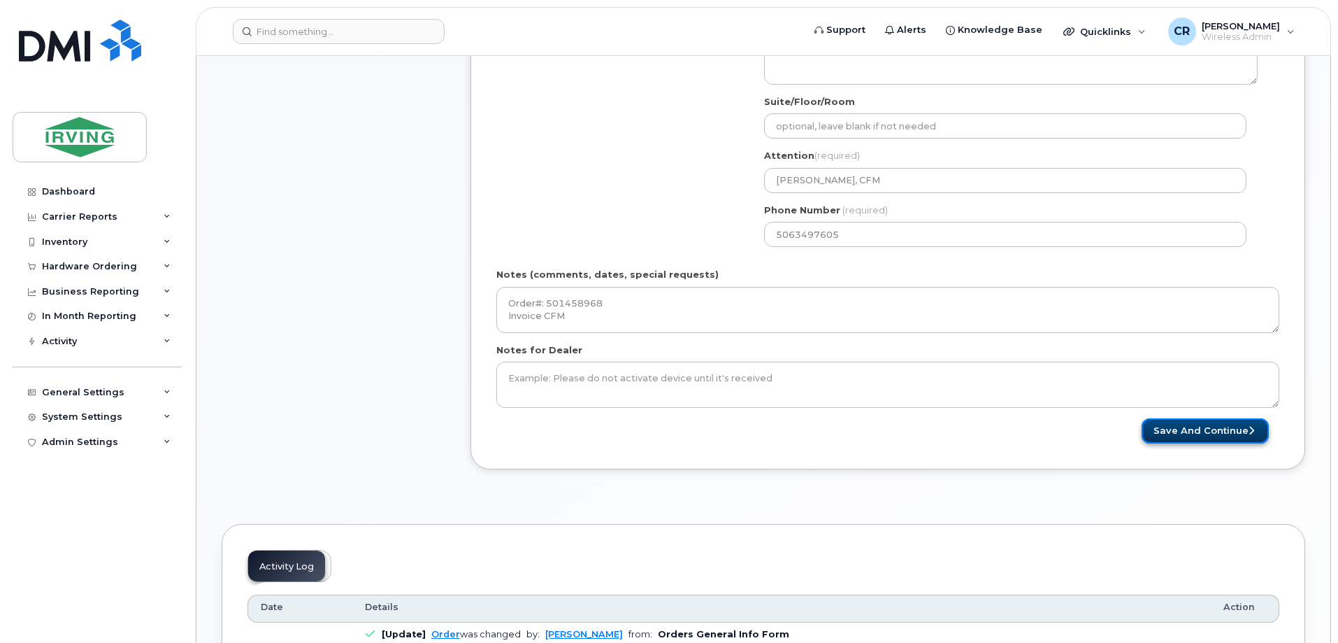
click at [1174, 436] on button "Save and Continue" at bounding box center [1205, 431] width 127 height 26
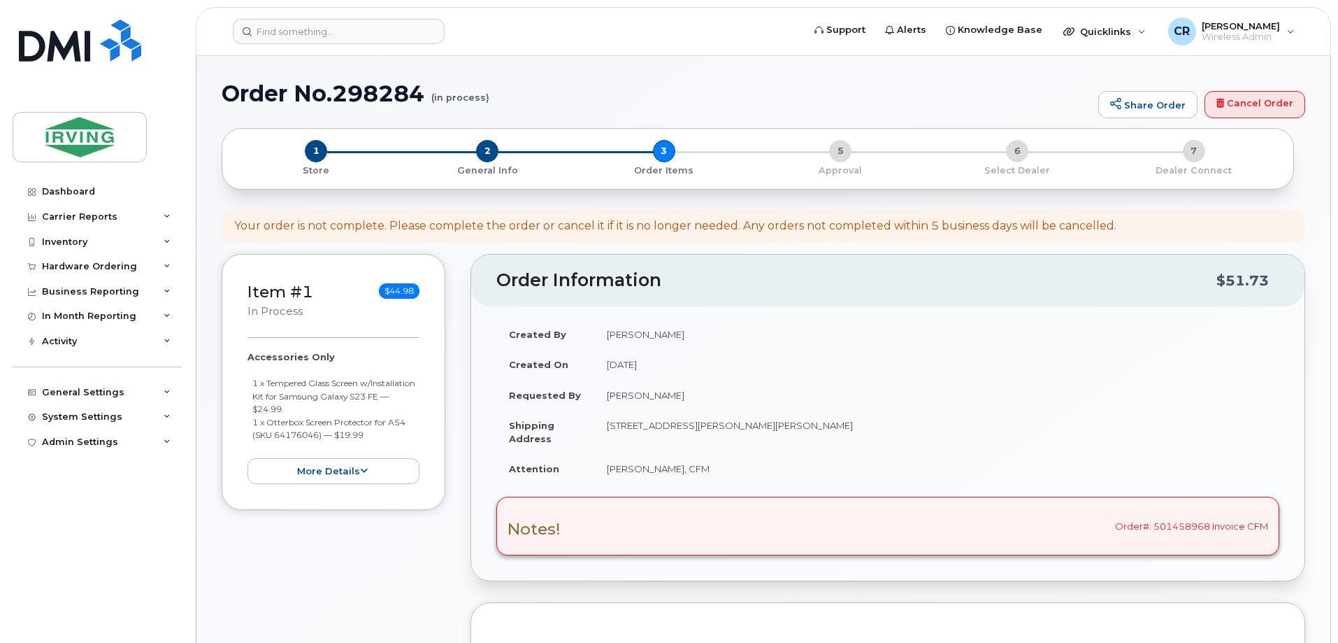
scroll to position [350, 0]
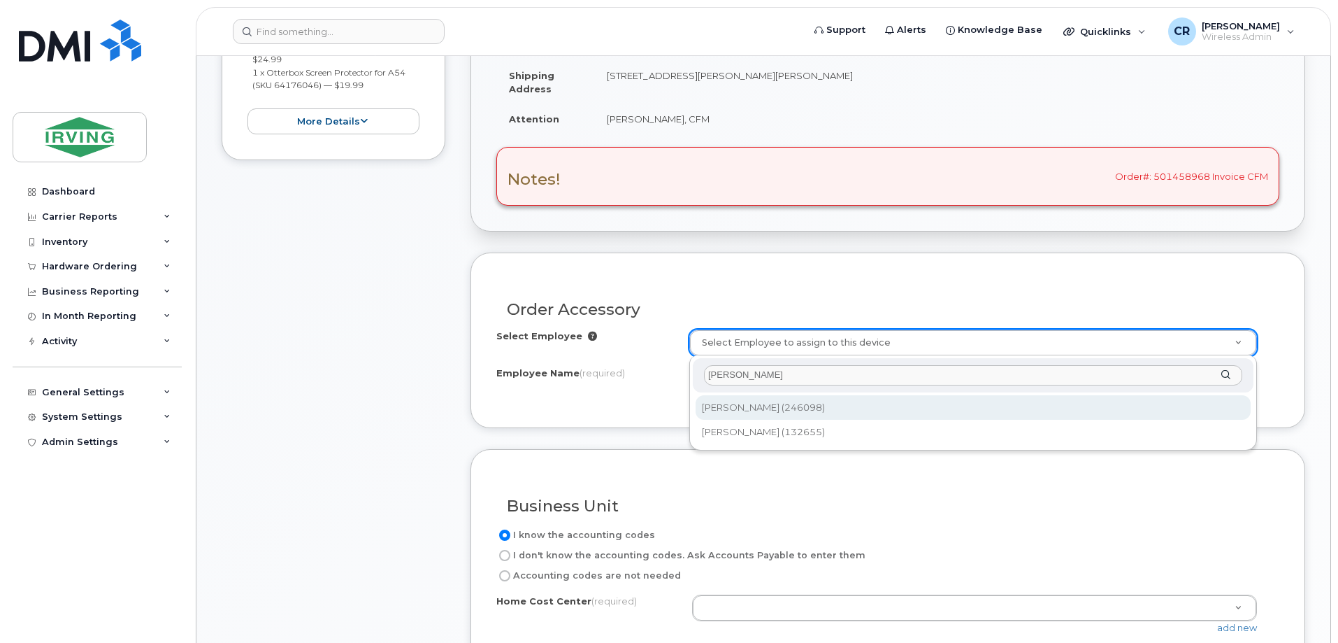
type input "amanda bon"
type input "2426423"
type input "[PERSON_NAME]"
type input "102600"
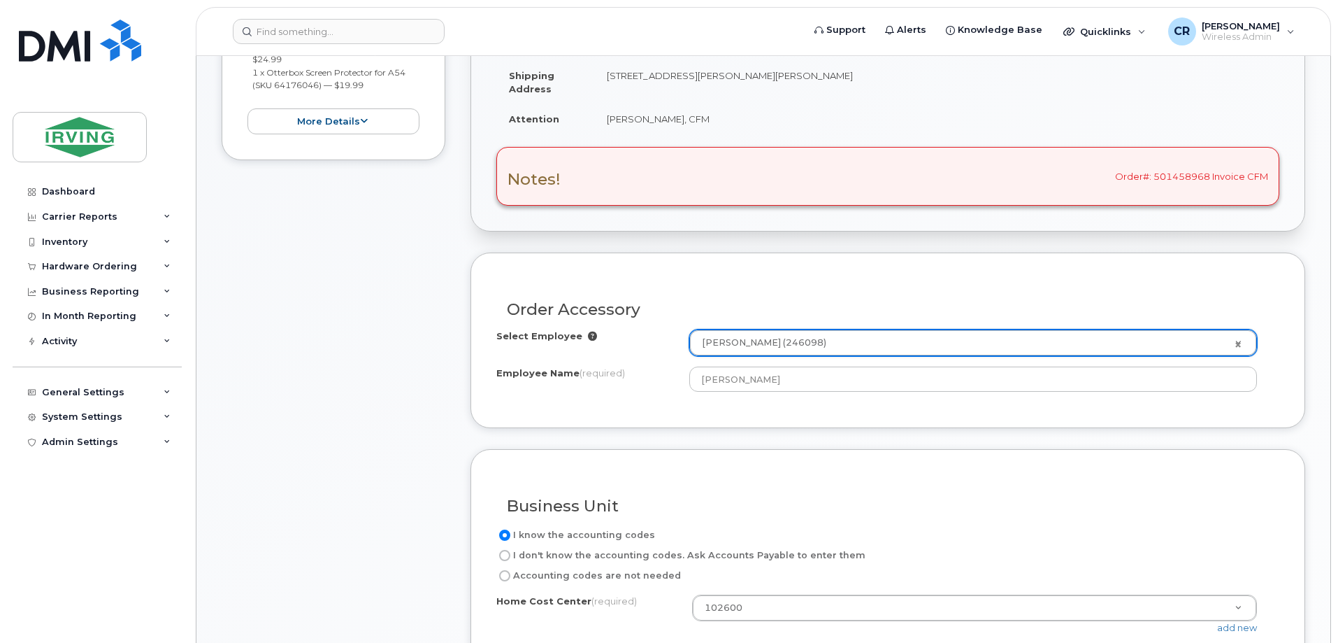
scroll to position [629, 0]
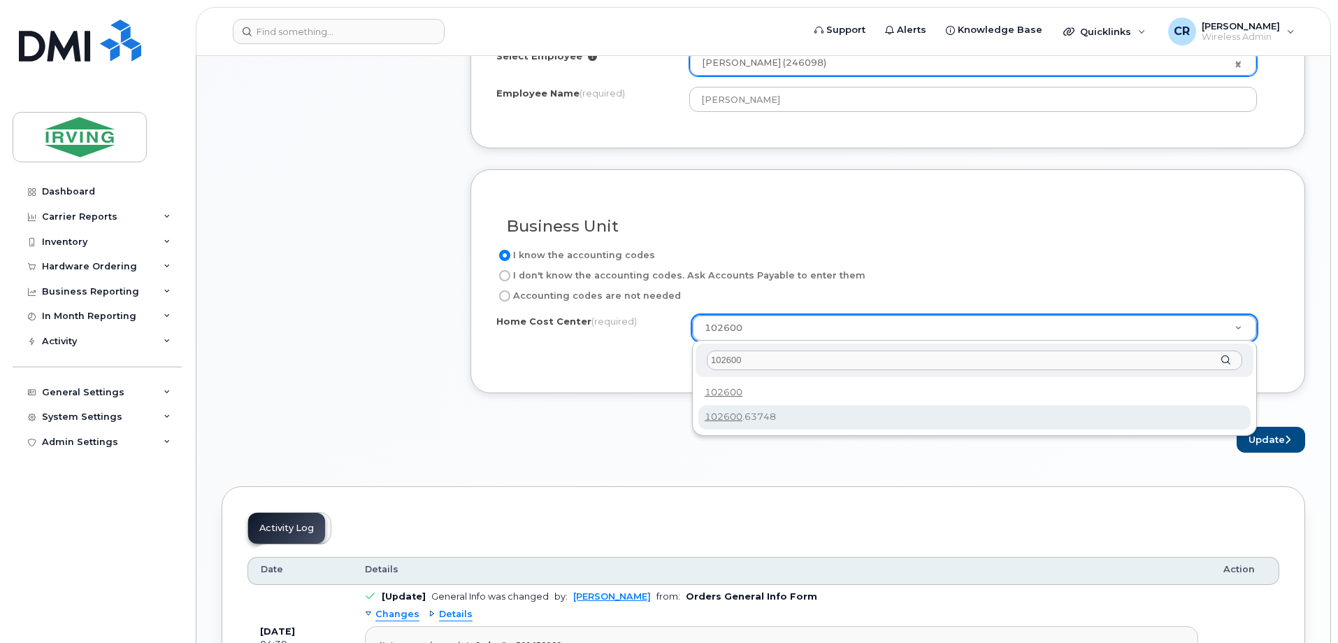
type input "102600"
type input "102600.63748"
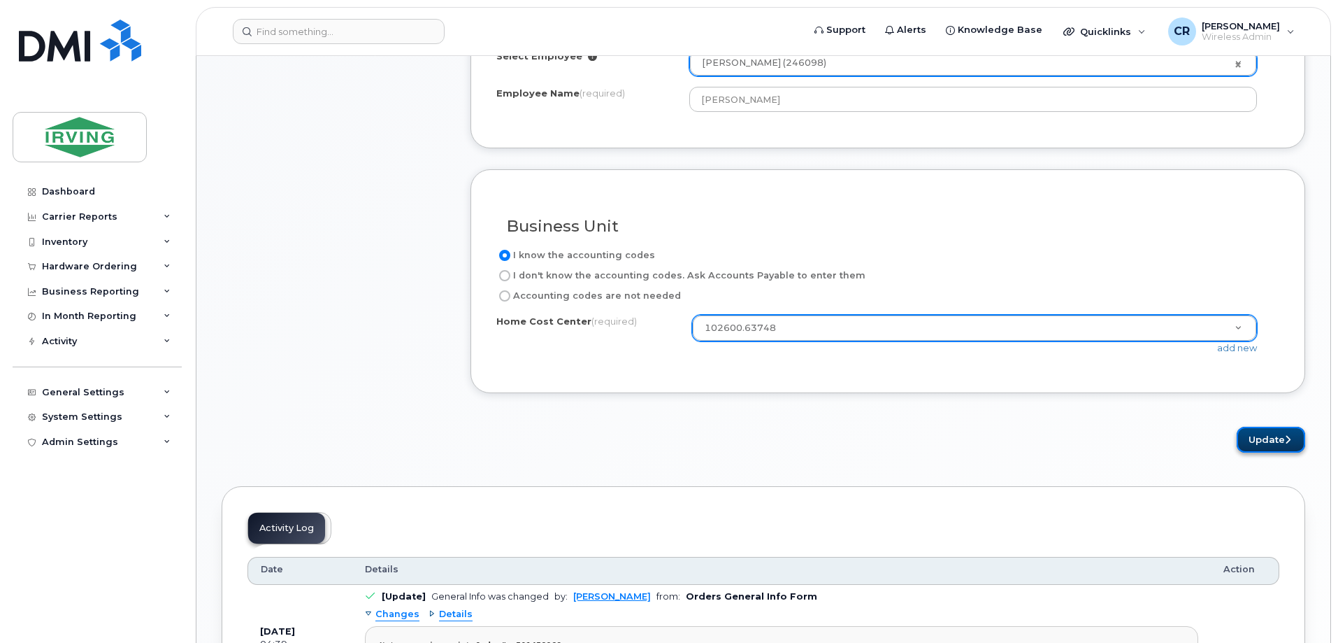
click at [1278, 439] on button "Update" at bounding box center [1271, 440] width 69 height 26
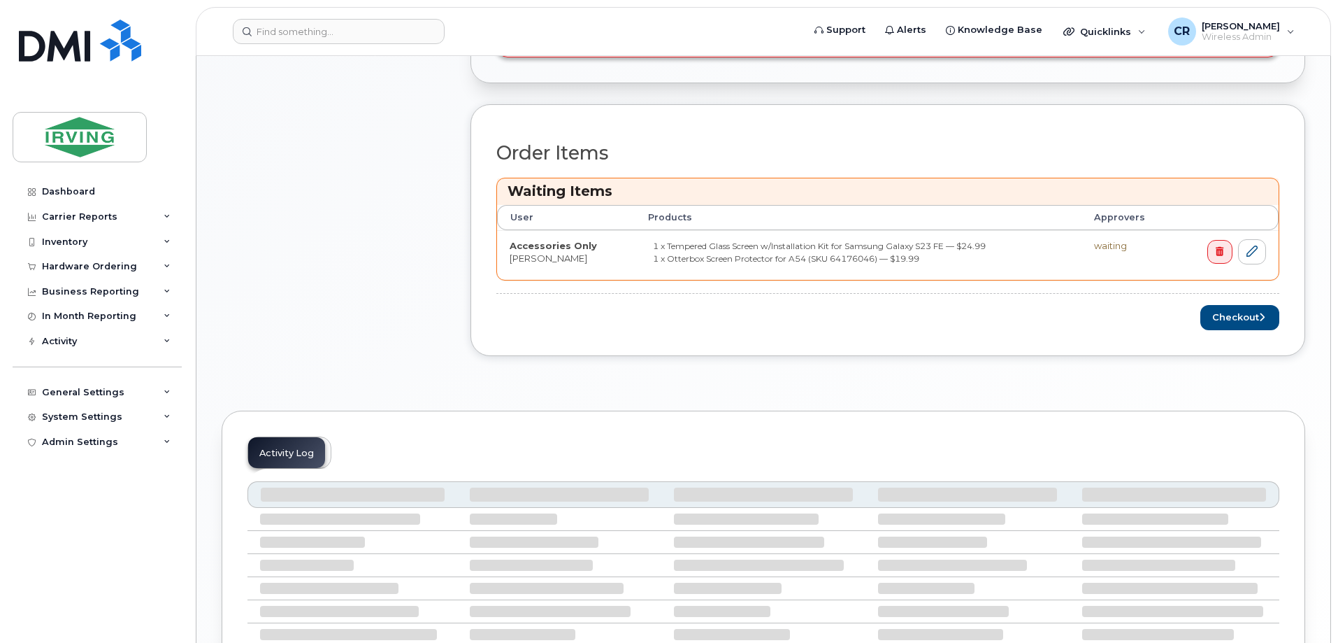
scroll to position [559, 0]
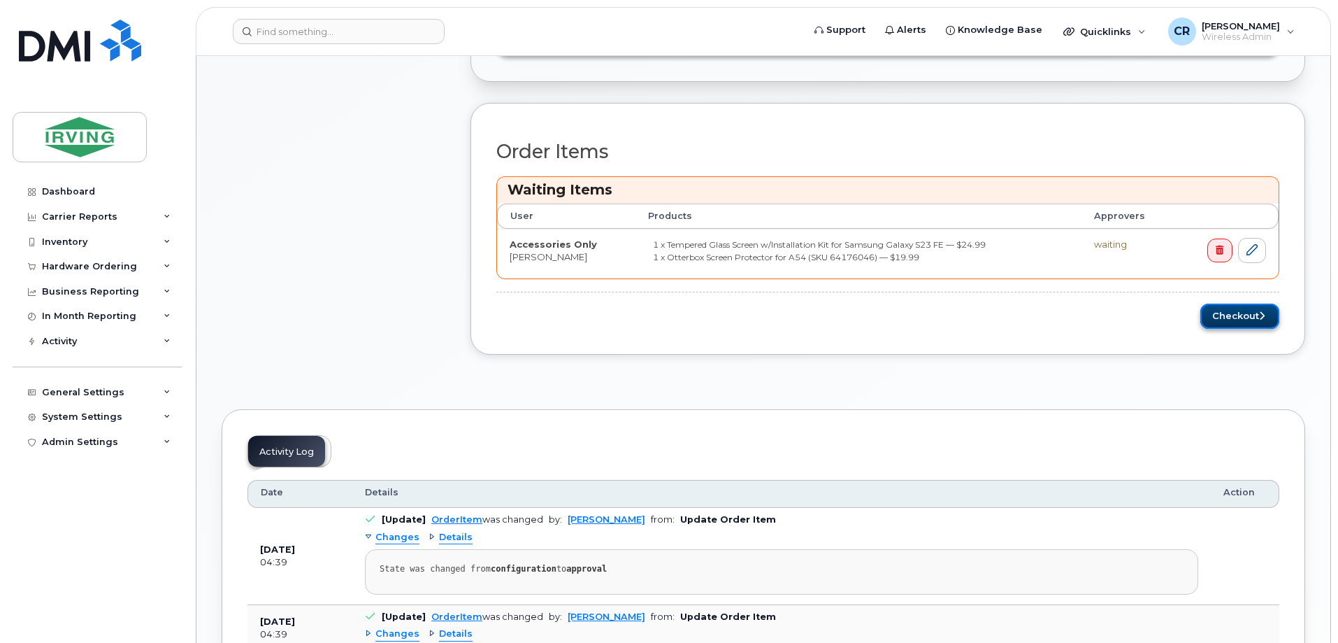
click at [1245, 324] on button "Checkout" at bounding box center [1240, 316] width 79 height 26
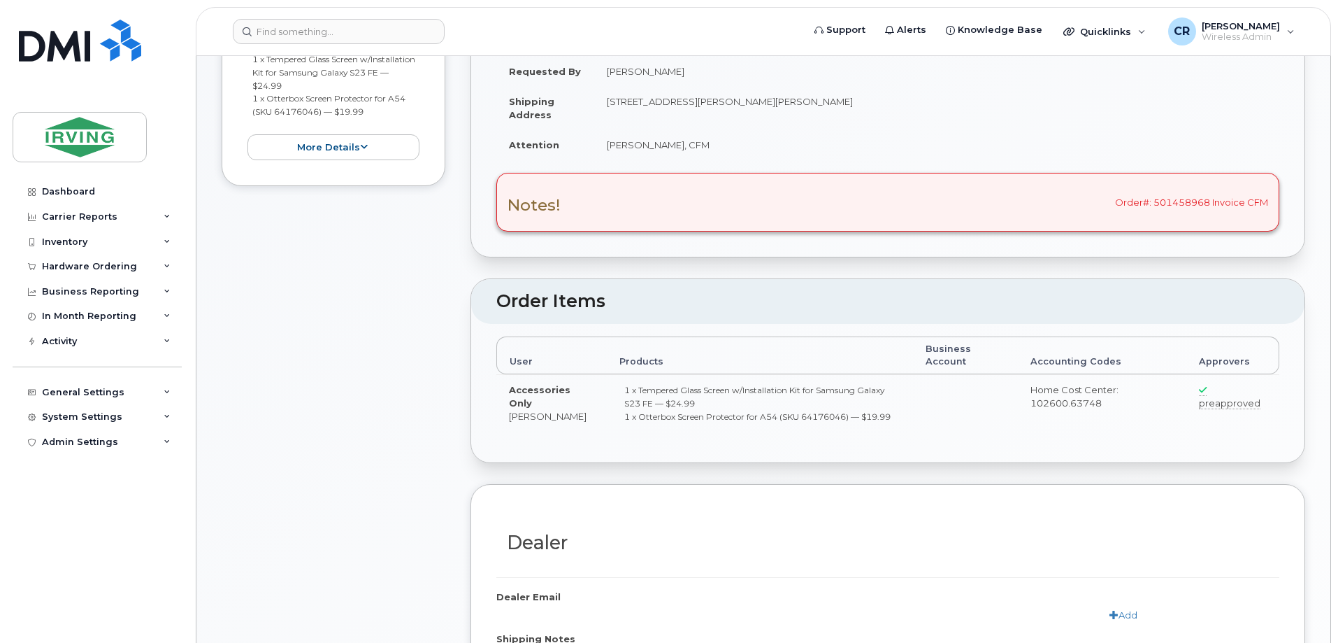
radio input "true"
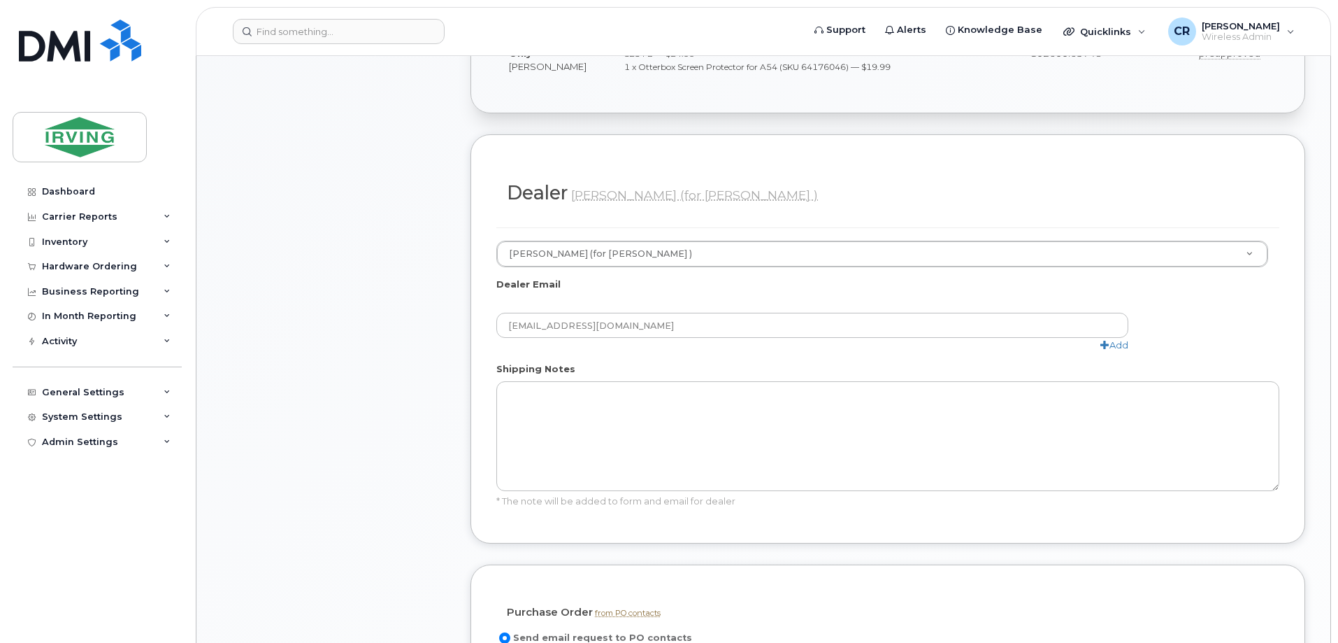
scroll to position [839, 0]
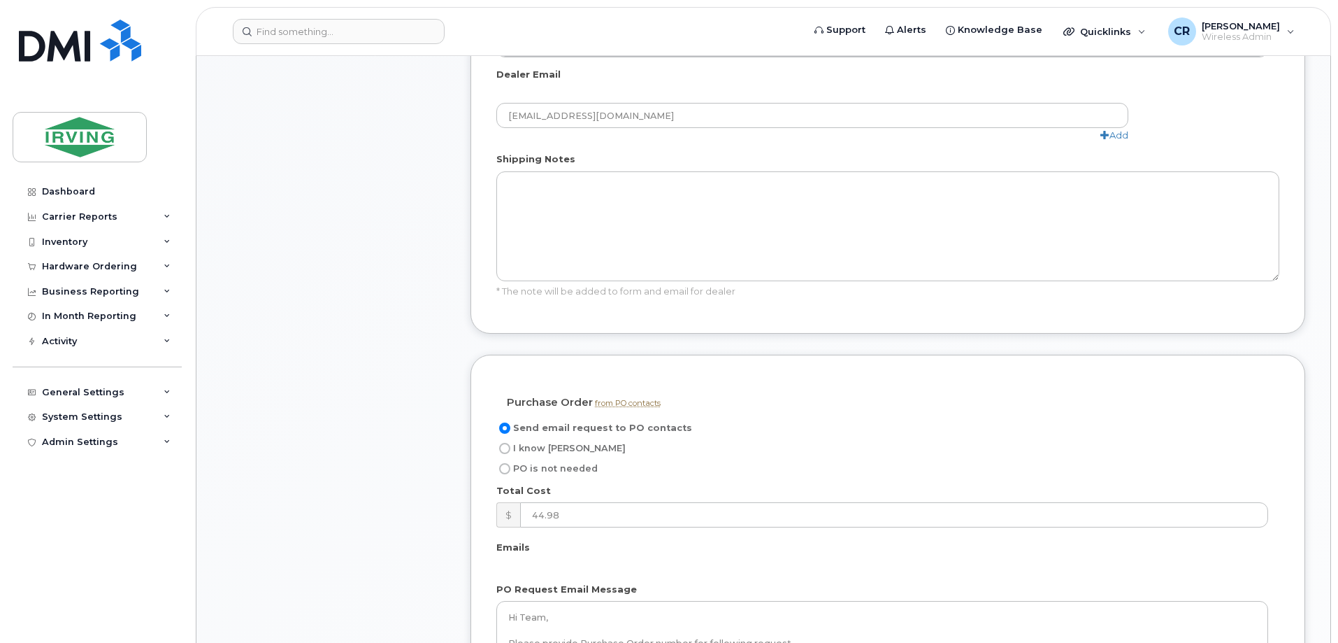
click at [510, 444] on label "I know [PERSON_NAME]" at bounding box center [560, 448] width 129 height 17
click at [510, 444] on input "I know [PERSON_NAME]" at bounding box center [504, 448] width 11 height 11
radio input "true"
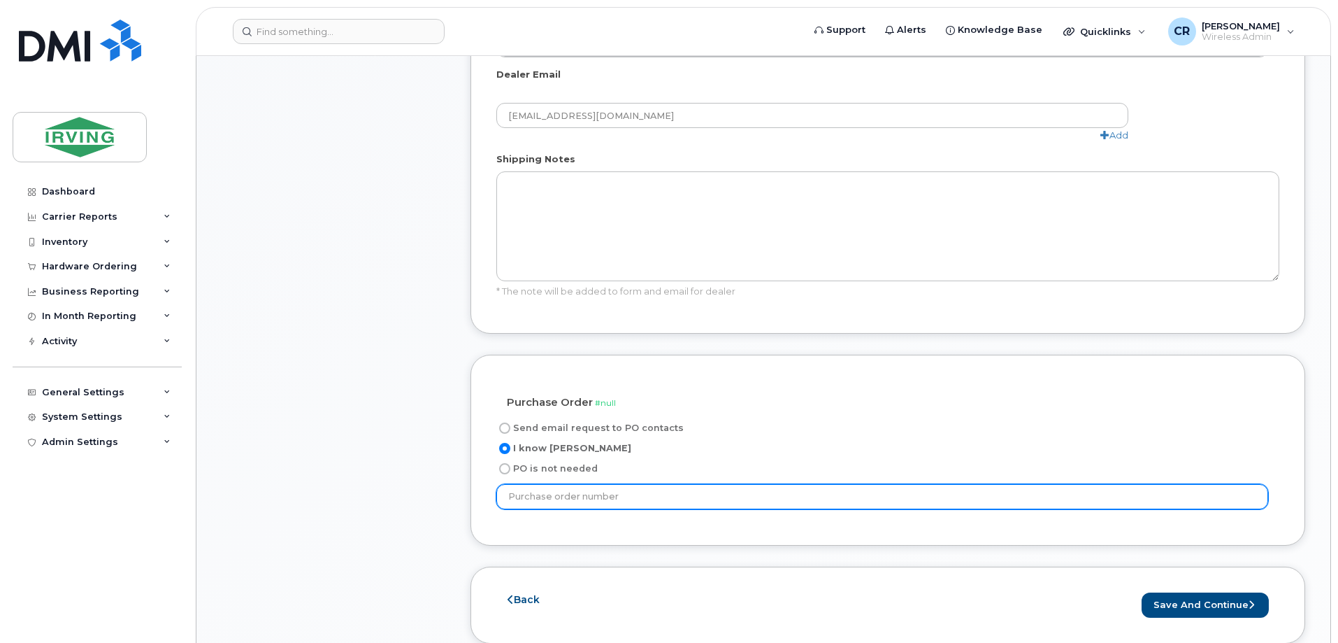
click at [578, 489] on input "text" at bounding box center [882, 496] width 772 height 25
type input "192198"
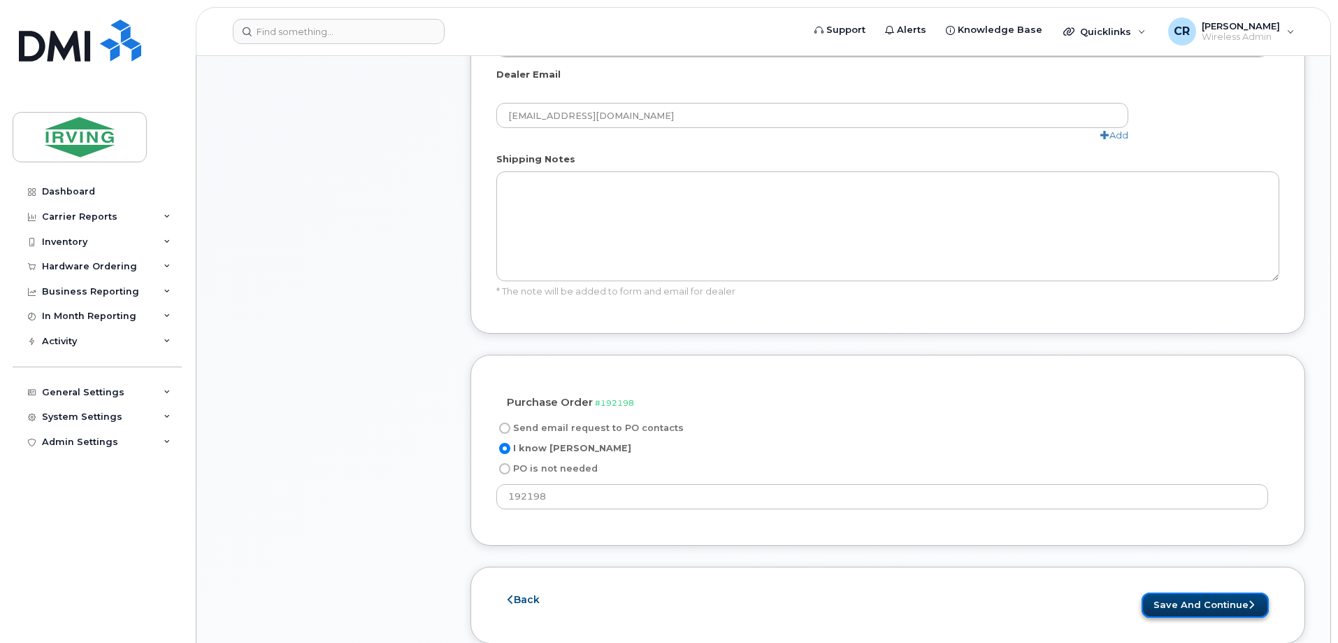
click at [1181, 607] on button "Save and Continue" at bounding box center [1205, 605] width 127 height 26
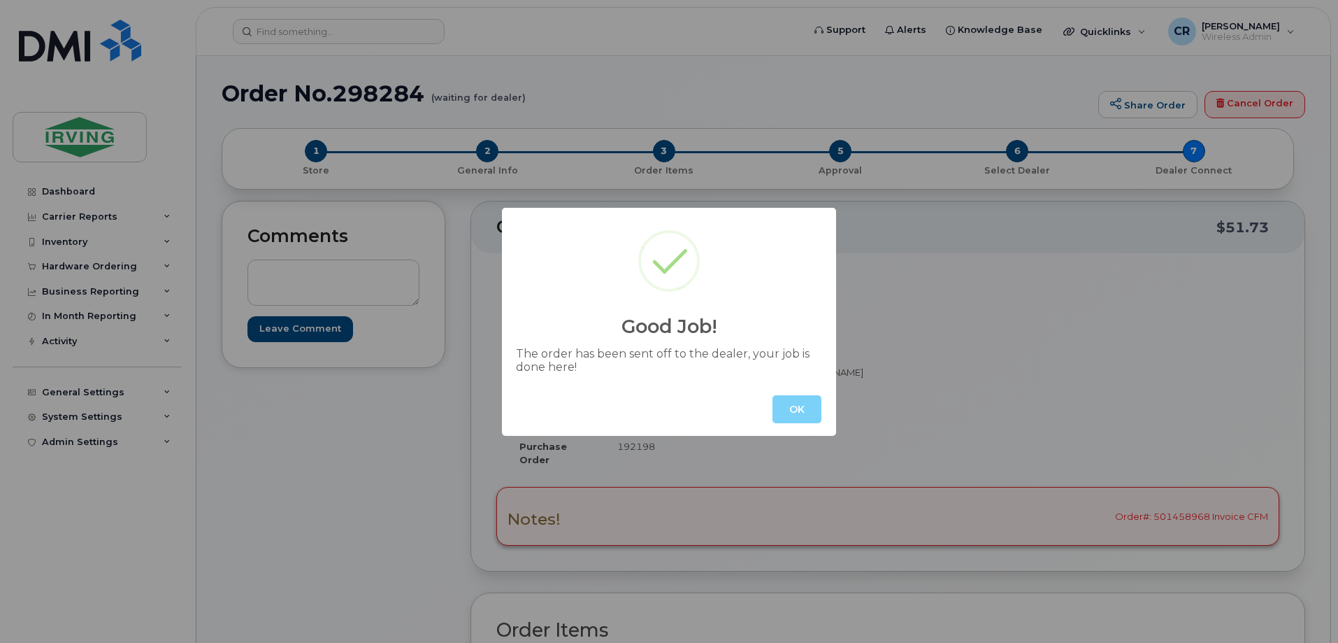
click at [790, 403] on button "OK" at bounding box center [797, 409] width 49 height 28
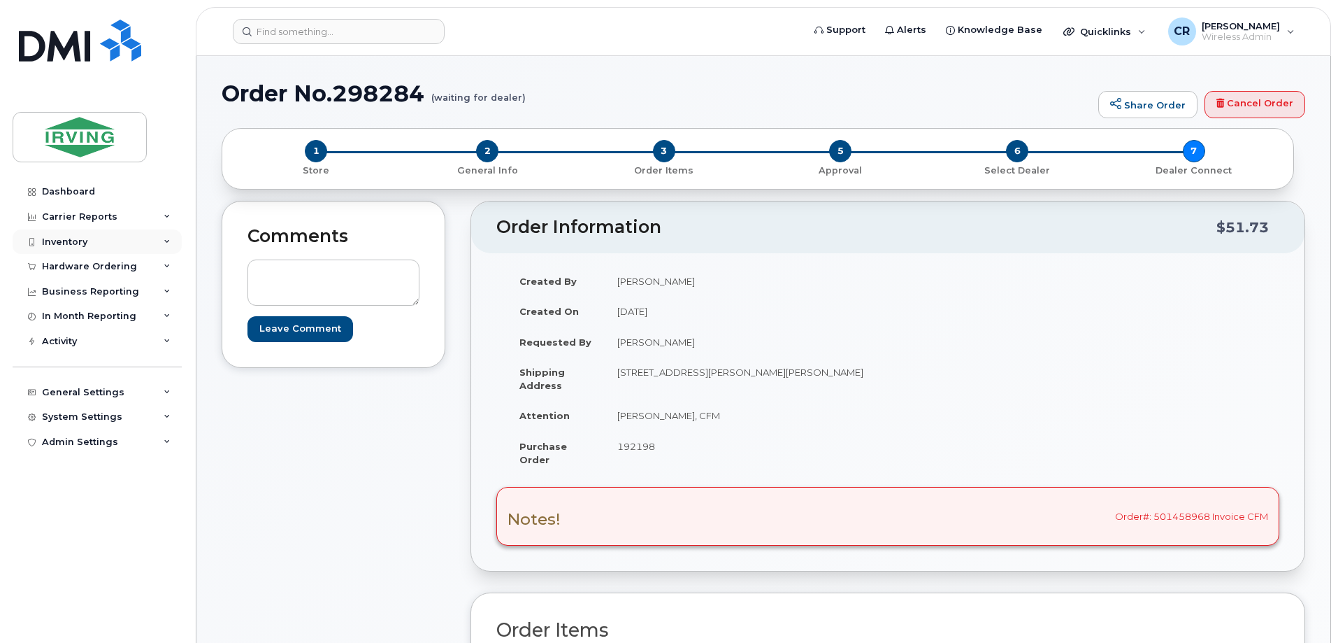
click at [46, 238] on div "Inventory" at bounding box center [64, 241] width 45 height 11
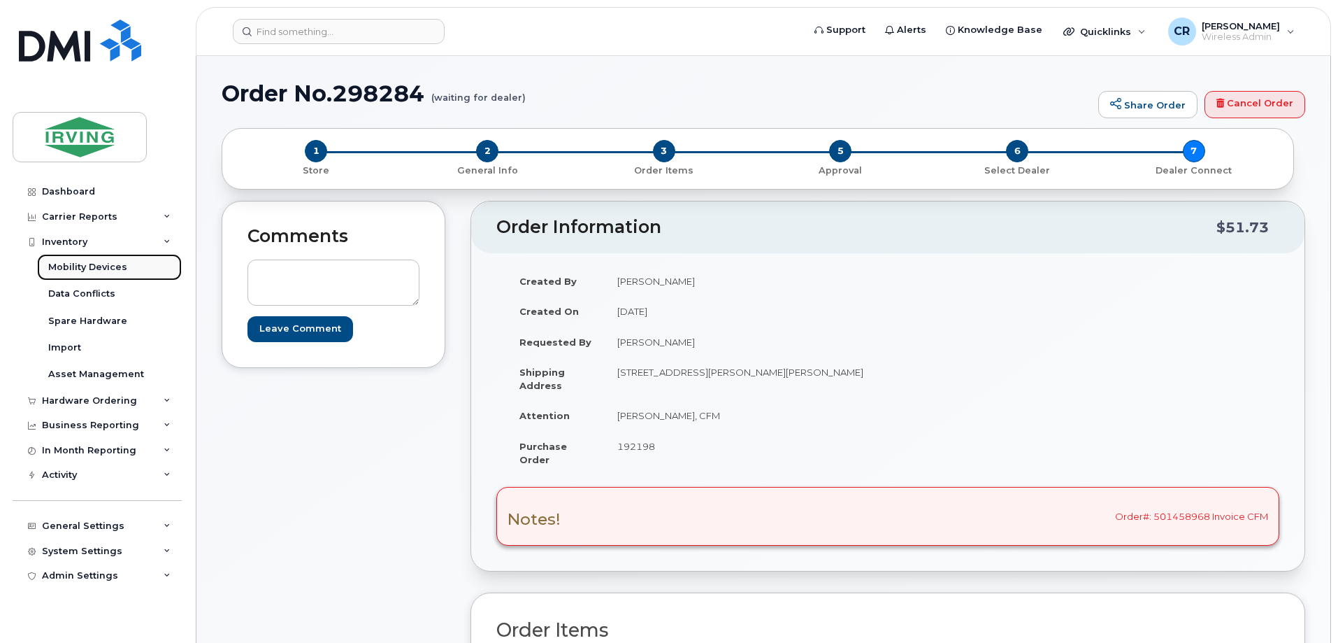
click at [62, 267] on div "Mobility Devices" at bounding box center [87, 267] width 79 height 13
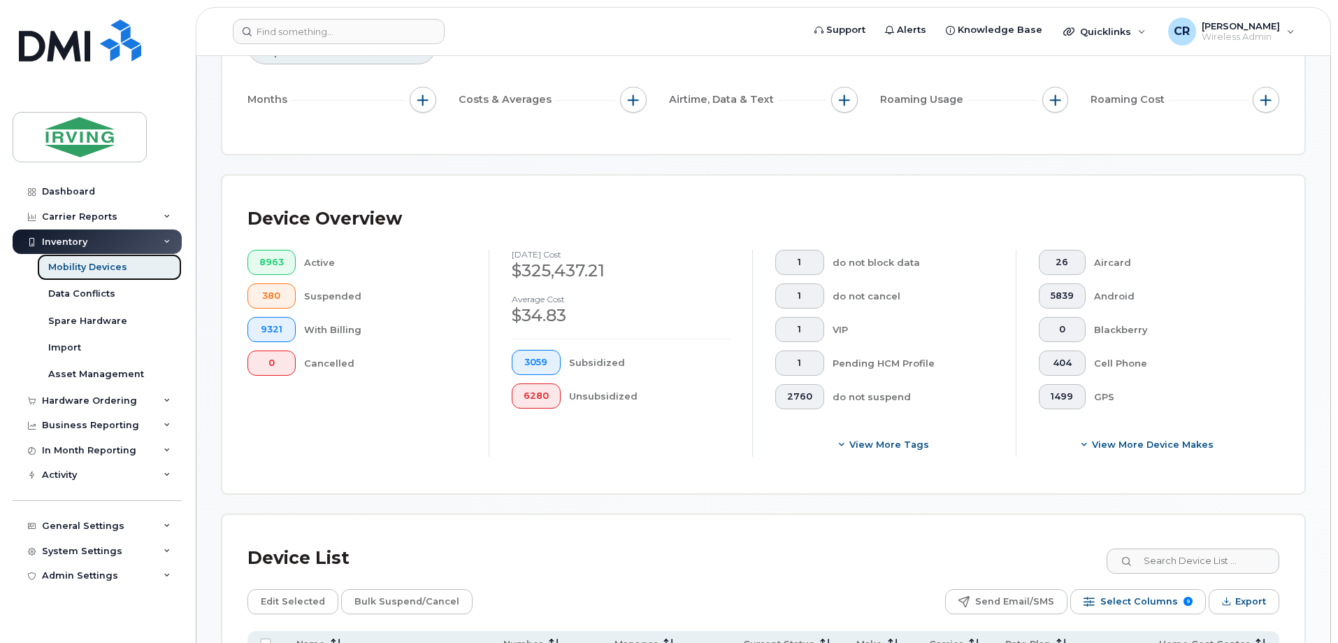
scroll to position [350, 0]
